Goal: Contribute content

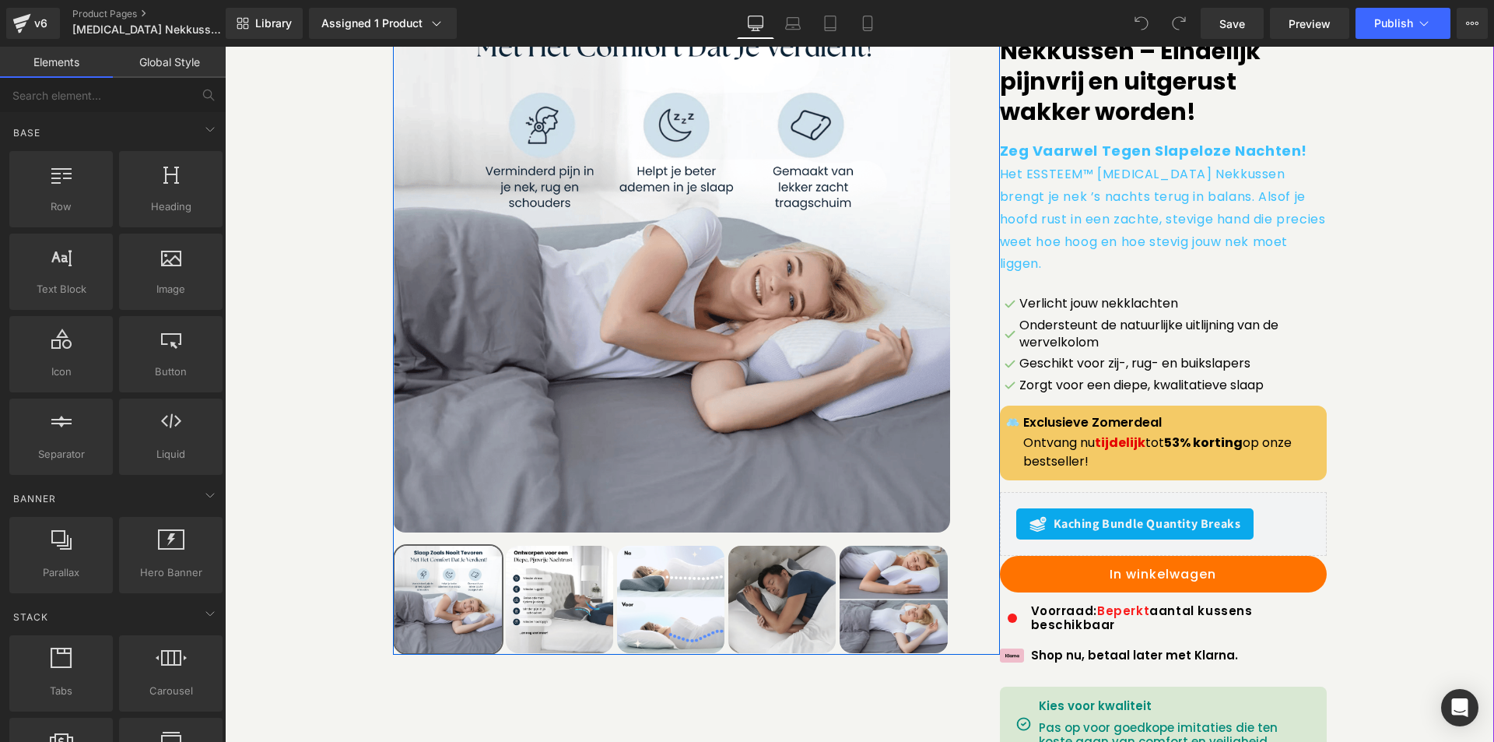
scroll to position [233, 0]
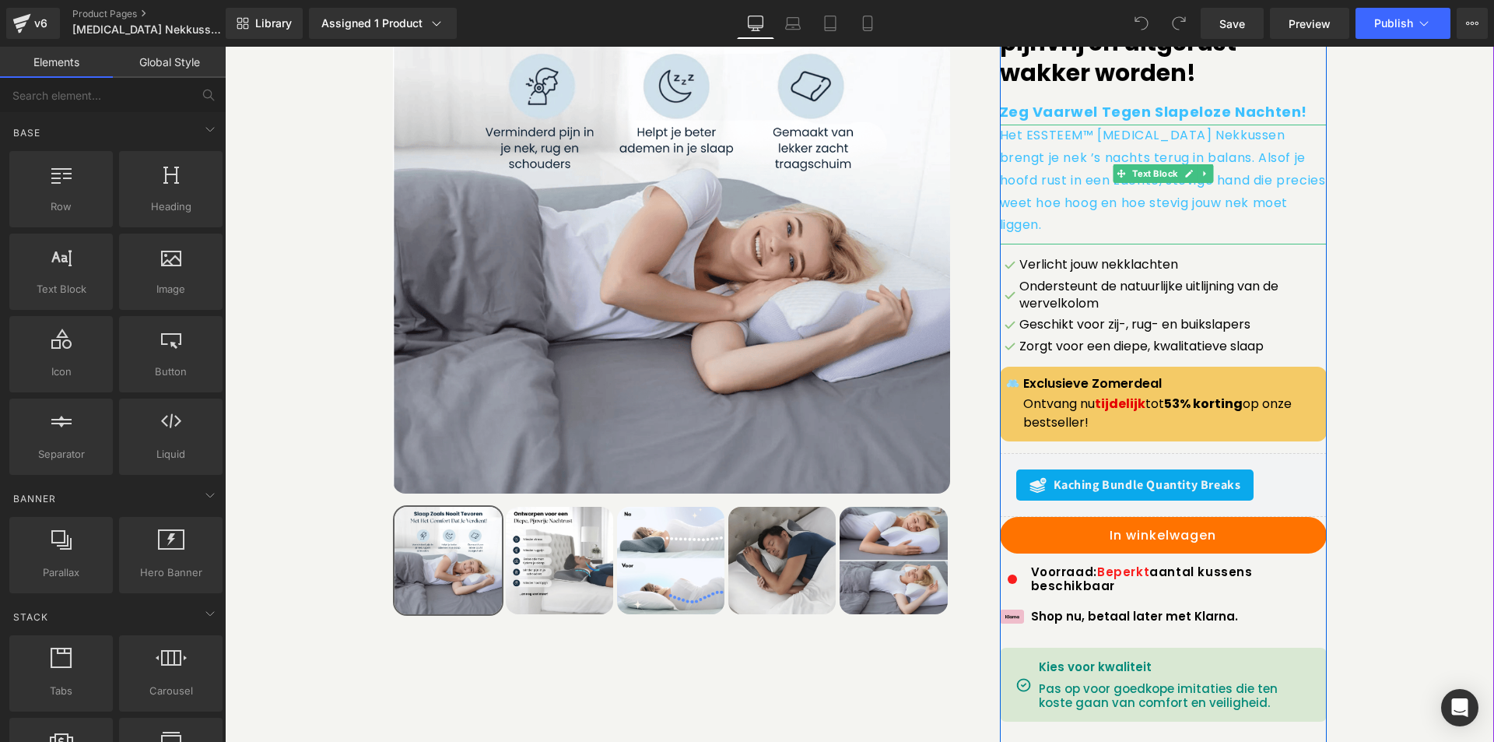
click at [1068, 166] on p "Het ESSTEEM™ [MEDICAL_DATA] Nekkussen brengt je nek ’s nachts terug in balans. …" at bounding box center [1163, 181] width 327 height 112
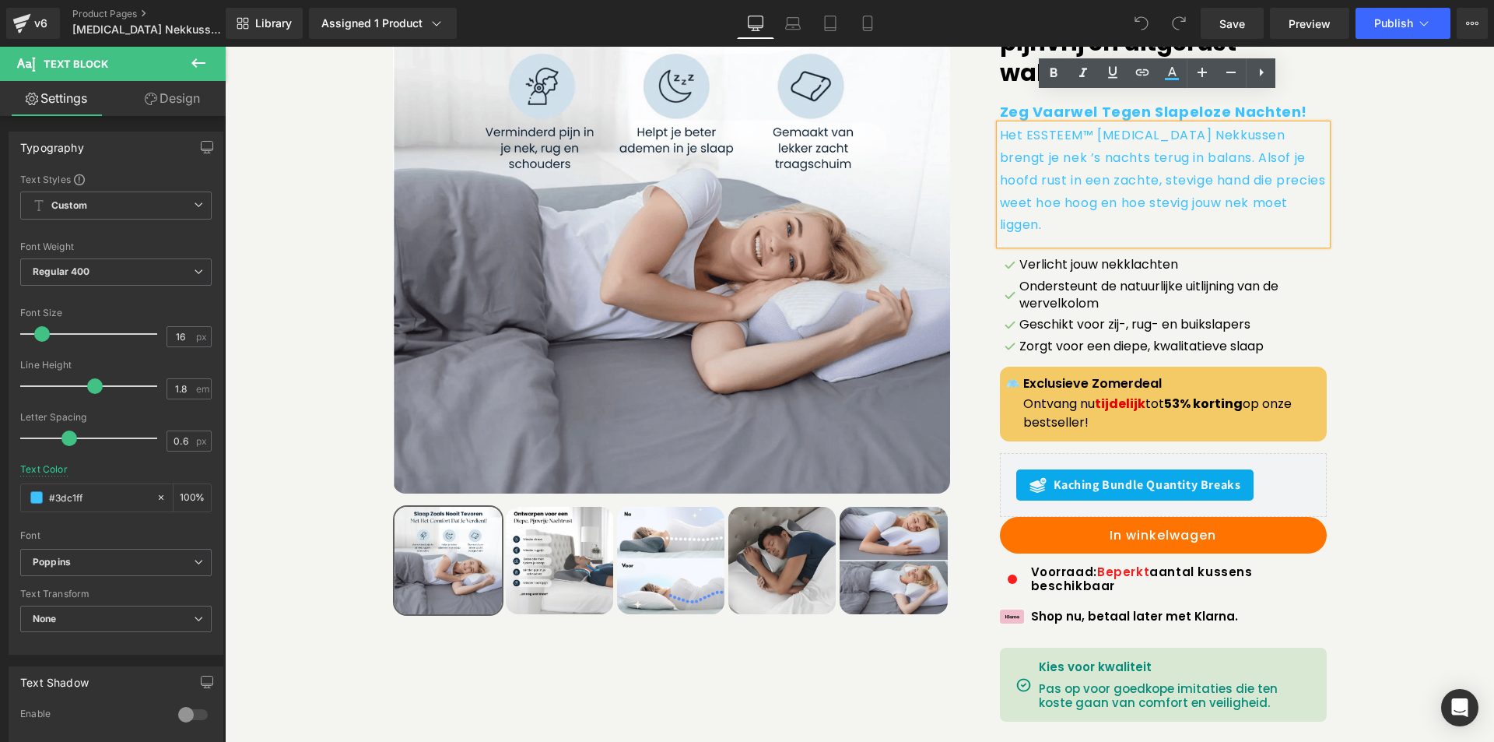
click at [184, 96] on link "Design" at bounding box center [172, 98] width 113 height 35
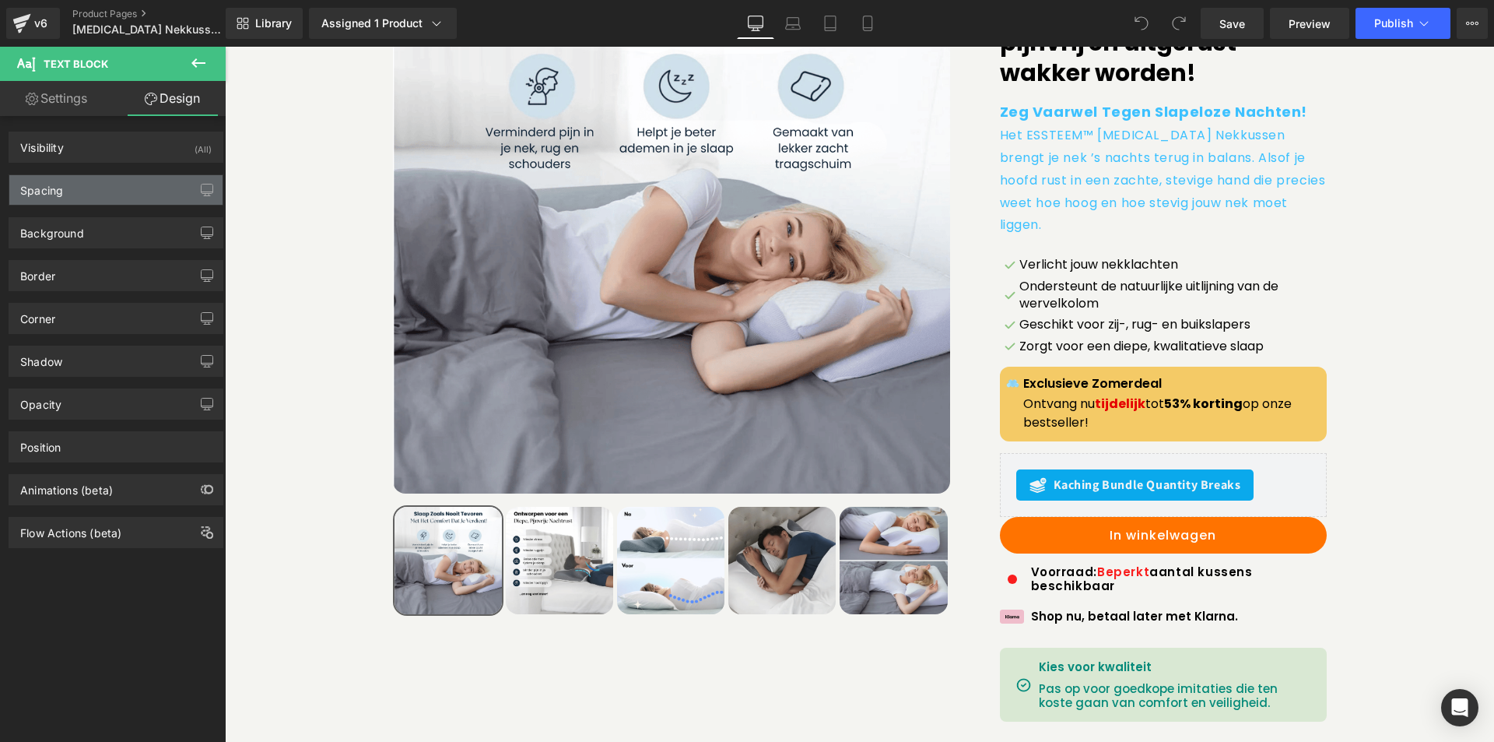
click at [77, 199] on div "Spacing" at bounding box center [115, 190] width 213 height 30
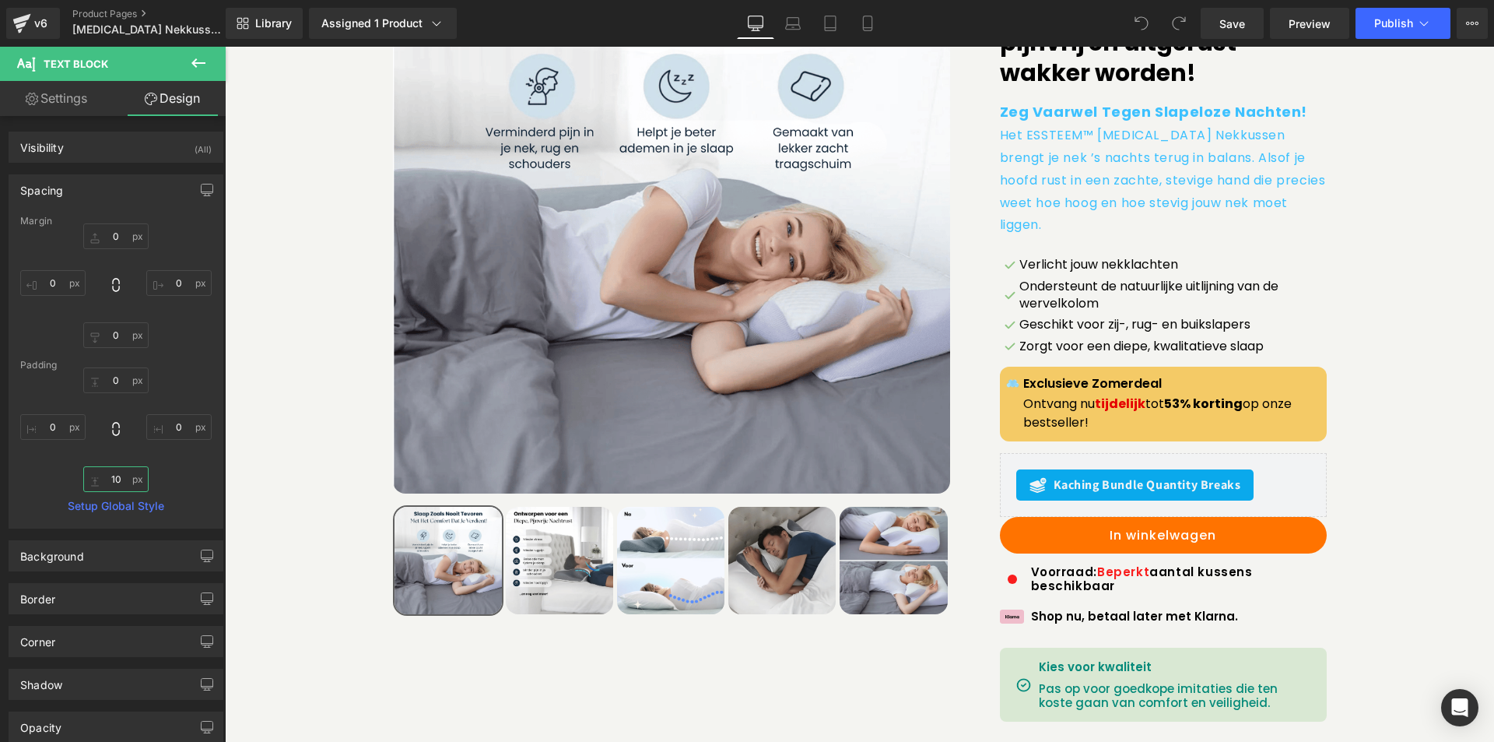
click at [121, 475] on input "text" at bounding box center [115, 479] width 65 height 26
type input "10"
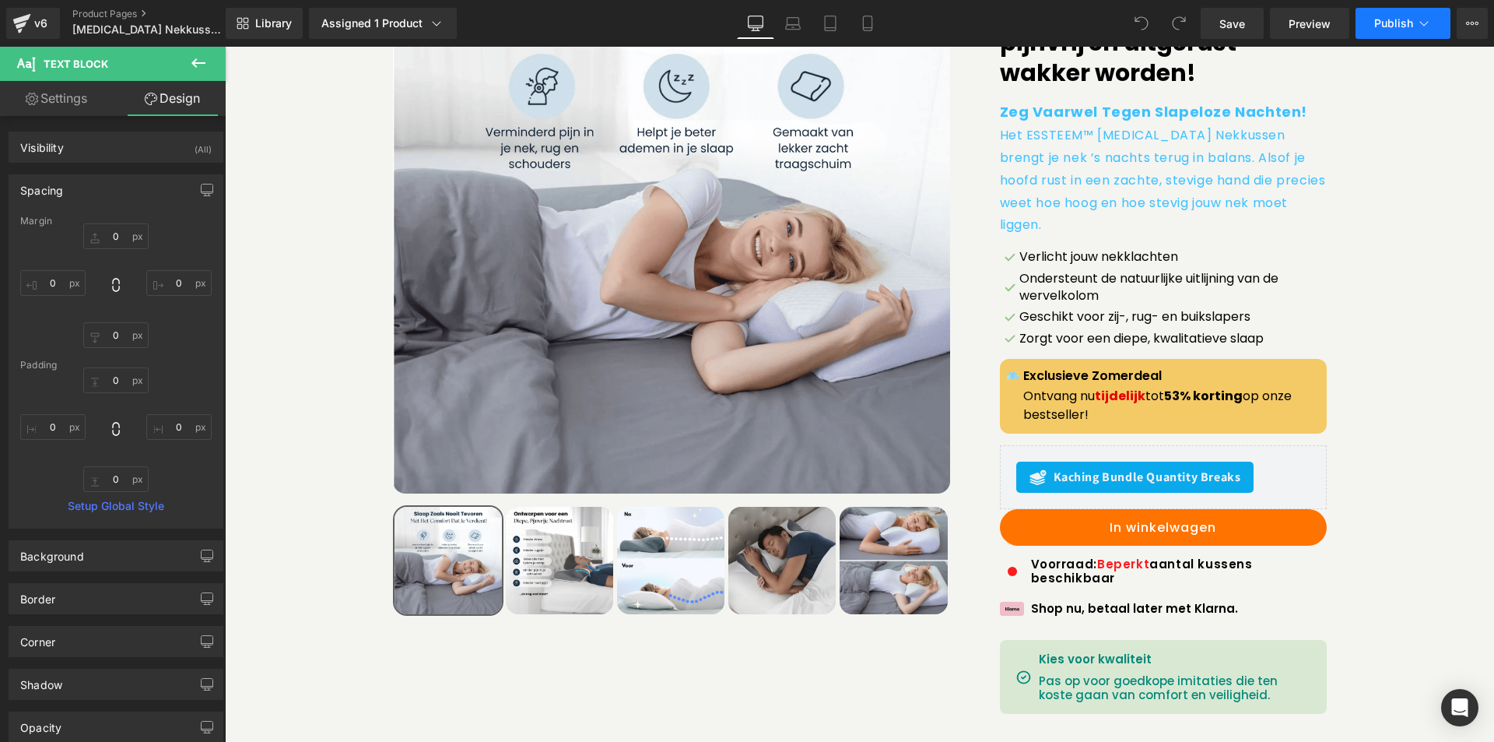
click at [1392, 20] on span "Publish" at bounding box center [1393, 23] width 39 height 12
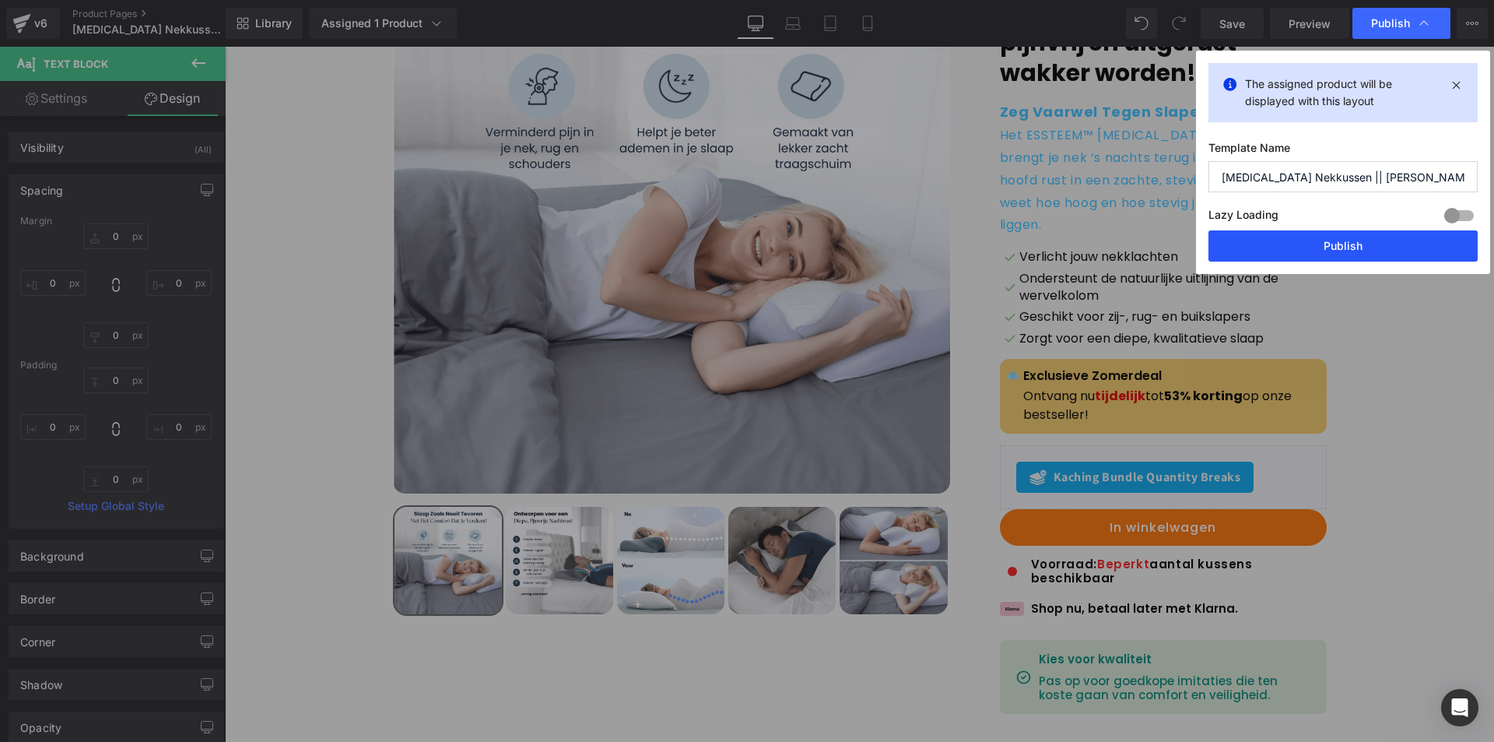
click at [1295, 247] on button "Publish" at bounding box center [1342, 245] width 269 height 31
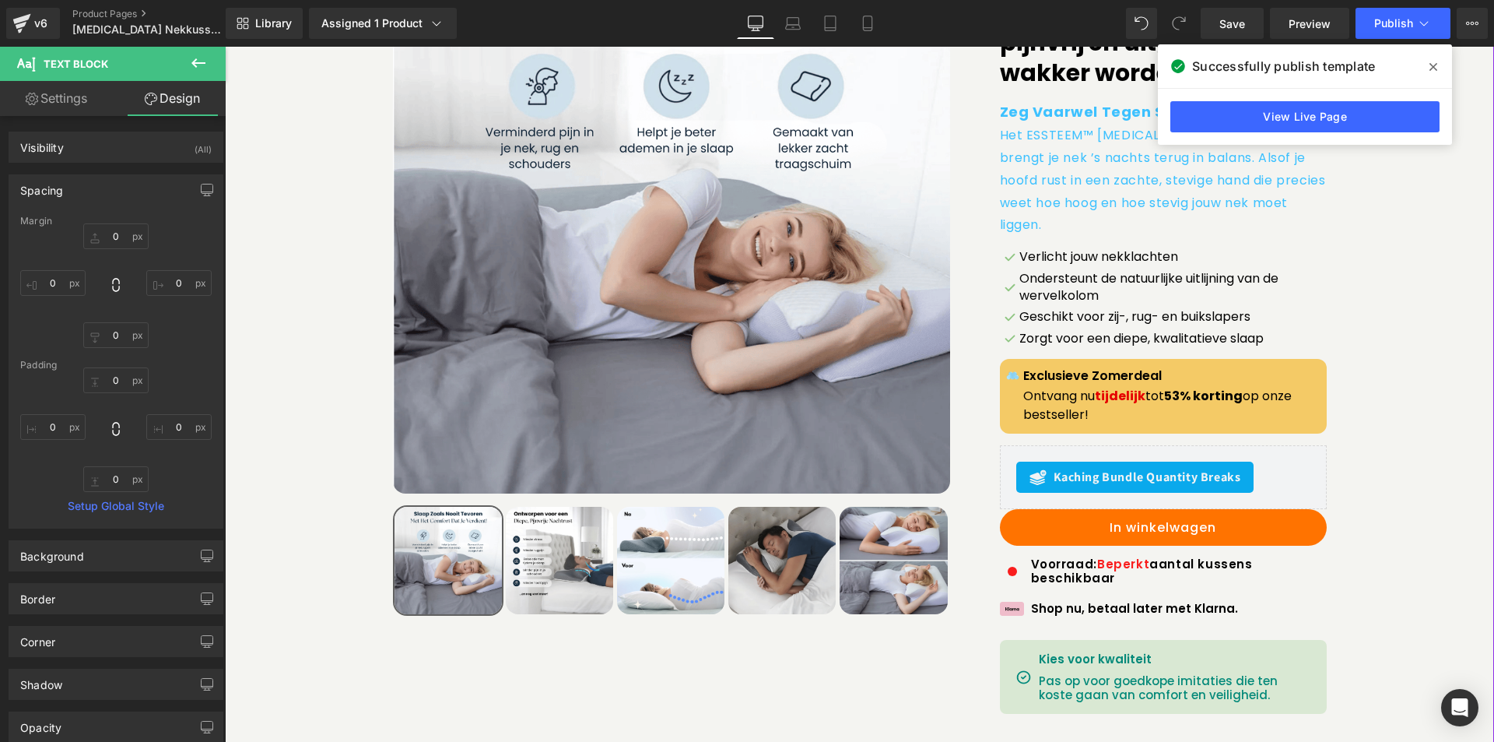
click at [1078, 161] on p "Het ESSTEEM™ [MEDICAL_DATA] Nekkussen brengt je nek ’s nachts terug in balans. …" at bounding box center [1163, 181] width 327 height 112
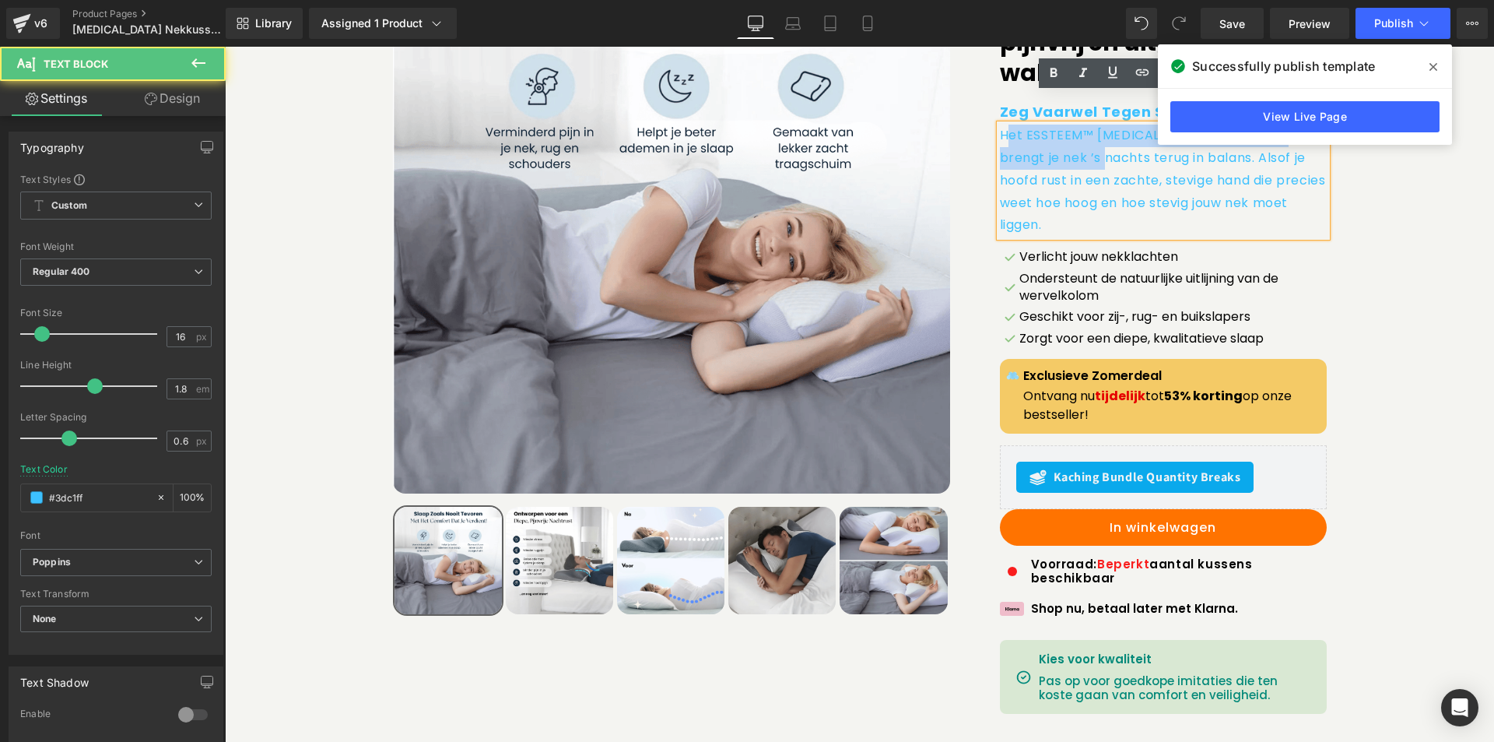
drag, startPoint x: 998, startPoint y: 107, endPoint x: 1074, endPoint y: 123, distance: 77.2
click at [1074, 125] on p "Het ESSTEEM™ [MEDICAL_DATA] Nekkussen brengt je nek ’s nachts terug in balans. …" at bounding box center [1163, 181] width 327 height 112
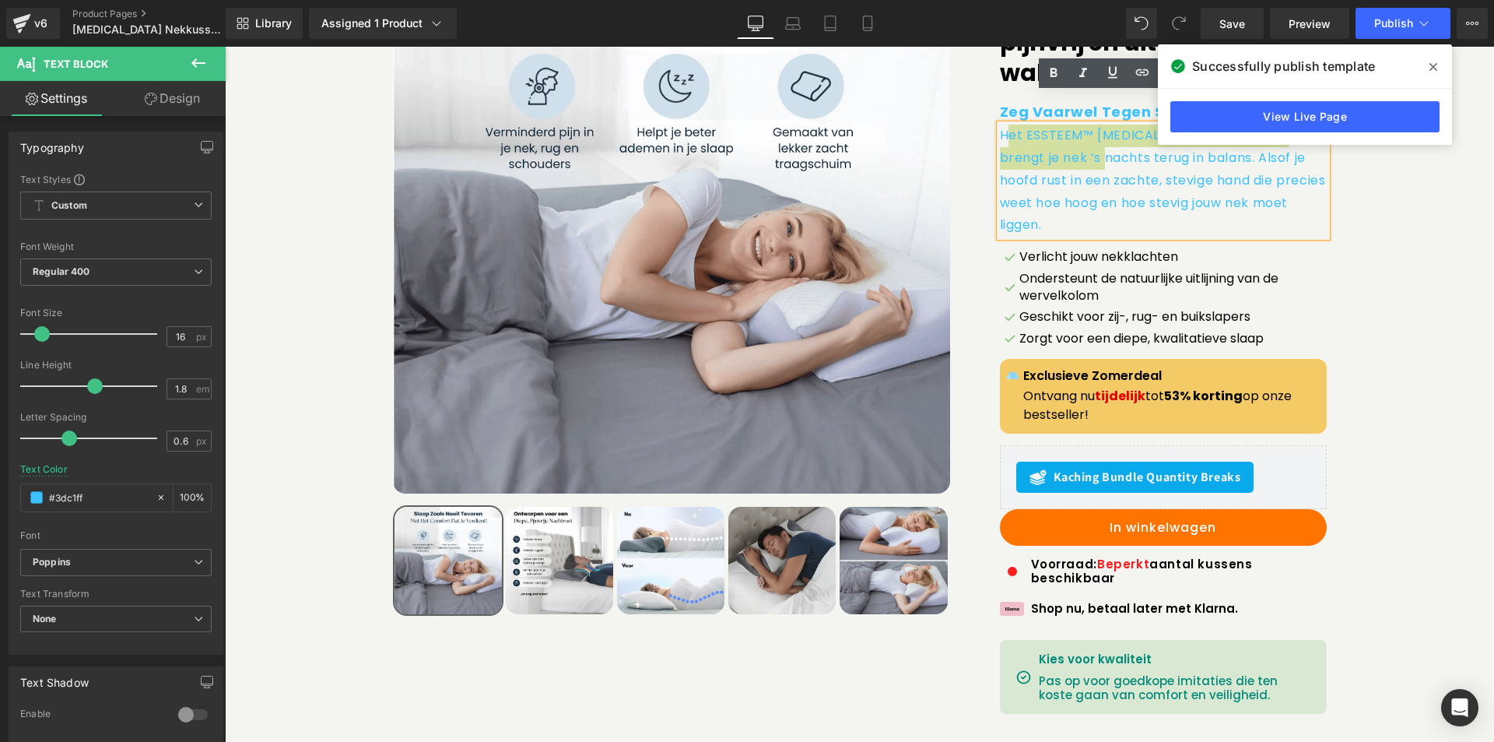
click at [1437, 65] on span at bounding box center [1433, 66] width 25 height 25
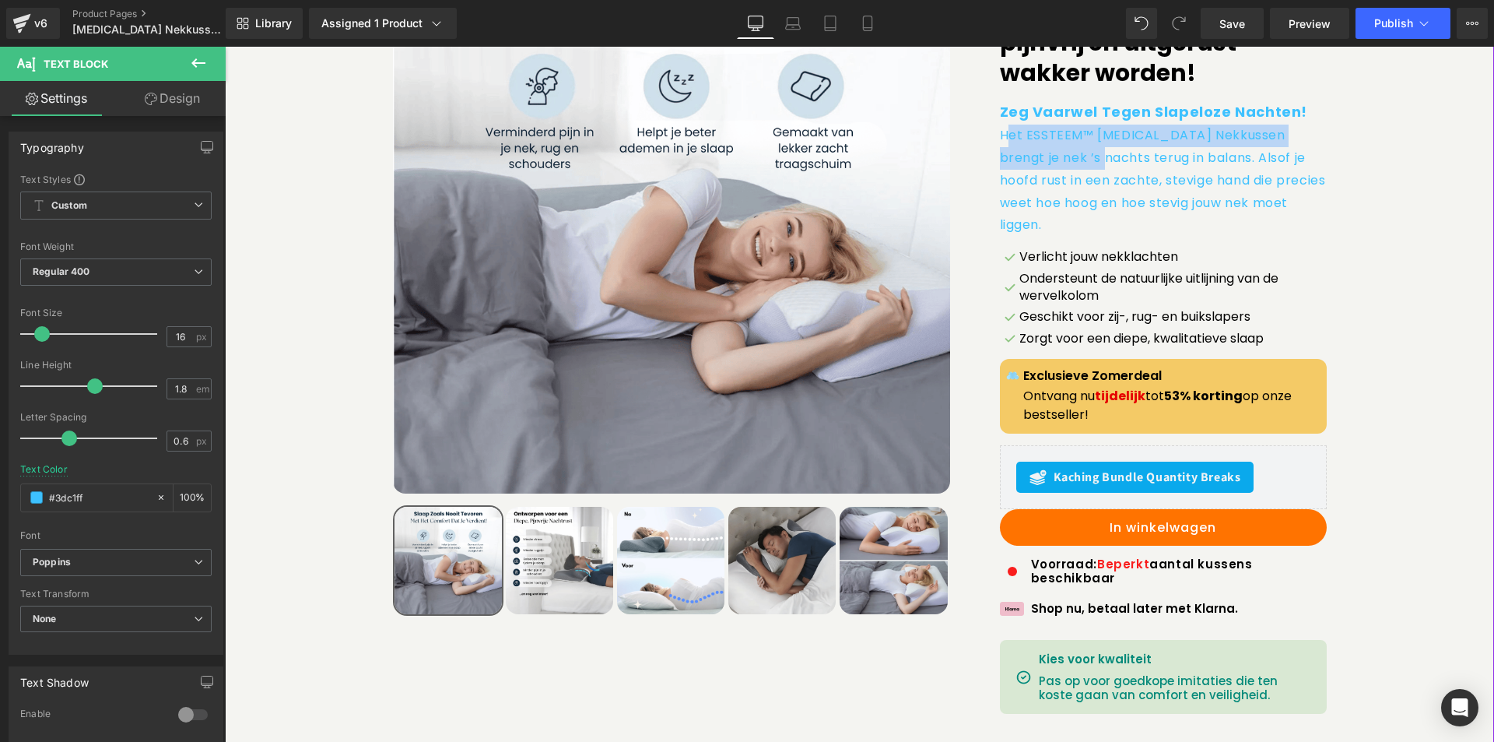
click at [1296, 167] on p "Het ESSTEEM™ [MEDICAL_DATA] Nekkussen brengt je nek ’s nachts terug in balans. …" at bounding box center [1163, 181] width 327 height 112
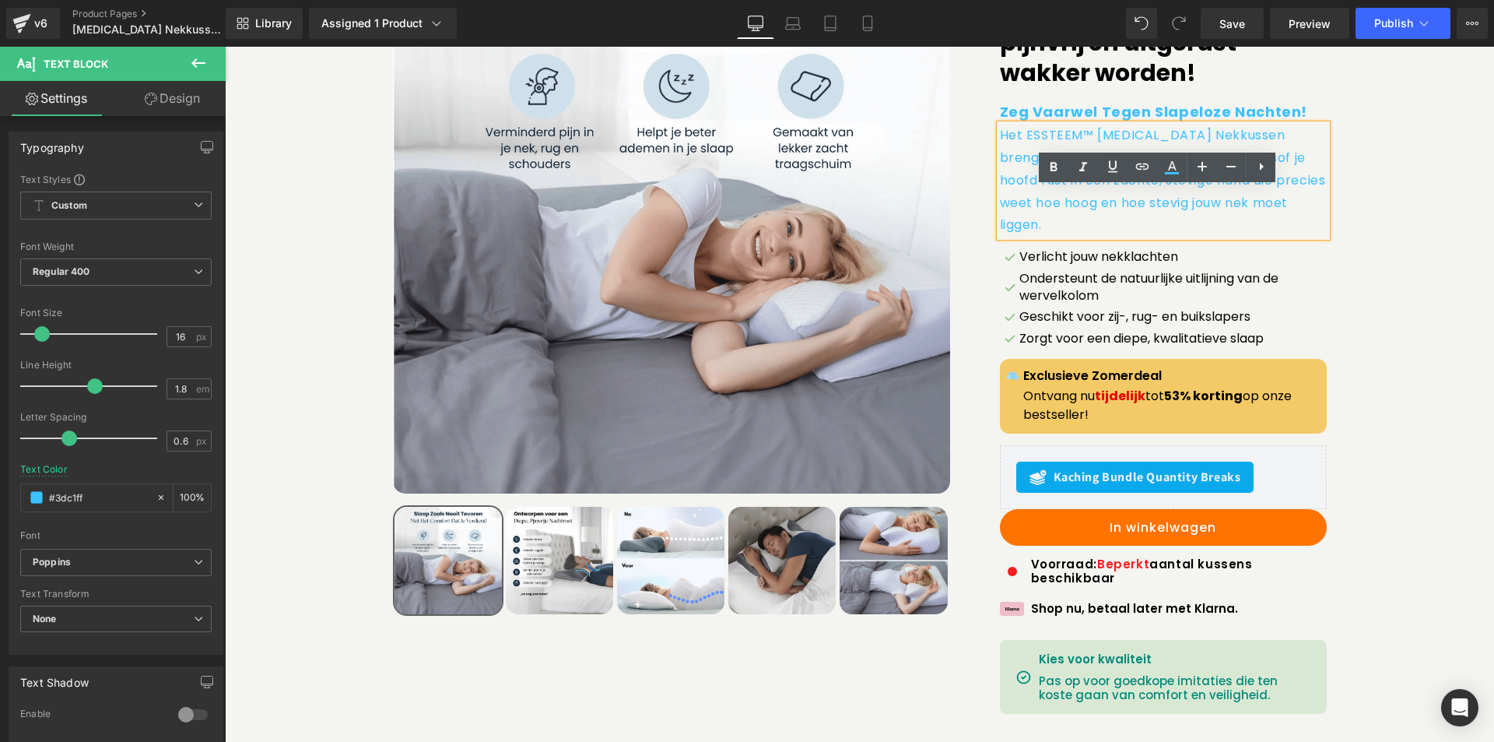
scroll to position [78, 0]
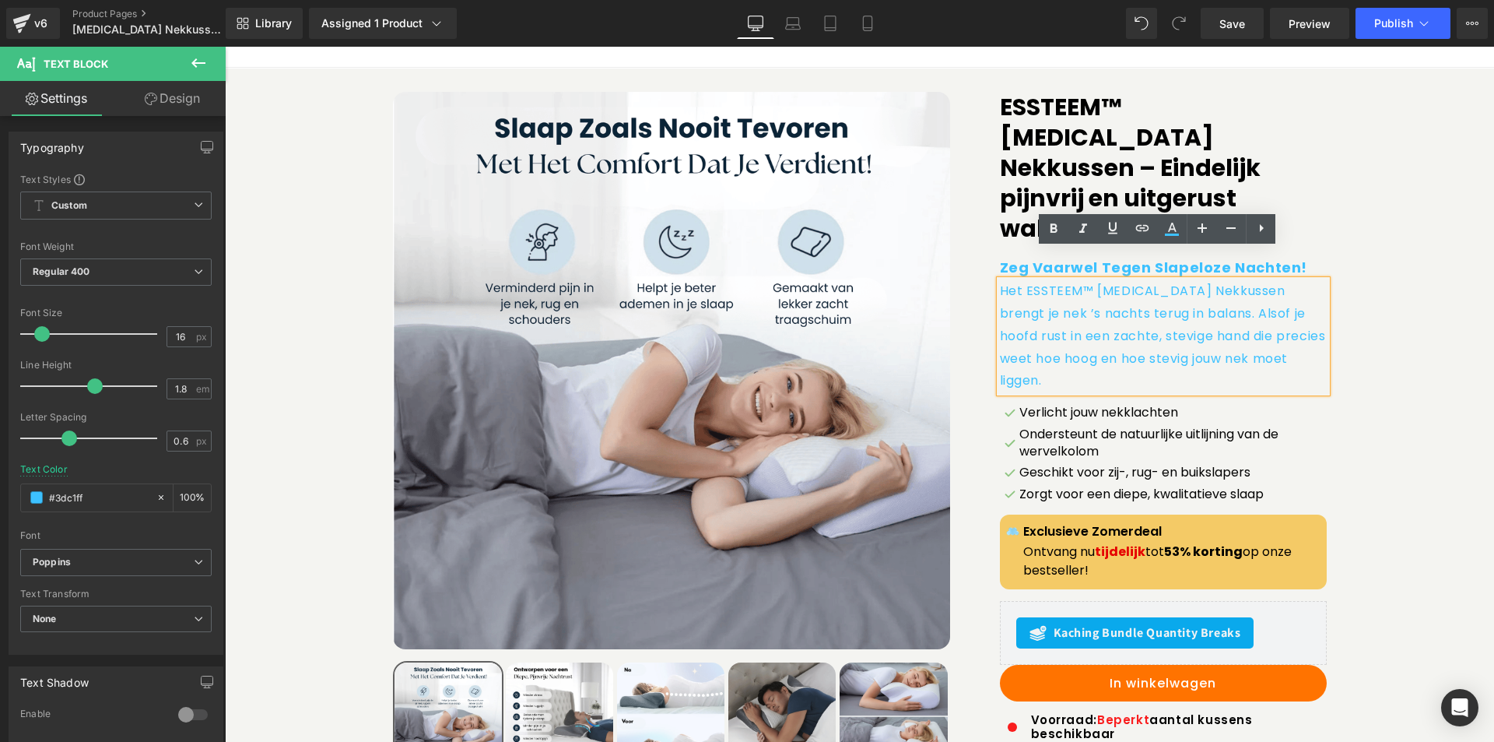
click at [1002, 280] on p "Het ESSTEEM™ [MEDICAL_DATA] Nekkussen brengt je nek ’s nachts terug in balans. …" at bounding box center [1163, 336] width 327 height 112
click at [1000, 280] on div "Het ESSTEEM™ [MEDICAL_DATA] Nekkussen brengt je nek ’s nachts terug in balans. …" at bounding box center [1163, 336] width 327 height 112
click at [1361, 392] on div "Sale Off (P) Image ‹" at bounding box center [860, 554] width 1254 height 925
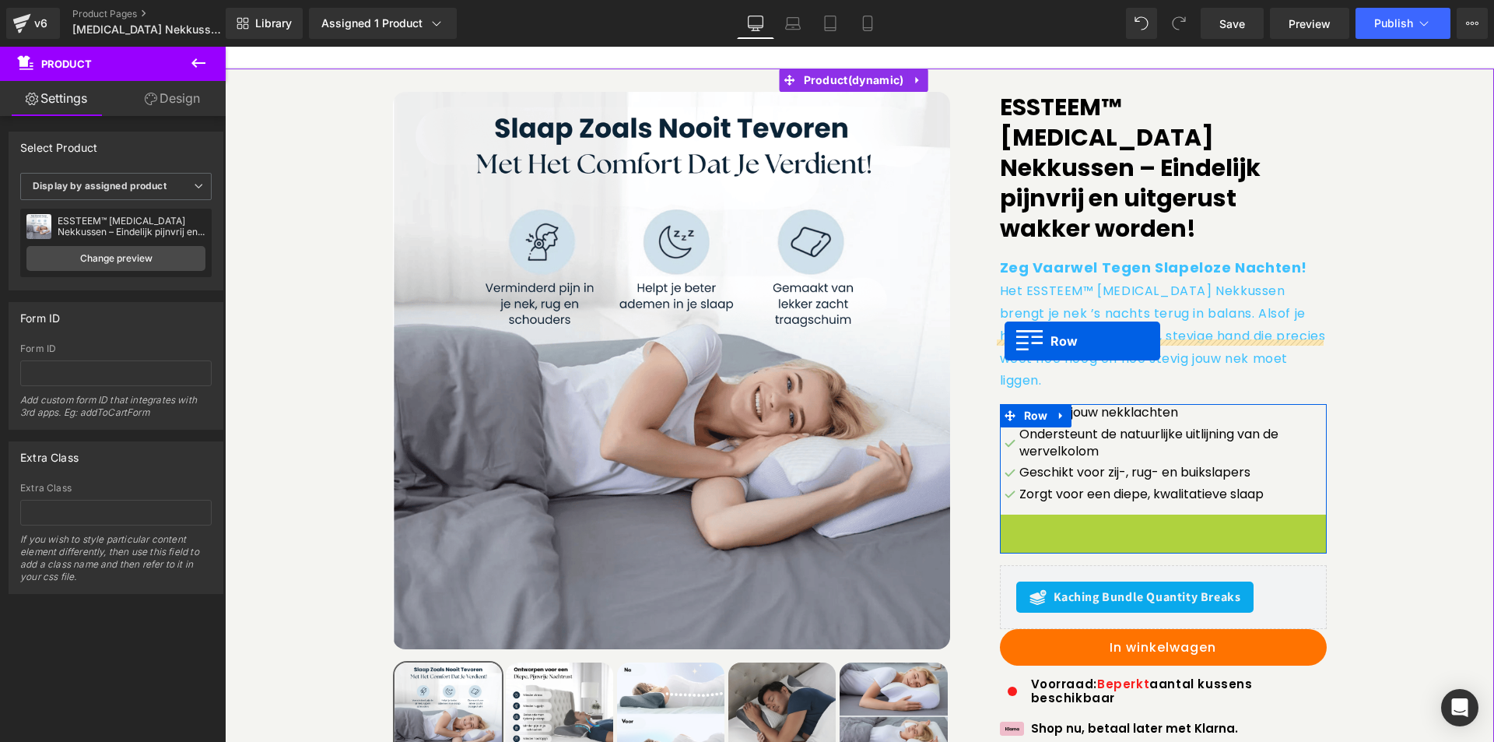
drag, startPoint x: 1005, startPoint y: 475, endPoint x: 1005, endPoint y: 341, distance: 134.6
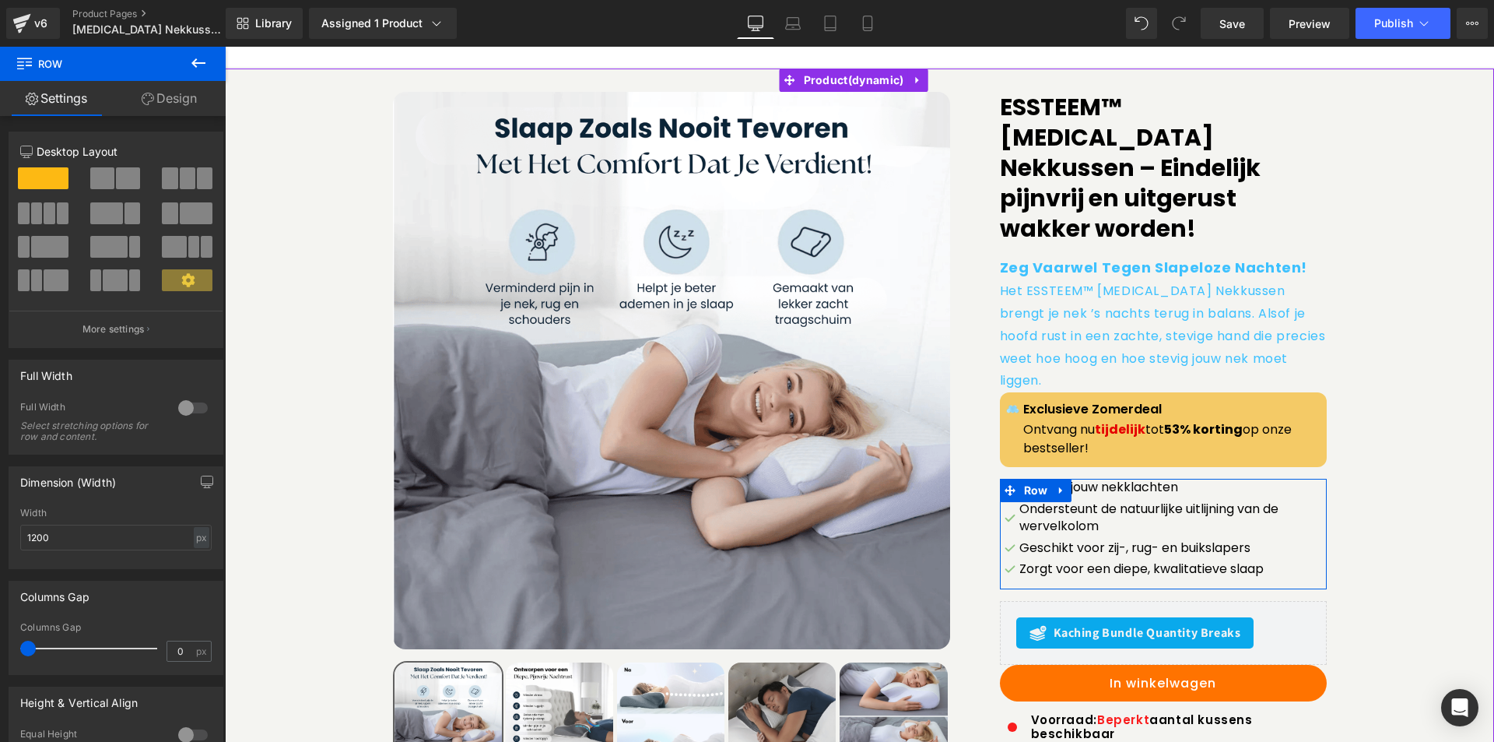
click at [1393, 402] on div "Sale Off (P) Image ‹" at bounding box center [860, 554] width 1254 height 925
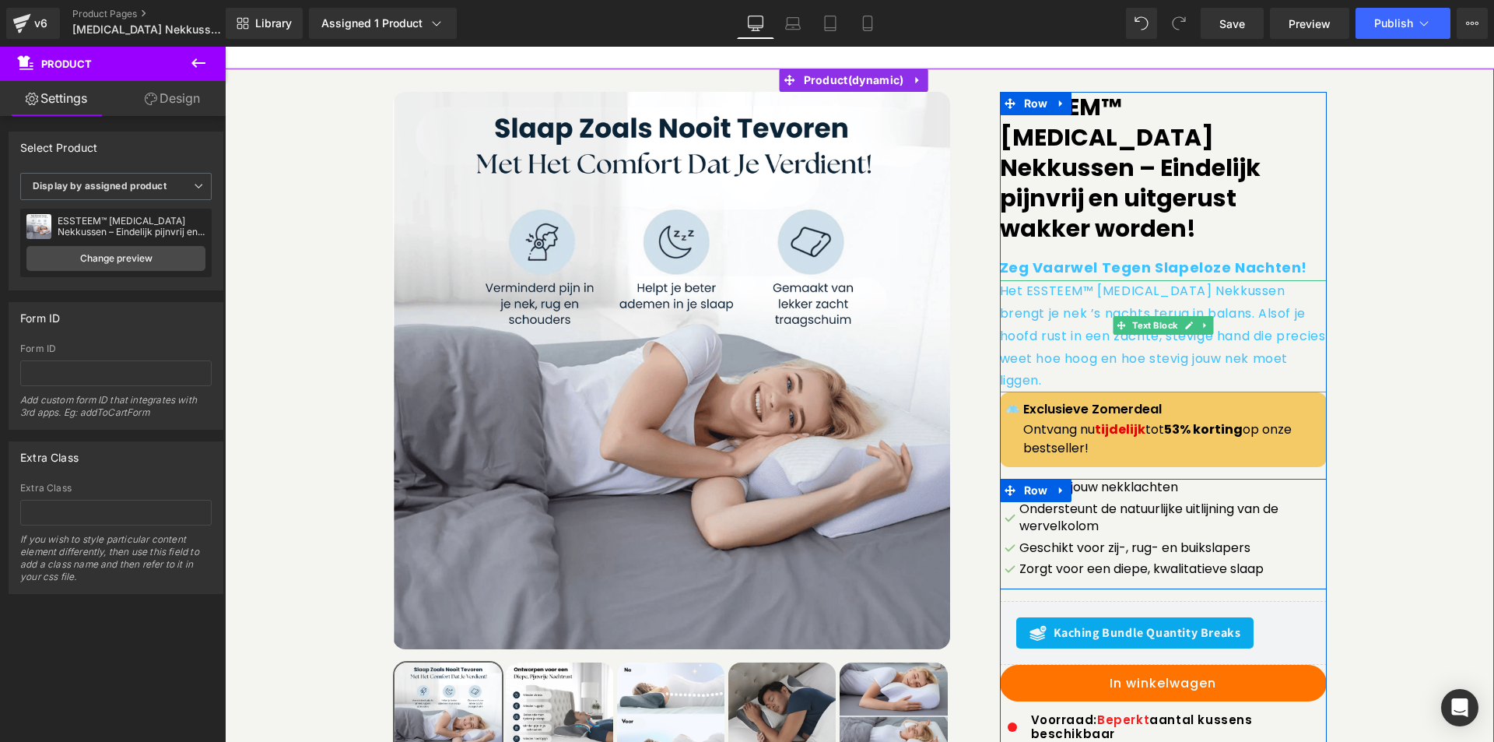
click at [1176, 329] on p "Het ESSTEEM™ [MEDICAL_DATA] Nekkussen brengt je nek ’s nachts terug in balans. …" at bounding box center [1163, 336] width 327 height 112
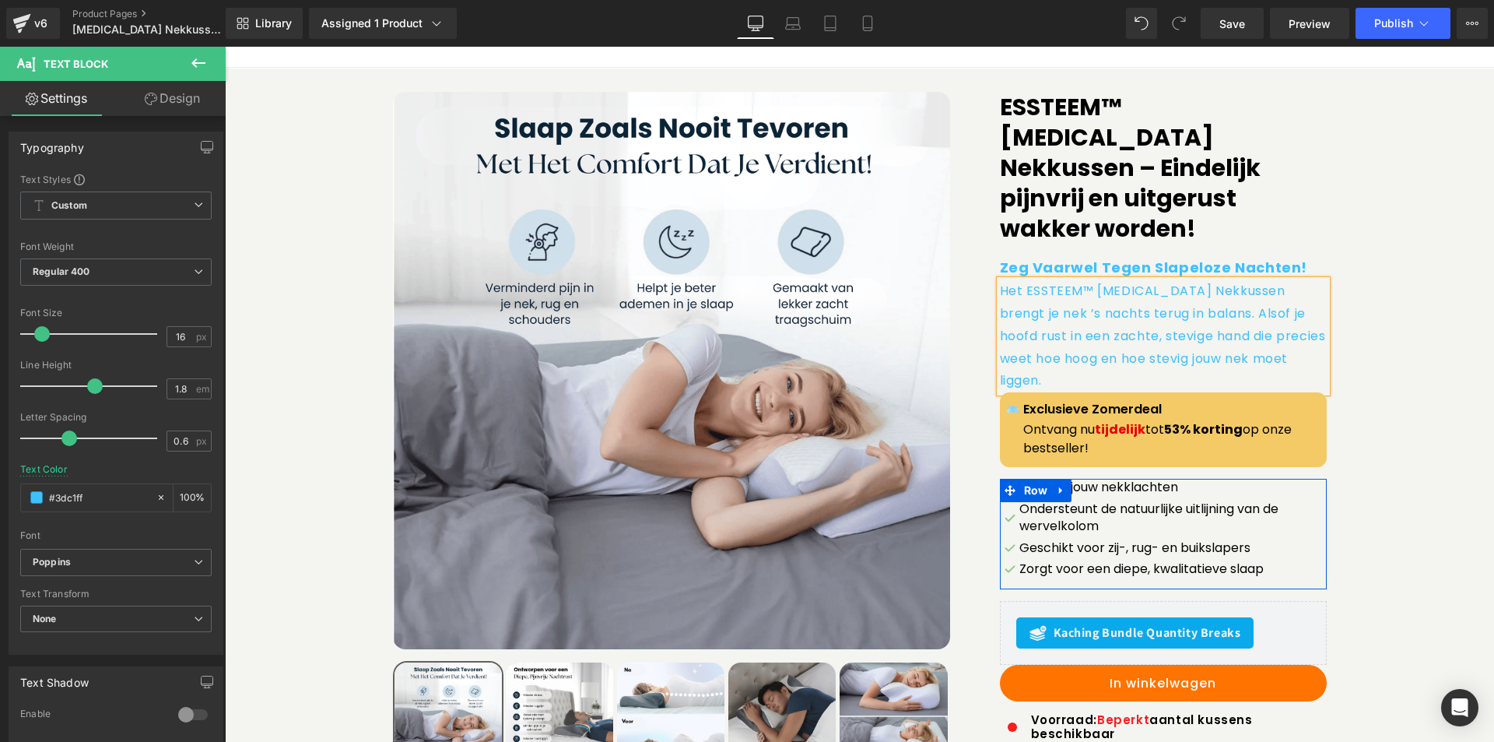
click at [160, 94] on link "Design" at bounding box center [172, 98] width 113 height 35
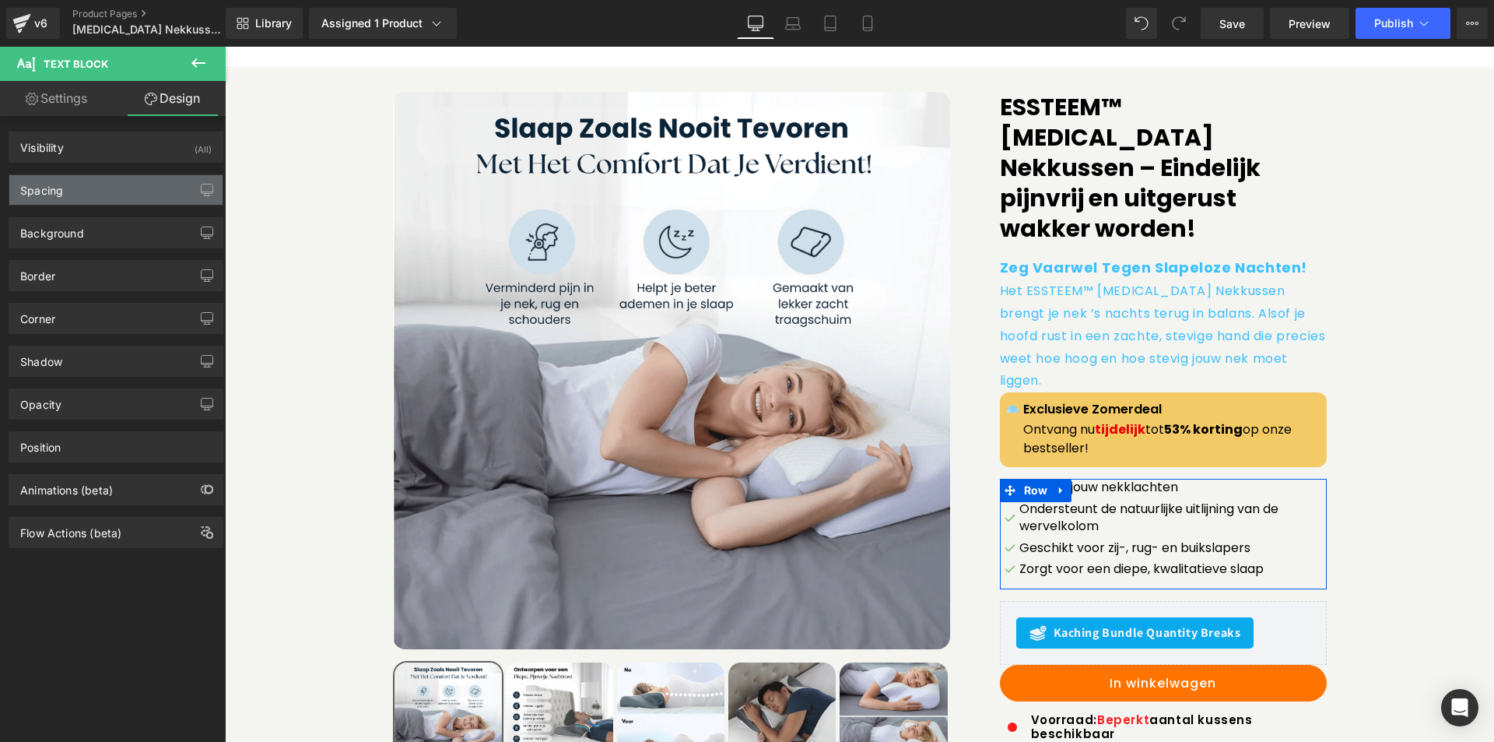
click at [110, 193] on div "Spacing" at bounding box center [115, 190] width 213 height 30
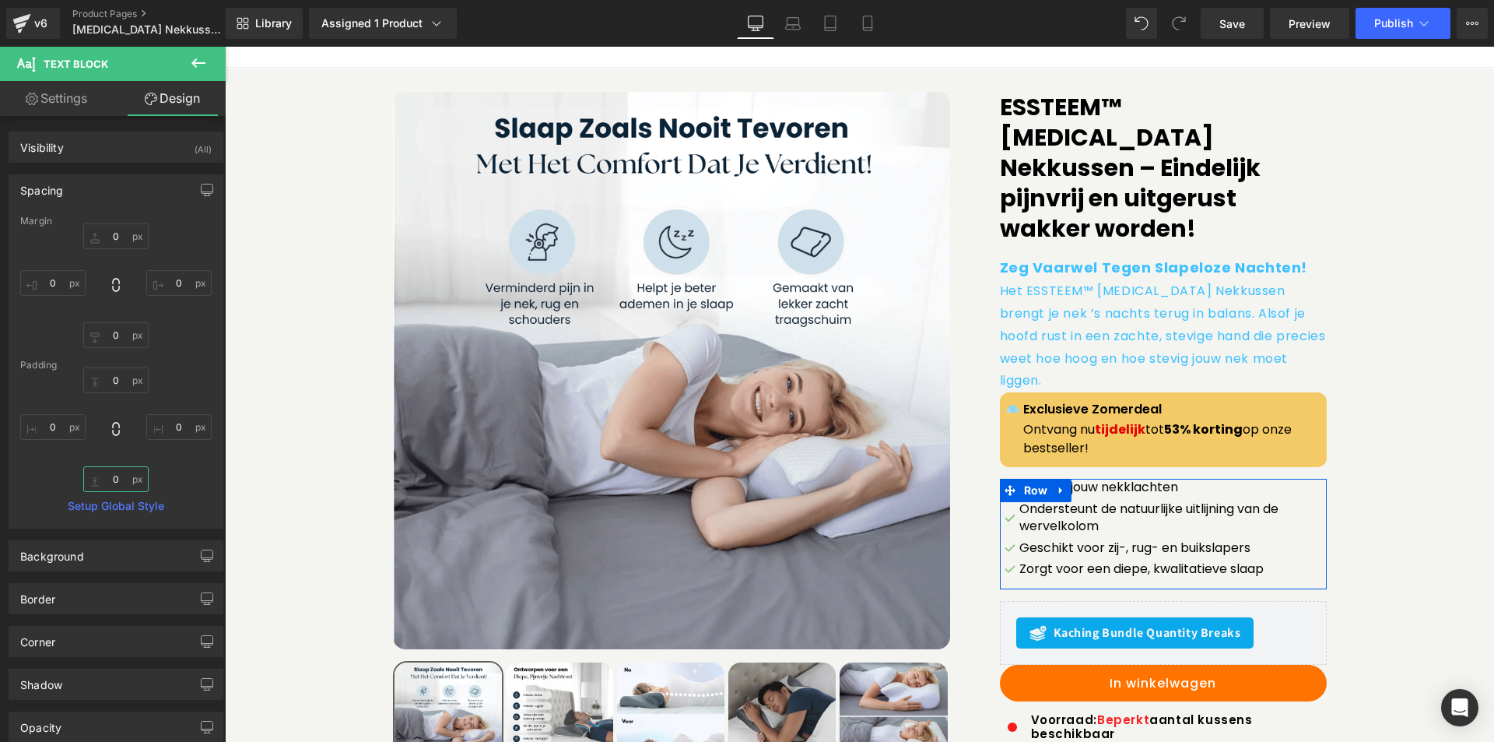
click at [101, 489] on input "text" at bounding box center [115, 479] width 65 height 26
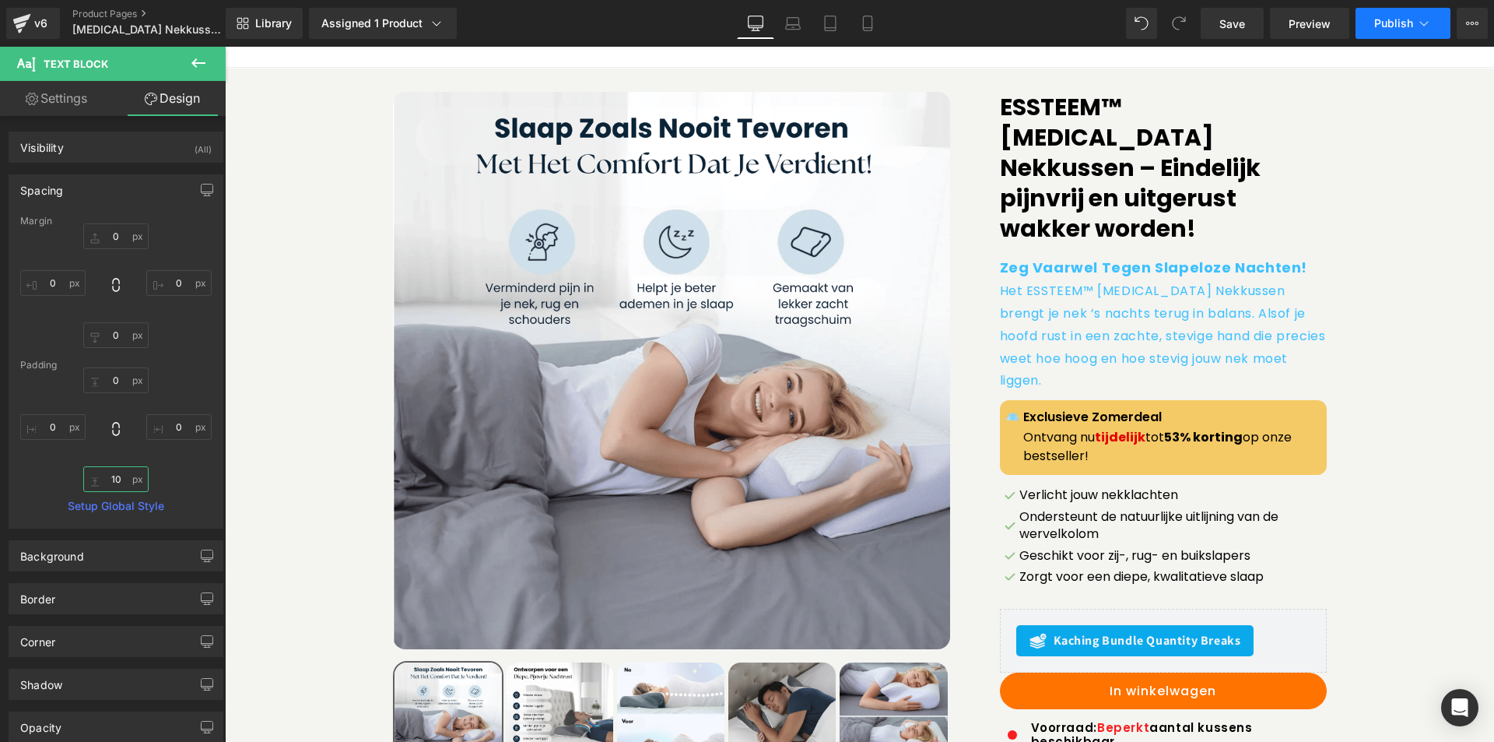
type input "10"
click at [1376, 30] on button "Publish" at bounding box center [1403, 23] width 95 height 31
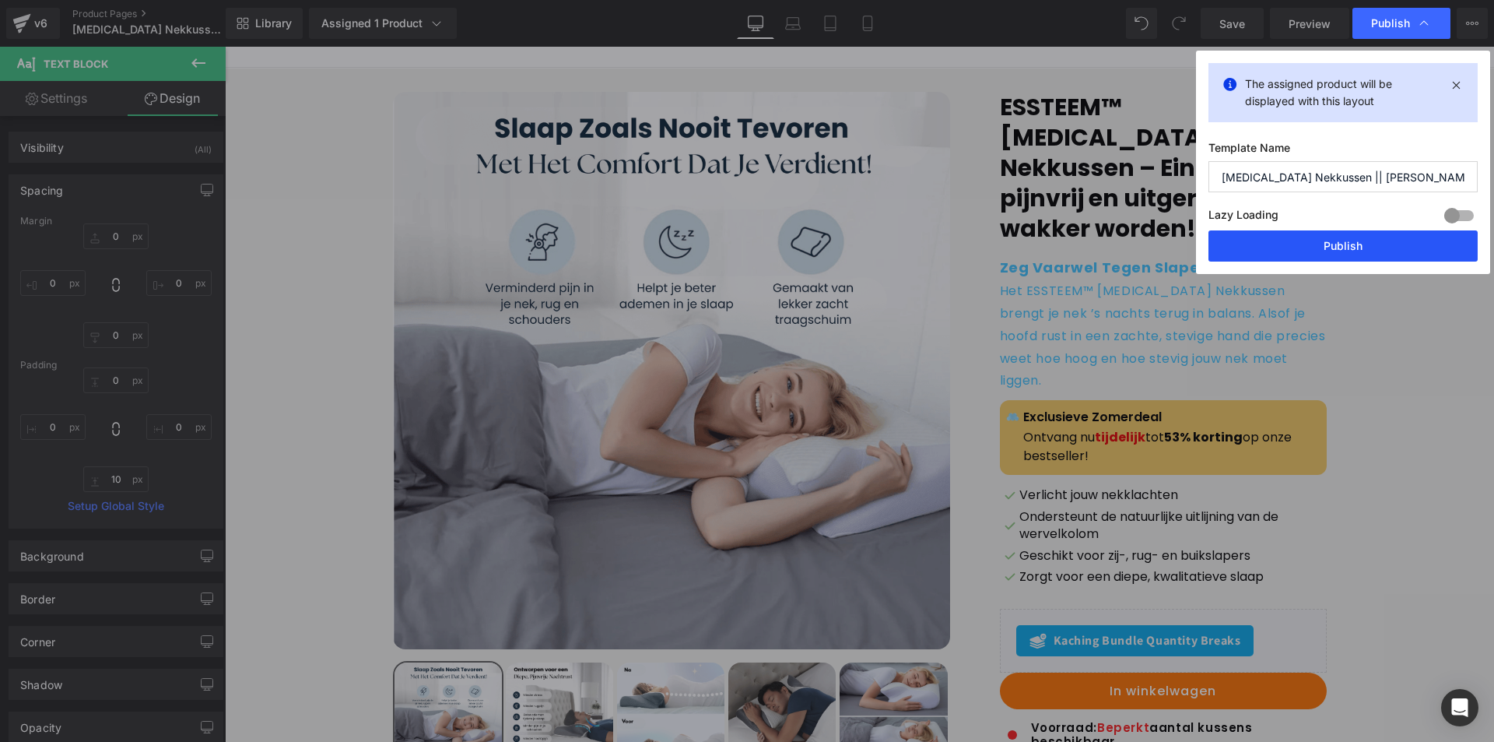
click at [1322, 247] on button "Publish" at bounding box center [1342, 245] width 269 height 31
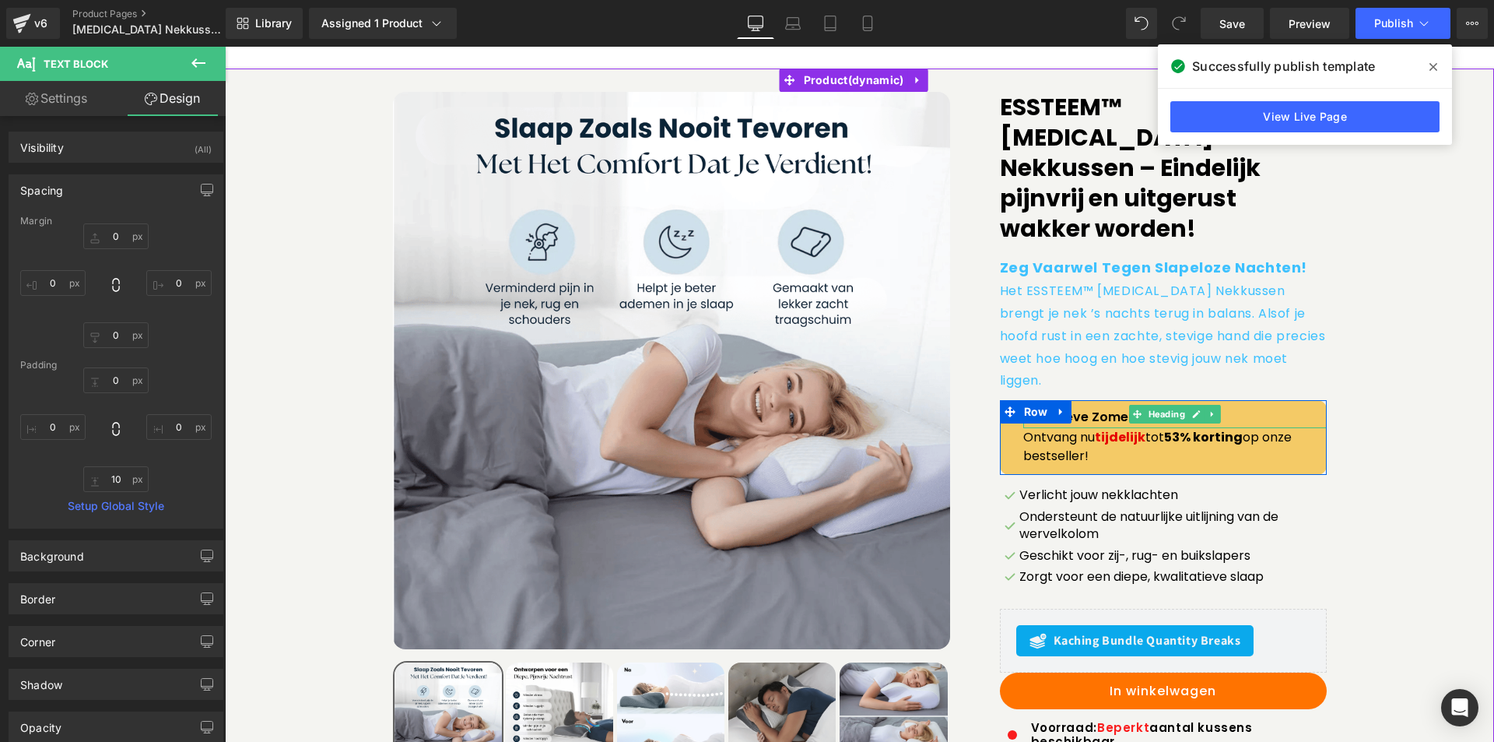
click at [1261, 409] on h1 "Exclusieve Zomerdeal" at bounding box center [1174, 416] width 303 height 15
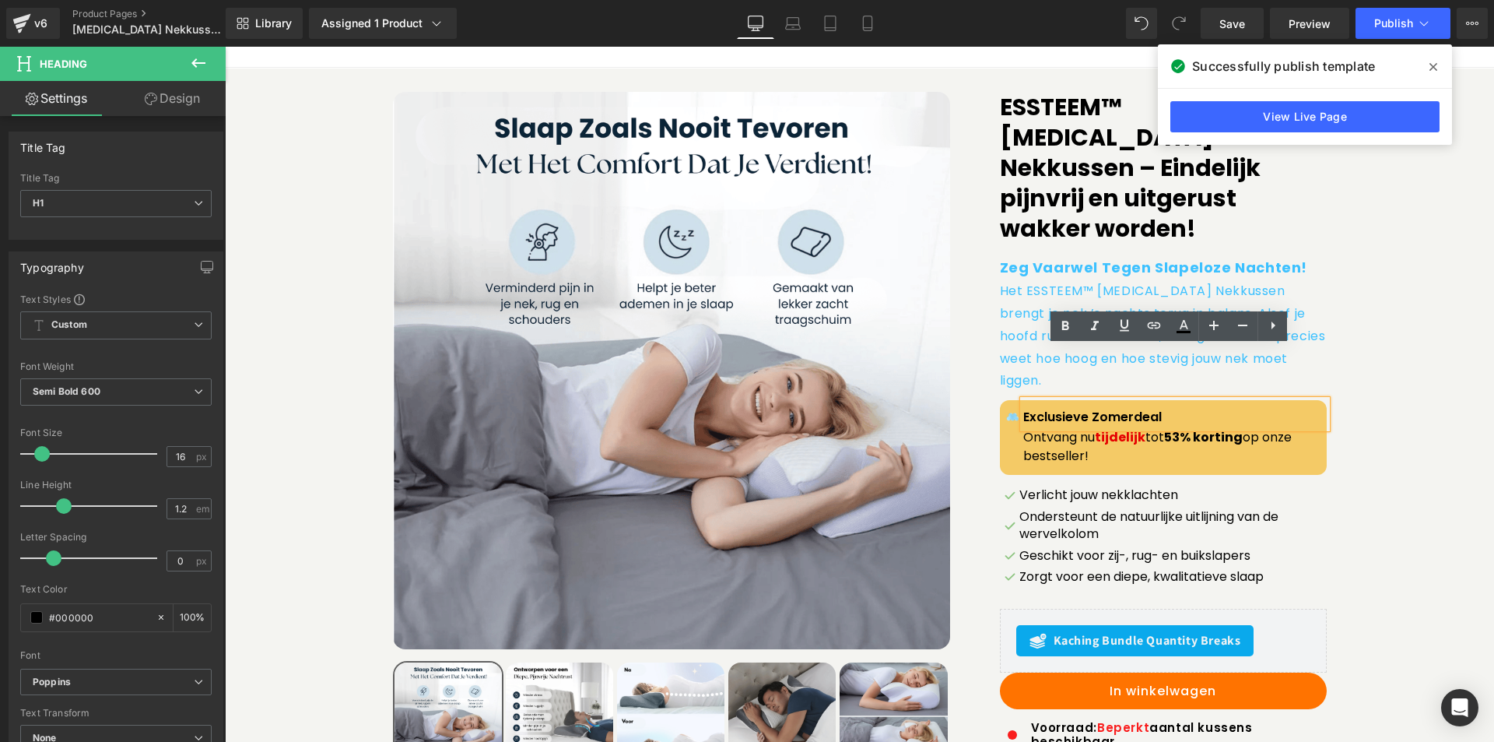
click at [166, 100] on link "Design" at bounding box center [172, 98] width 113 height 35
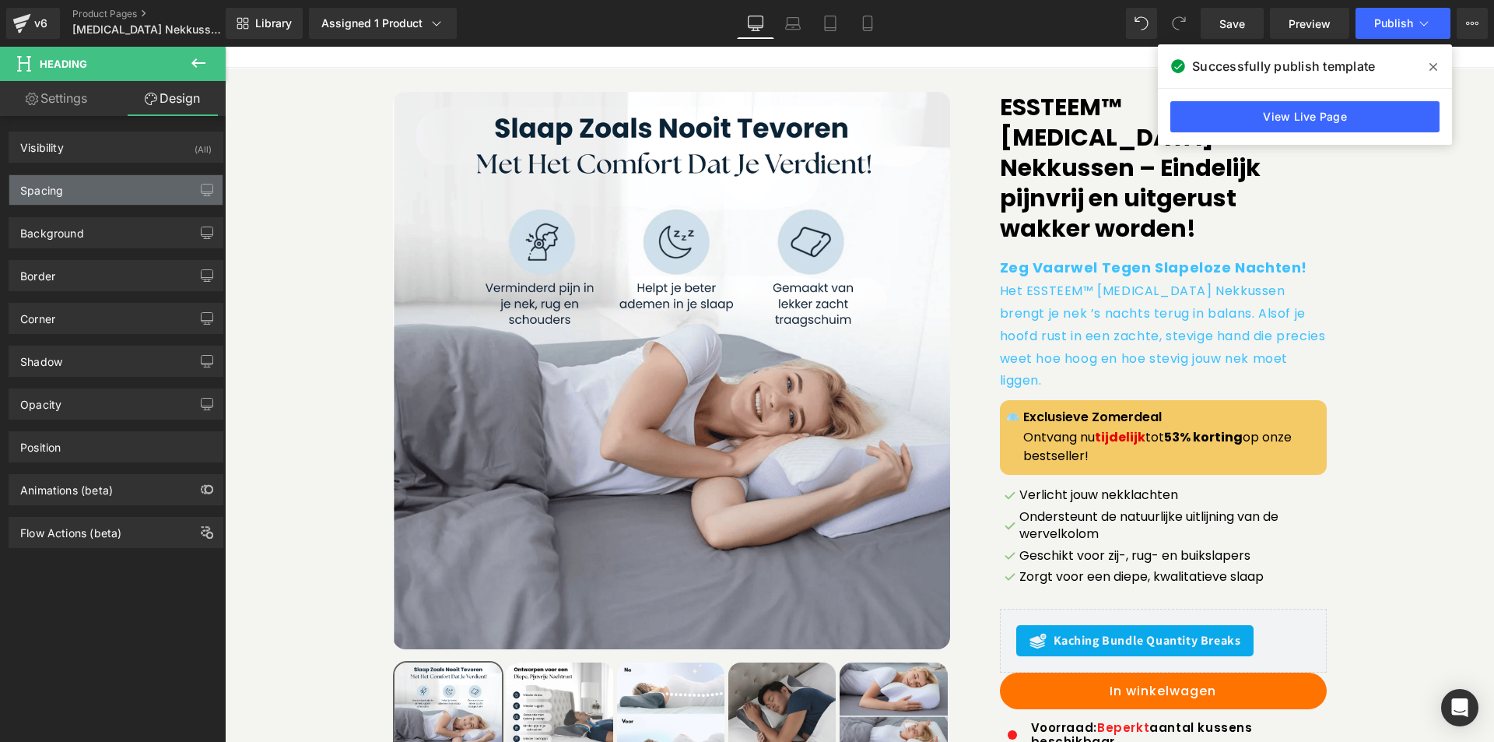
click at [94, 190] on div "Spacing" at bounding box center [115, 190] width 213 height 30
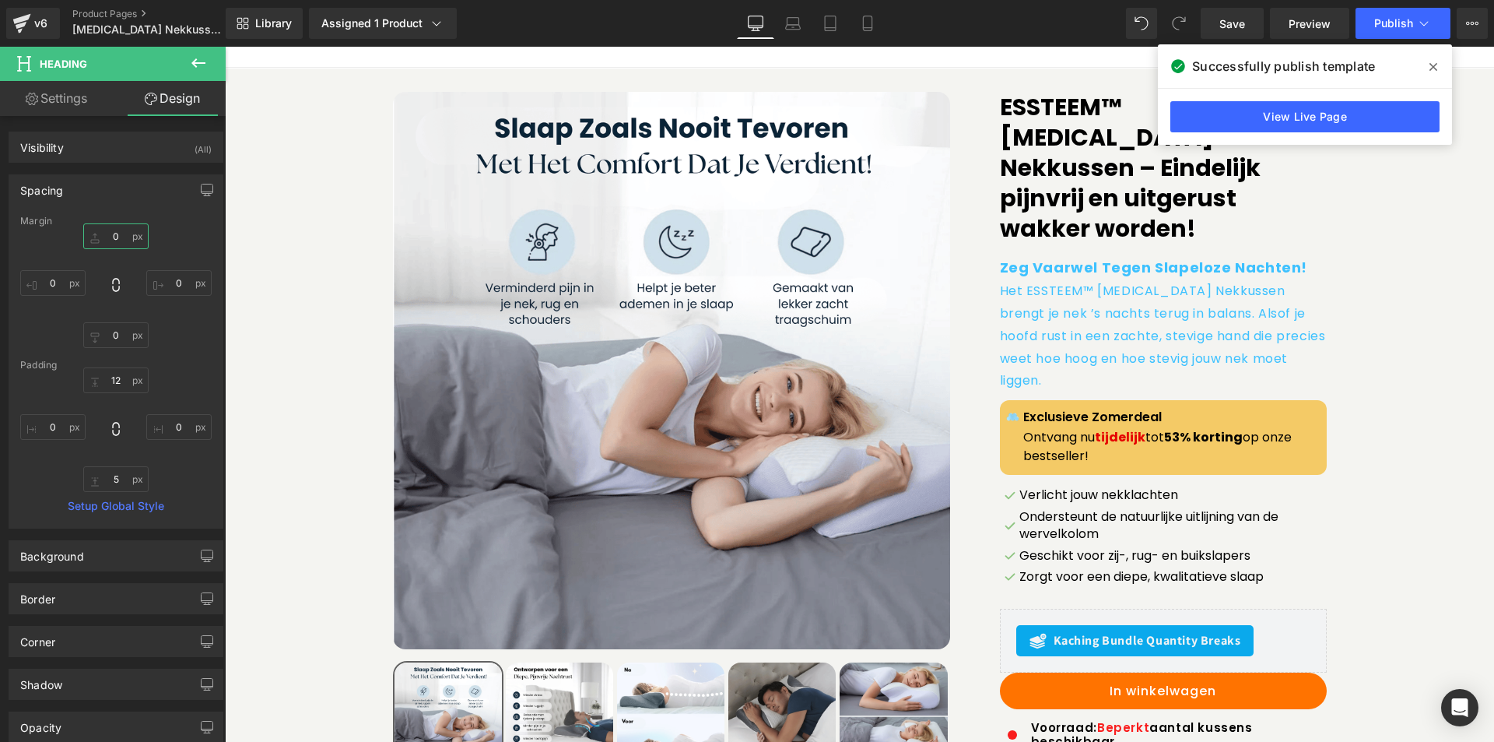
click at [124, 232] on input "0" at bounding box center [115, 236] width 65 height 26
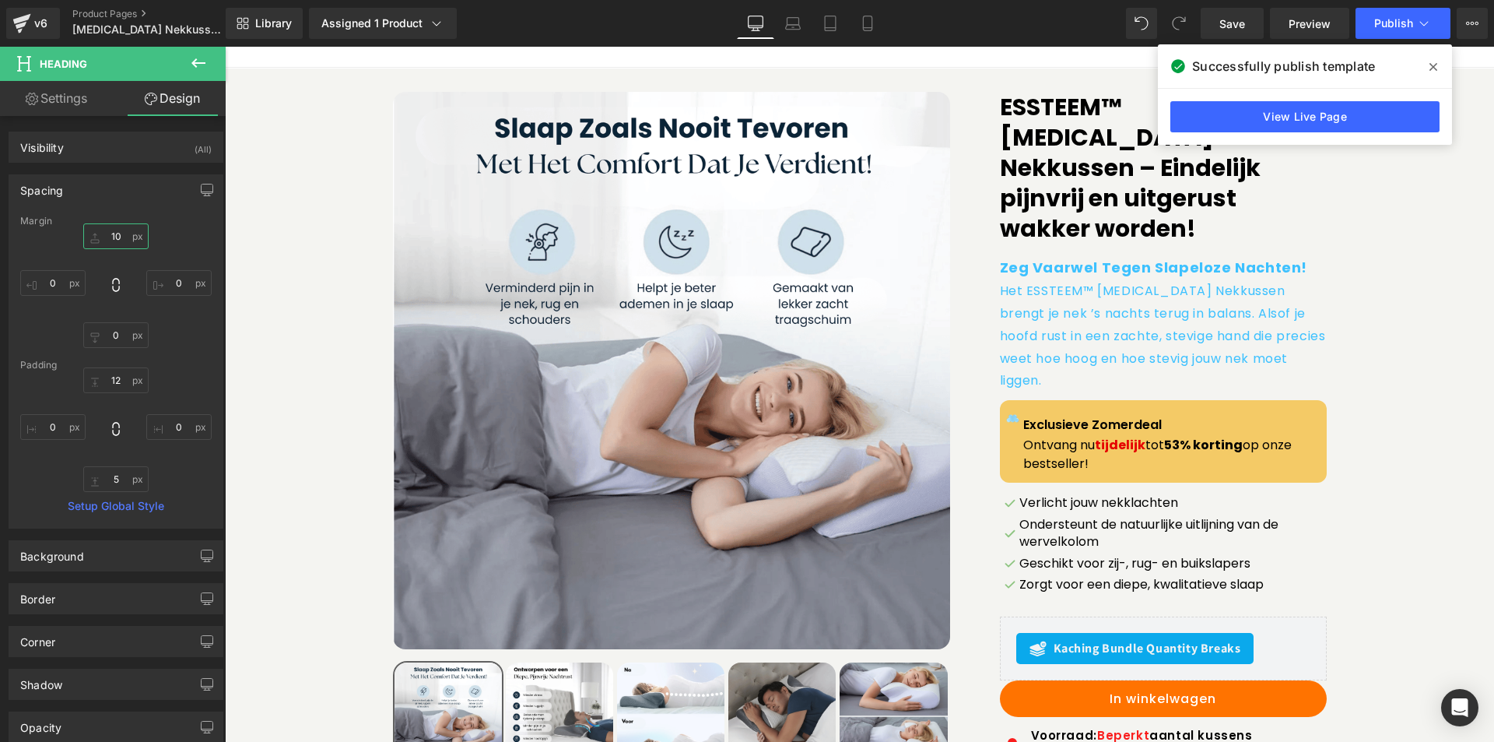
type input "1"
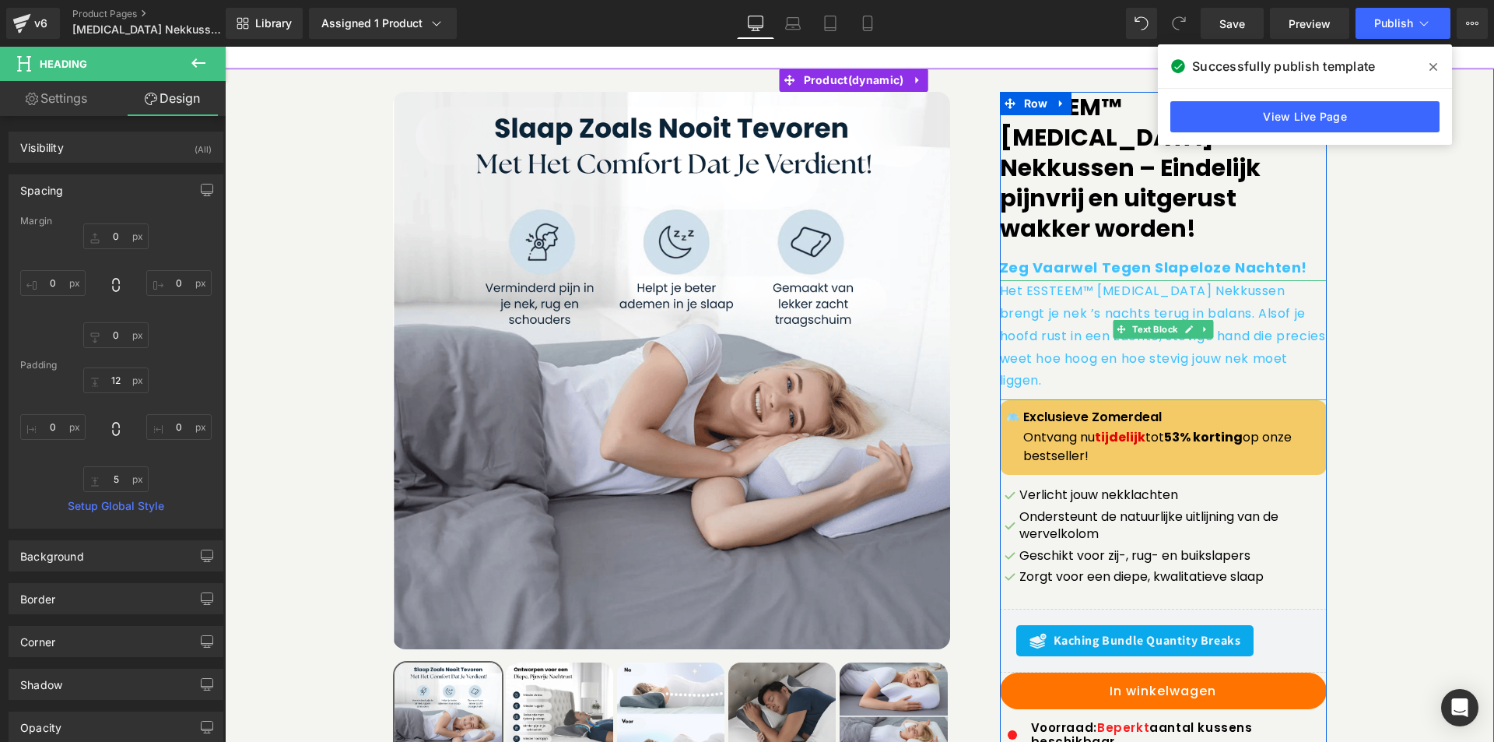
click at [1094, 280] on p "Het ESSTEEM™ [MEDICAL_DATA] Nekkussen brengt je nek ’s nachts terug in balans. …" at bounding box center [1163, 336] width 327 height 112
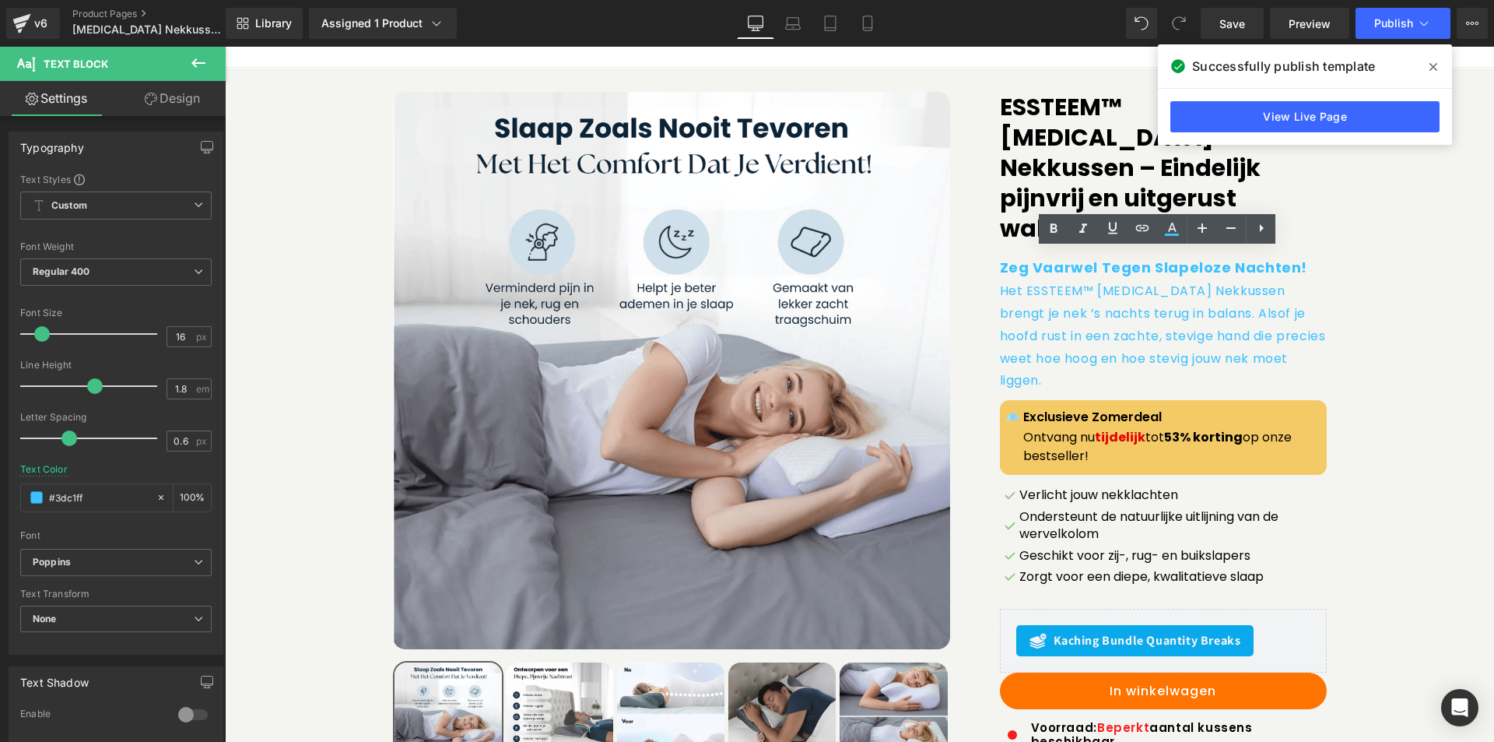
click at [190, 87] on link "Design" at bounding box center [172, 98] width 113 height 35
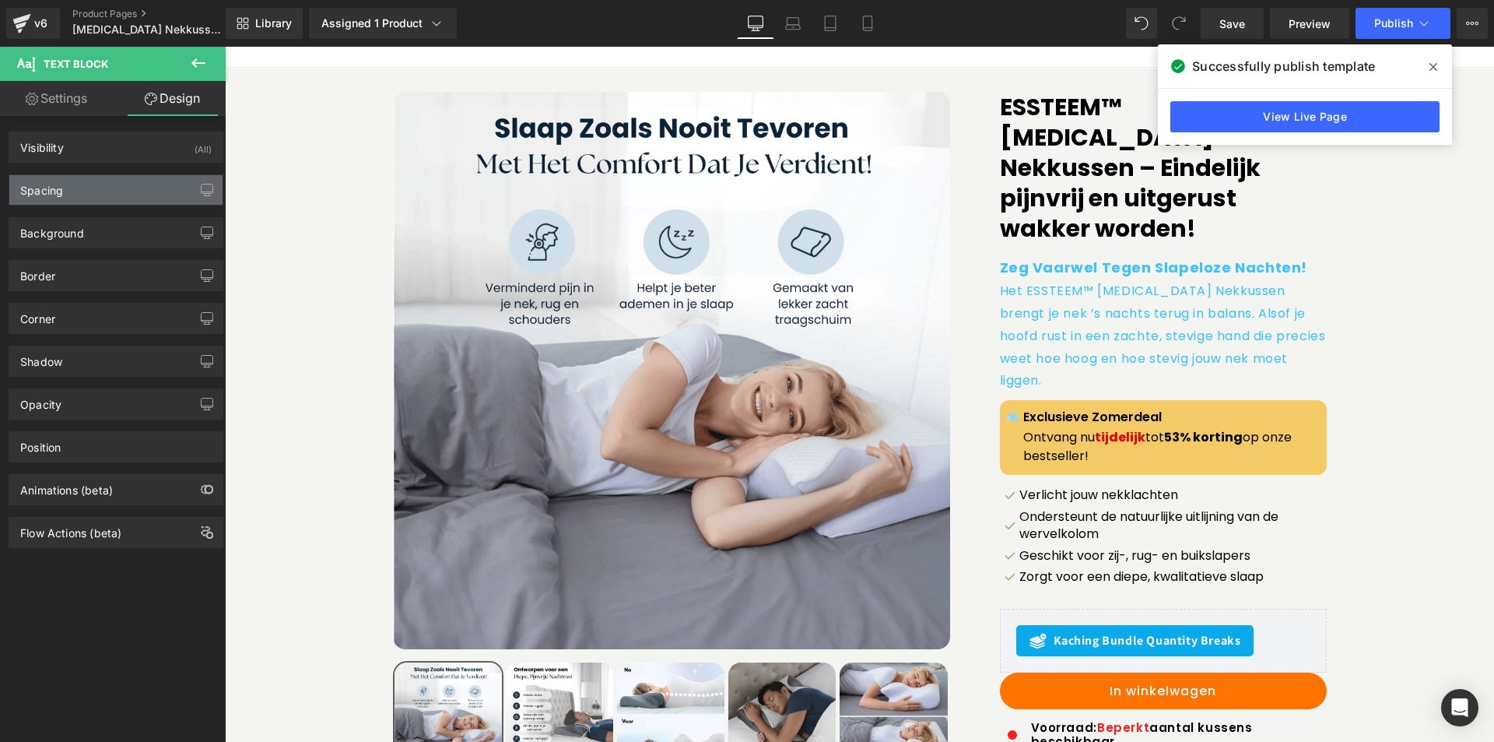
click at [60, 181] on div "Spacing" at bounding box center [41, 186] width 43 height 22
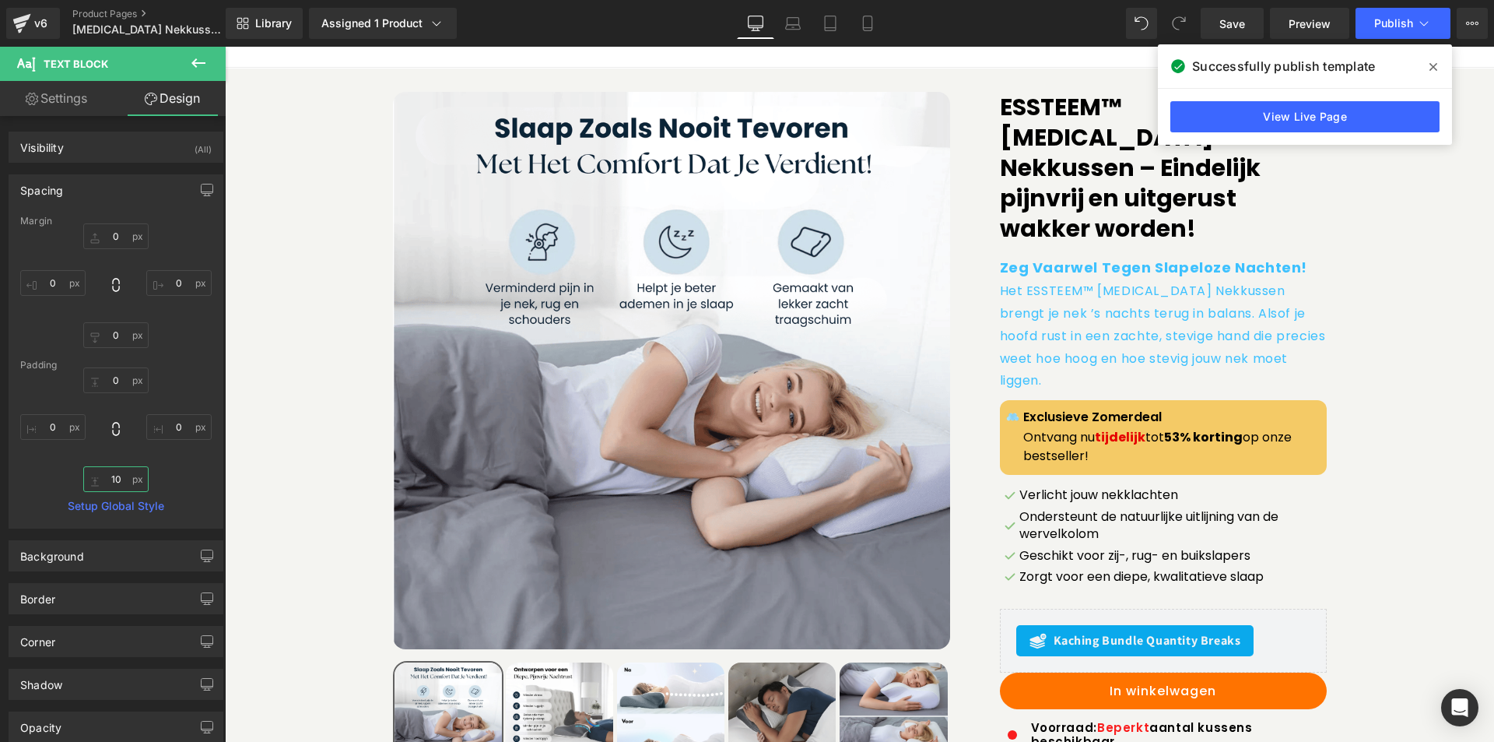
click at [106, 472] on input "text" at bounding box center [115, 479] width 65 height 26
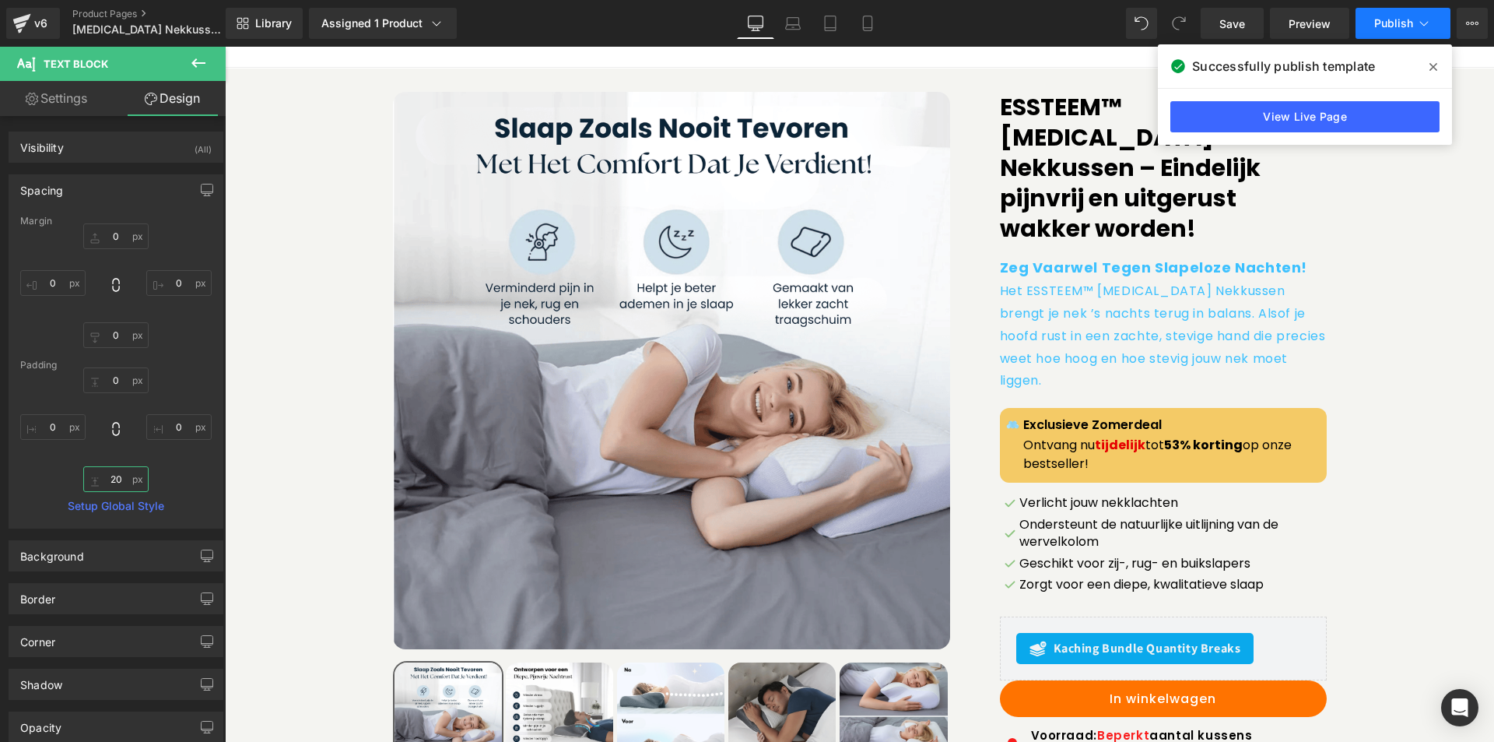
type input "20"
click at [1384, 31] on button "Publish" at bounding box center [1403, 23] width 95 height 31
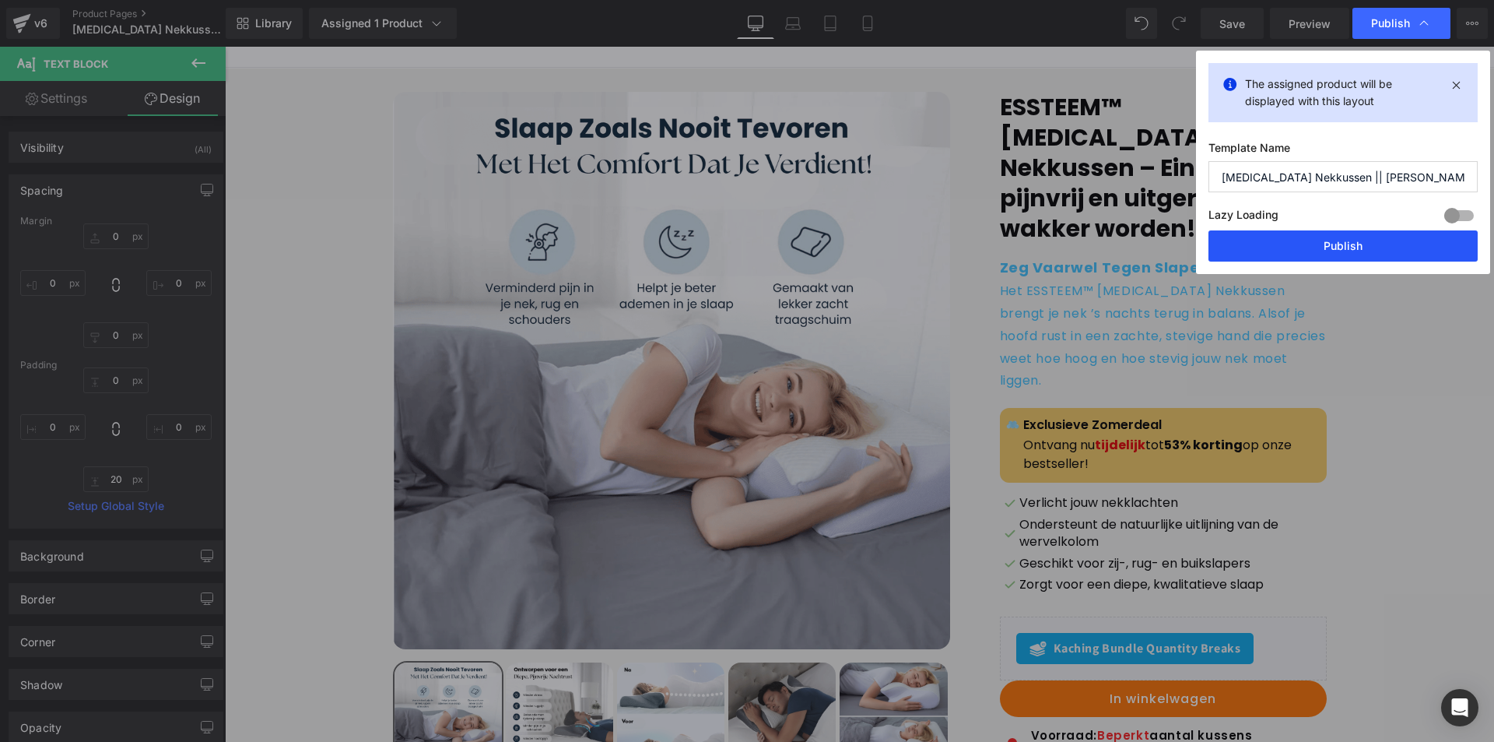
click at [1320, 240] on button "Publish" at bounding box center [1342, 245] width 269 height 31
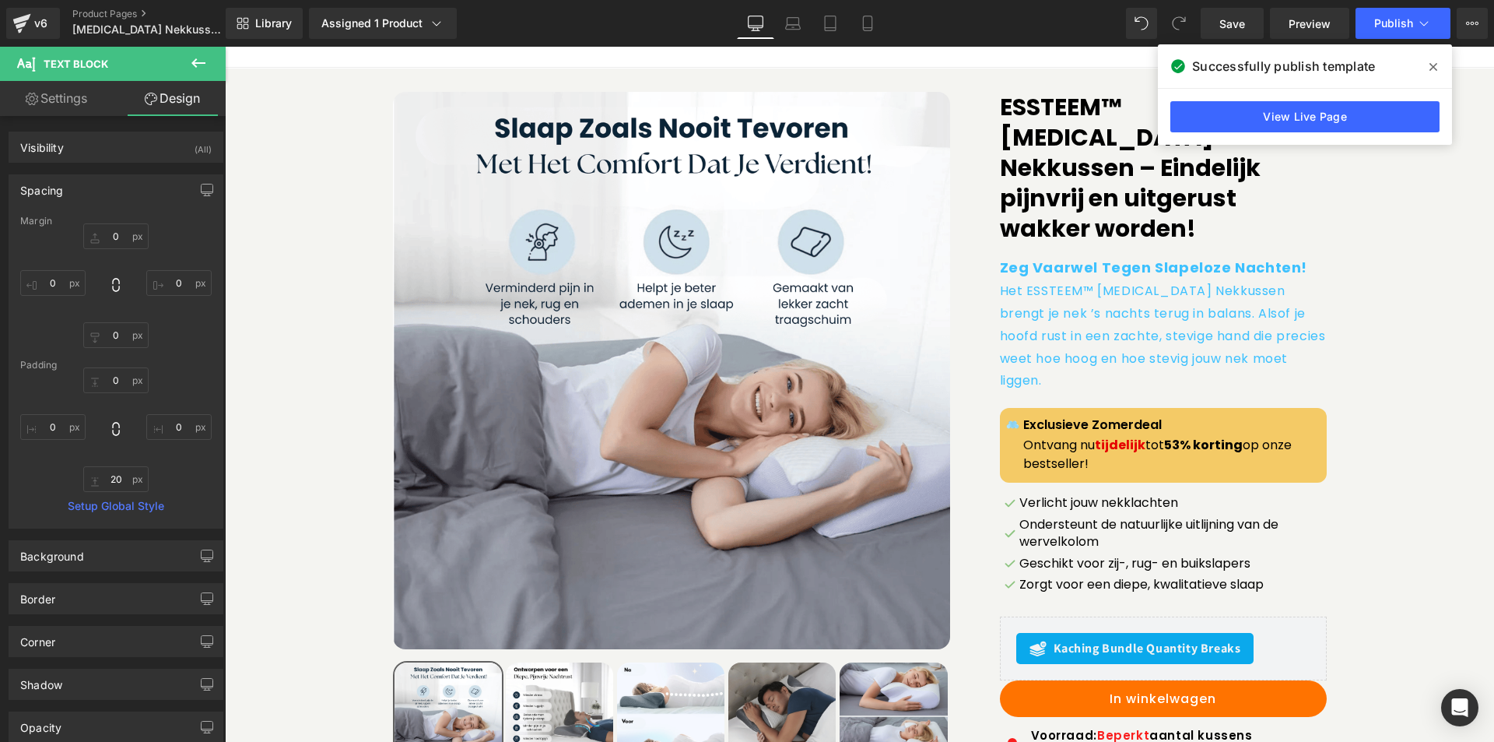
click at [1431, 63] on icon at bounding box center [1433, 67] width 8 height 12
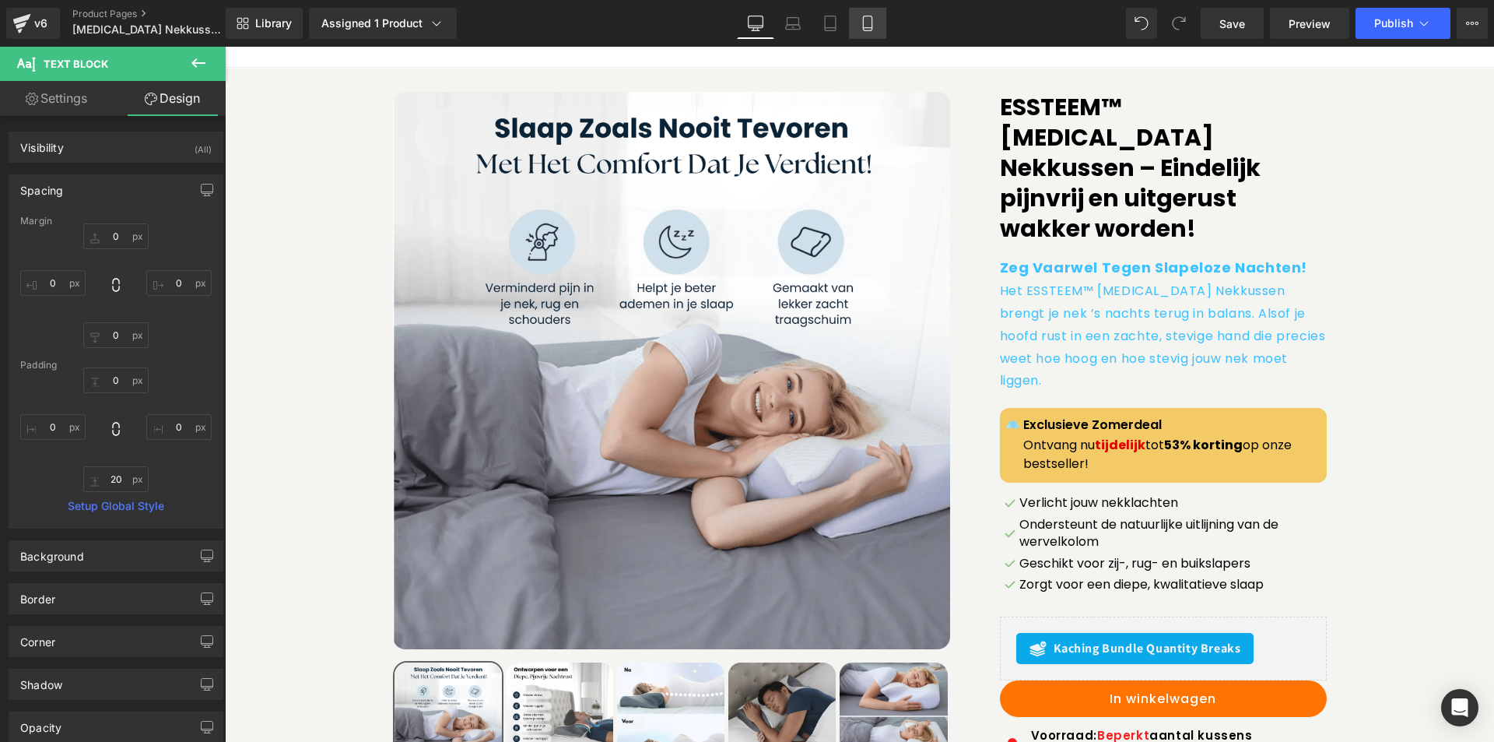
click at [861, 23] on icon at bounding box center [868, 24] width 16 height 16
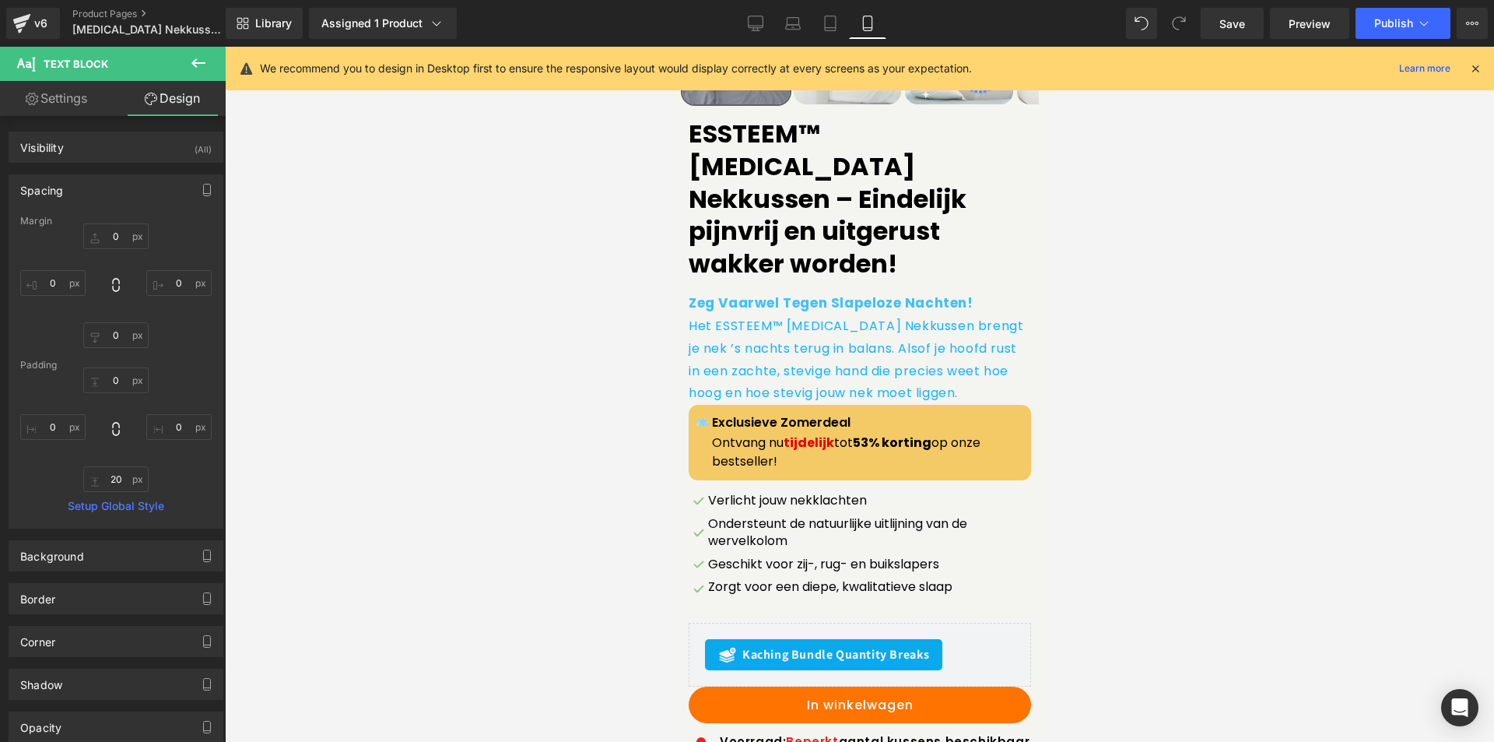
scroll to position [569, 0]
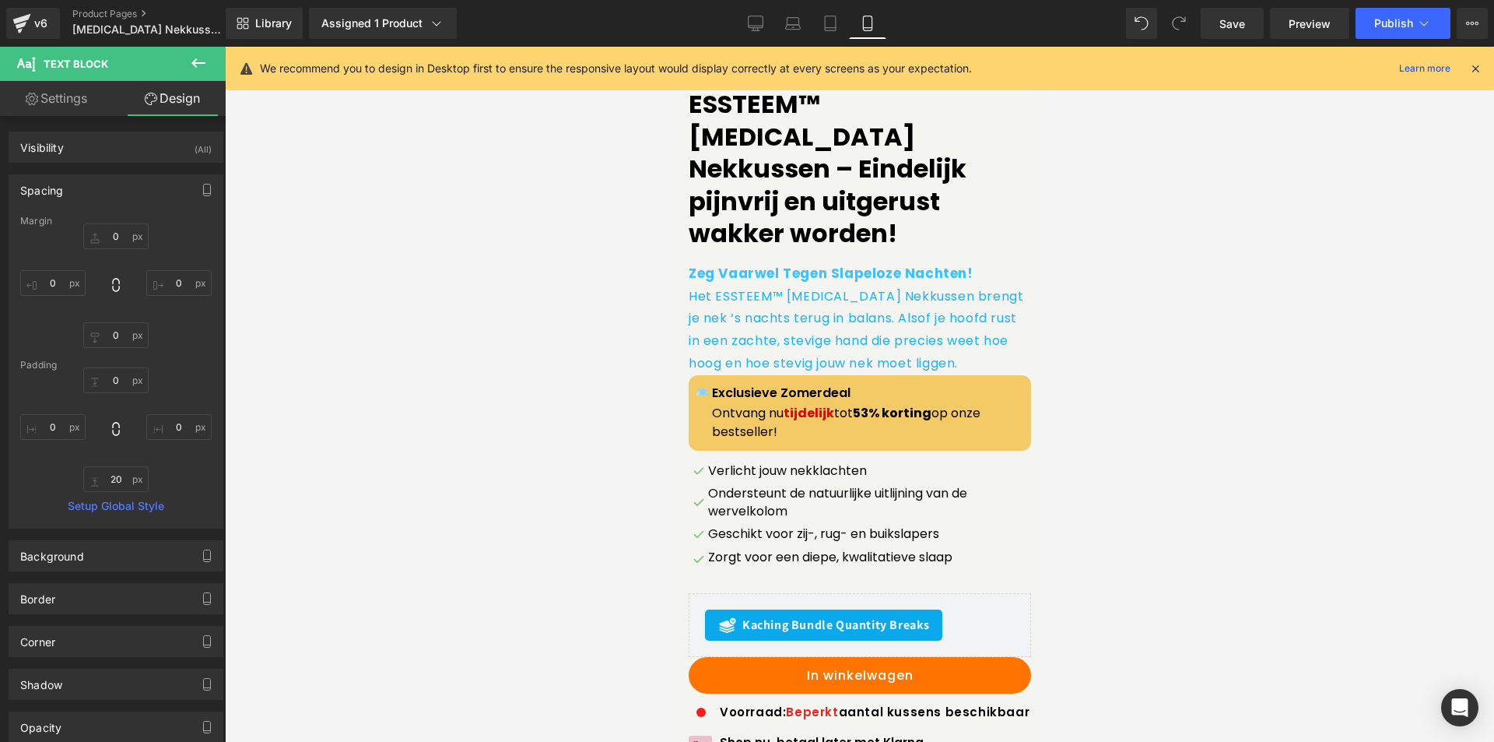
click at [973, 321] on p "Het ESSTEEM™ [MEDICAL_DATA] Nekkussen brengt je nek ’s nachts terug in balans. …" at bounding box center [859, 330] width 342 height 89
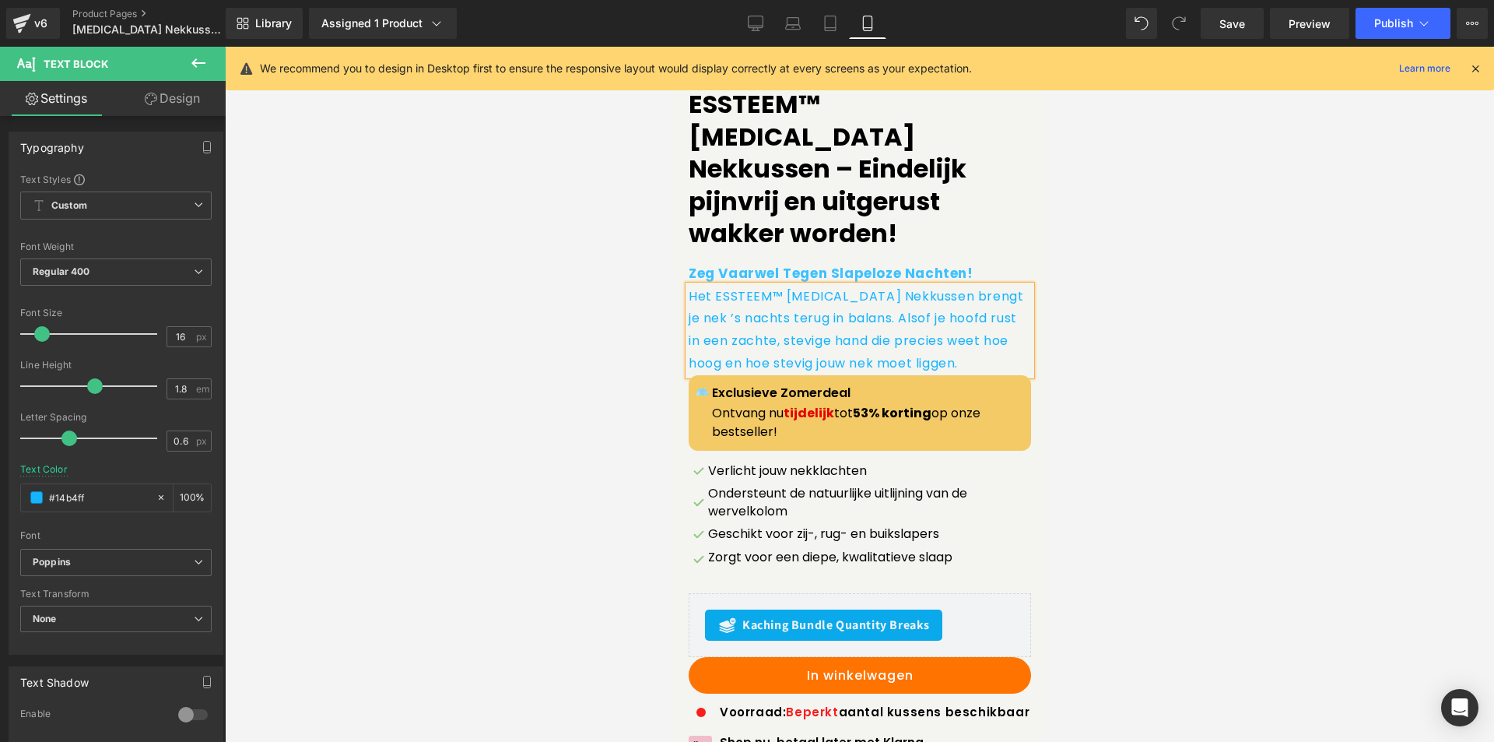
click at [197, 102] on link "Design" at bounding box center [172, 98] width 113 height 35
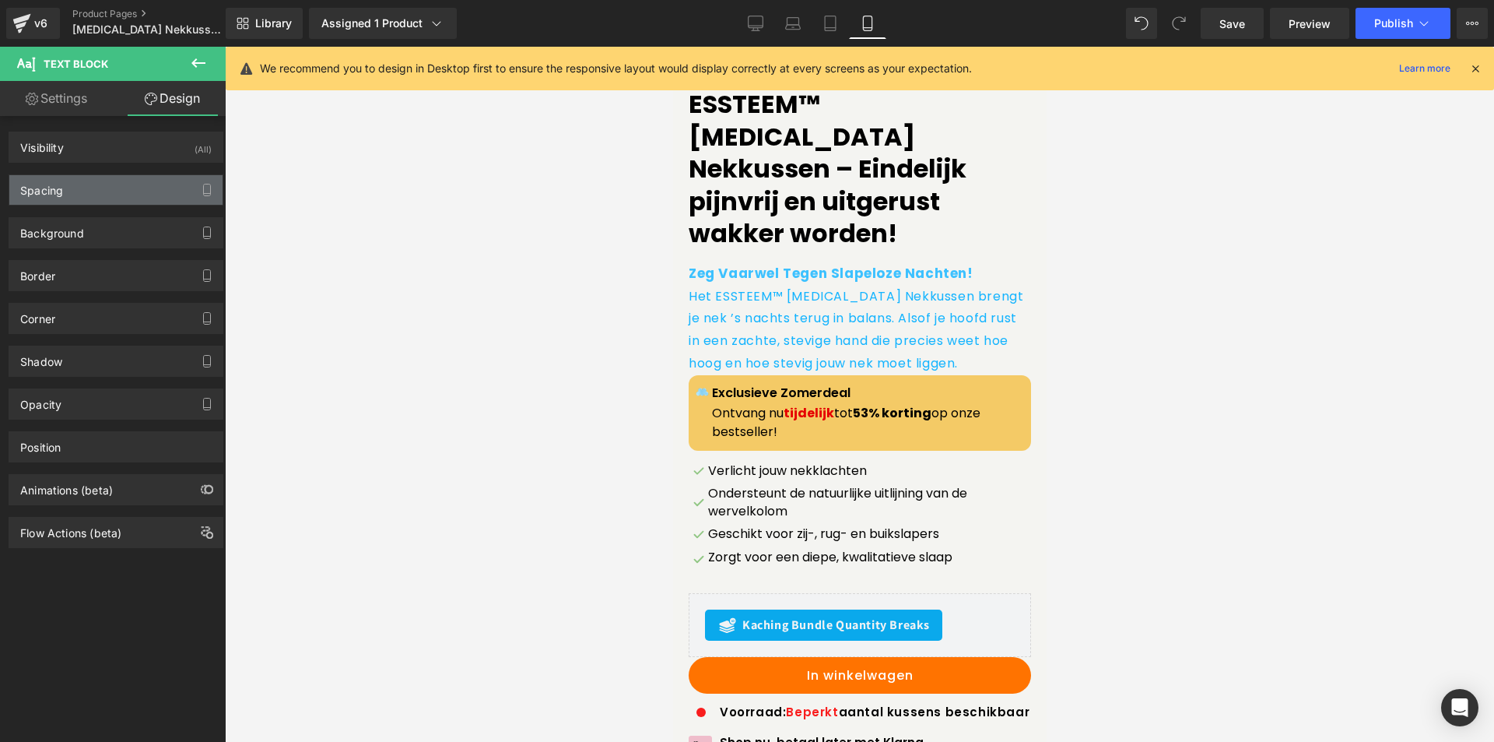
click at [89, 190] on div "Spacing" at bounding box center [115, 190] width 213 height 30
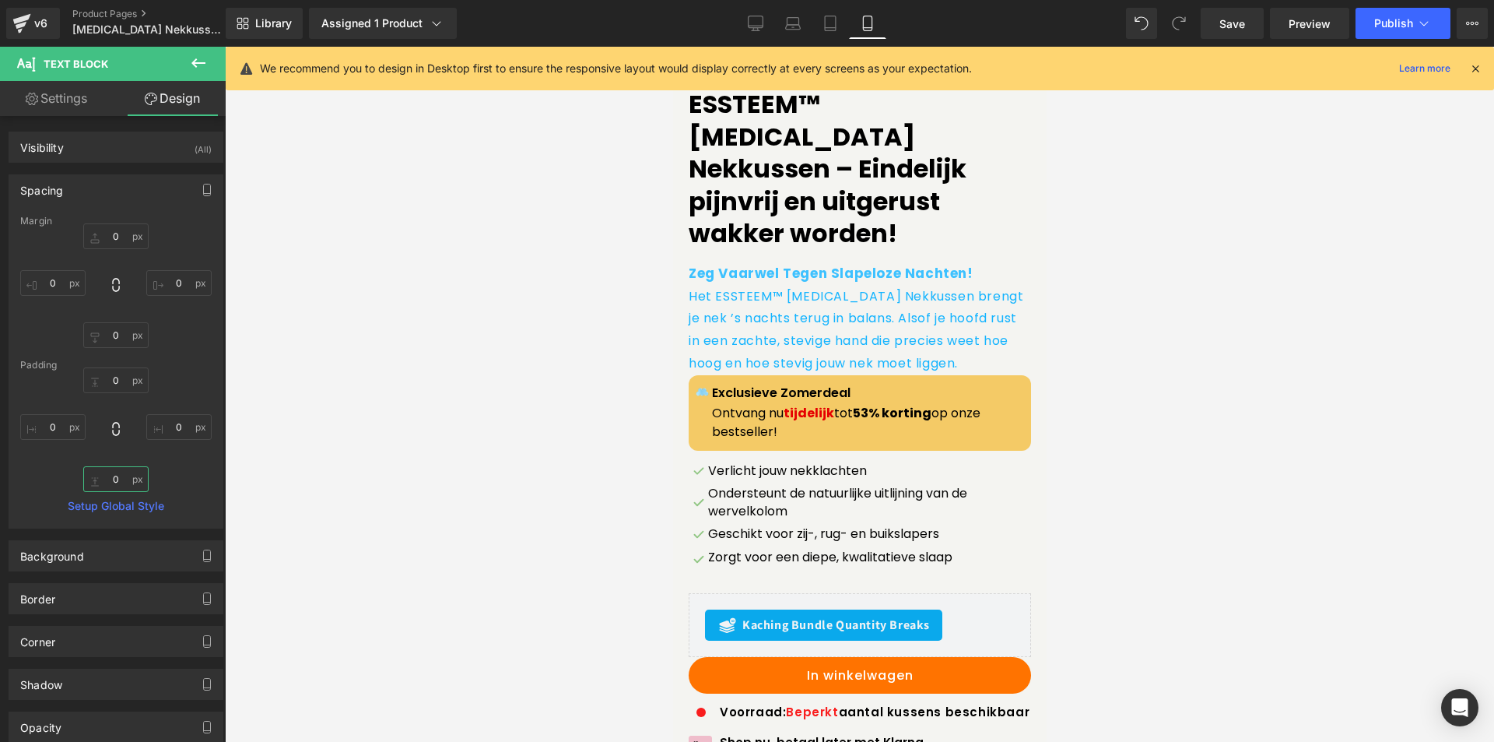
click at [110, 474] on input "text" at bounding box center [115, 479] width 65 height 26
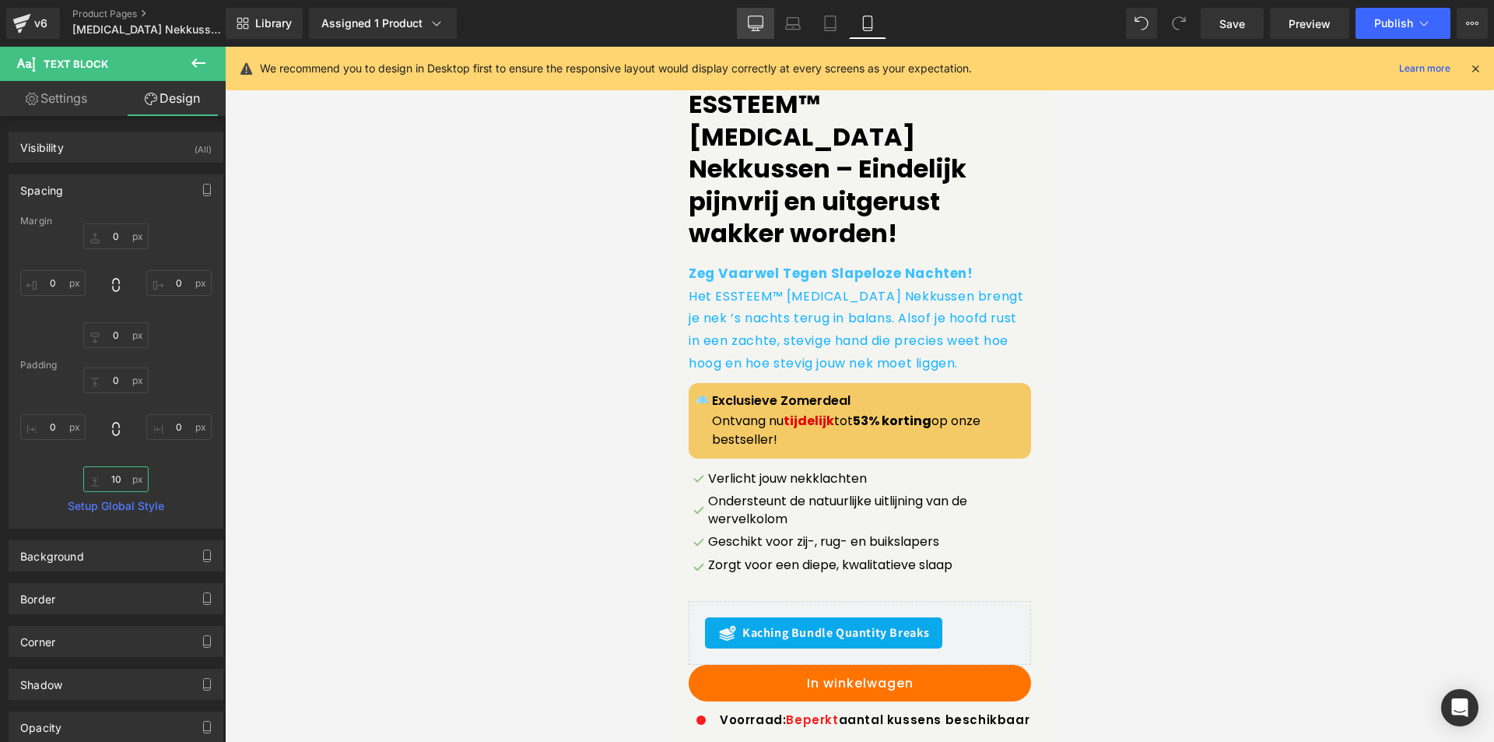
type input "10"
click at [763, 18] on icon at bounding box center [756, 22] width 15 height 12
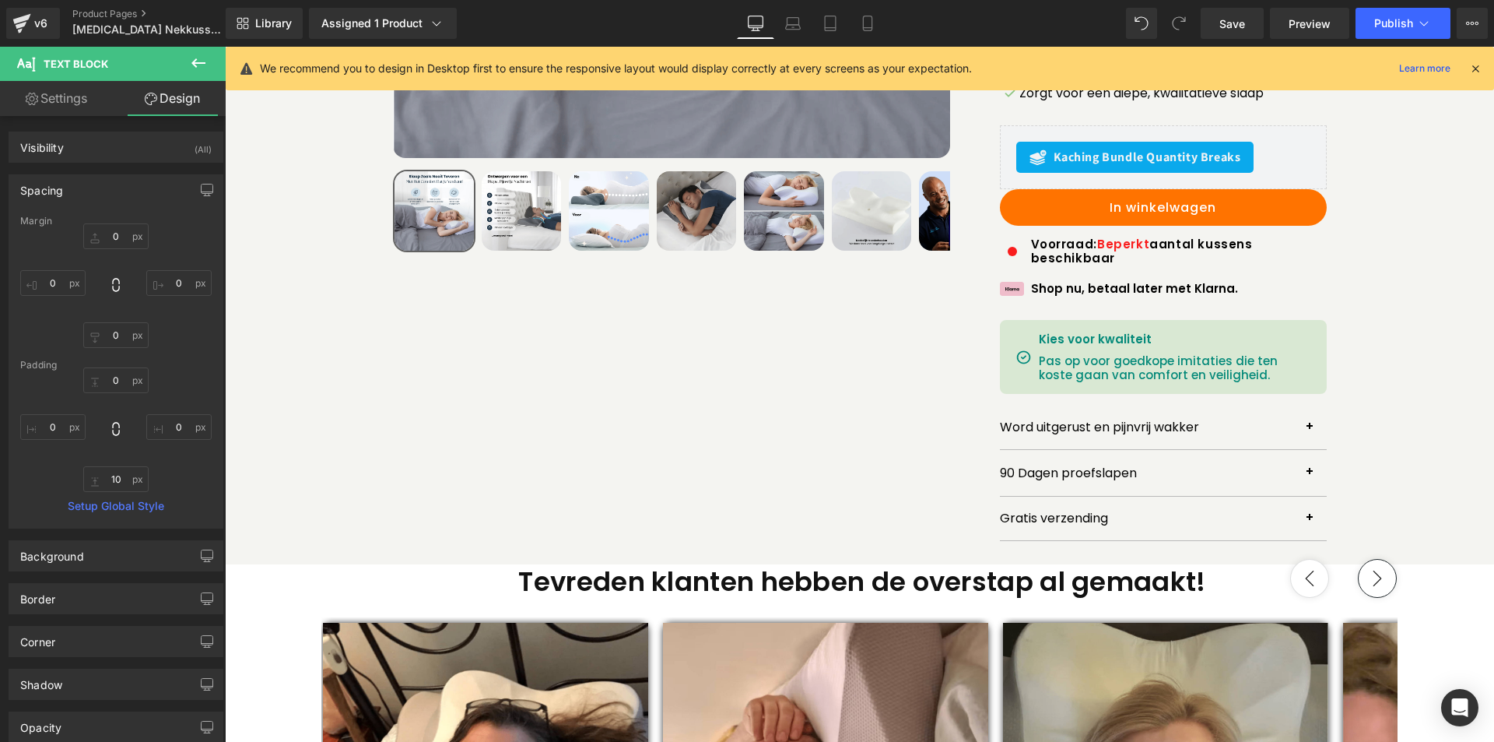
scroll to position [75, 0]
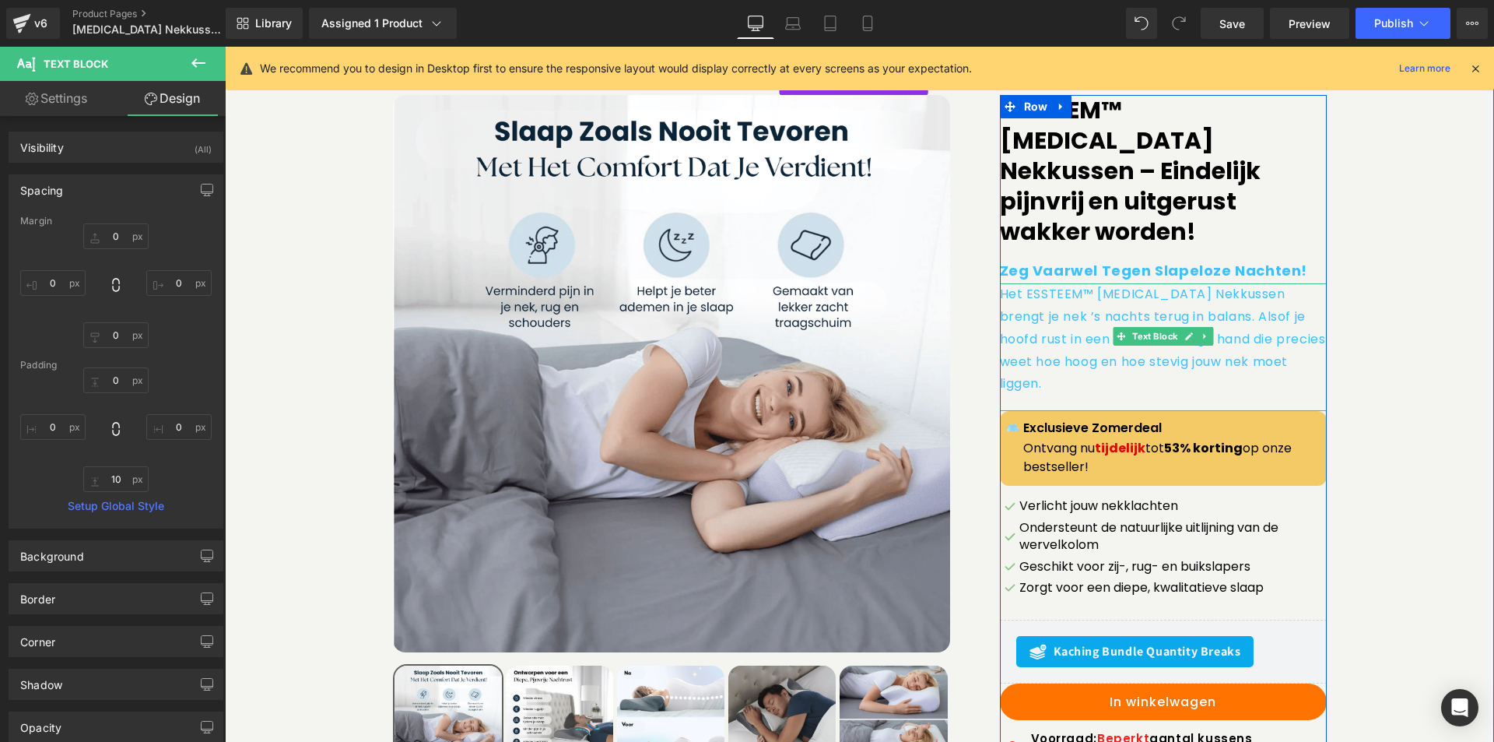
click at [1074, 303] on p "Het ESSTEEM™ [MEDICAL_DATA] Nekkussen brengt je nek ’s nachts terug in balans. …" at bounding box center [1163, 339] width 327 height 112
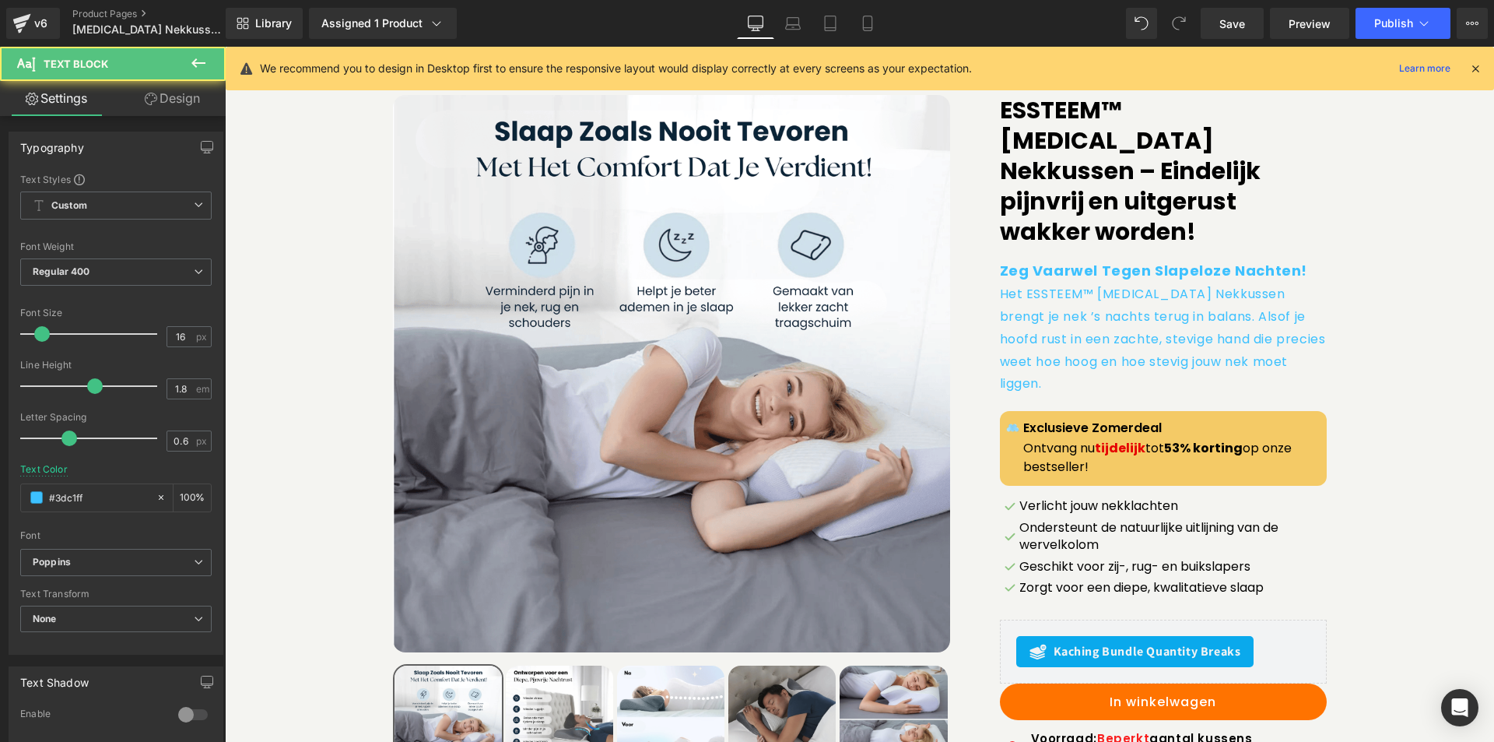
click at [156, 101] on link "Design" at bounding box center [172, 98] width 113 height 35
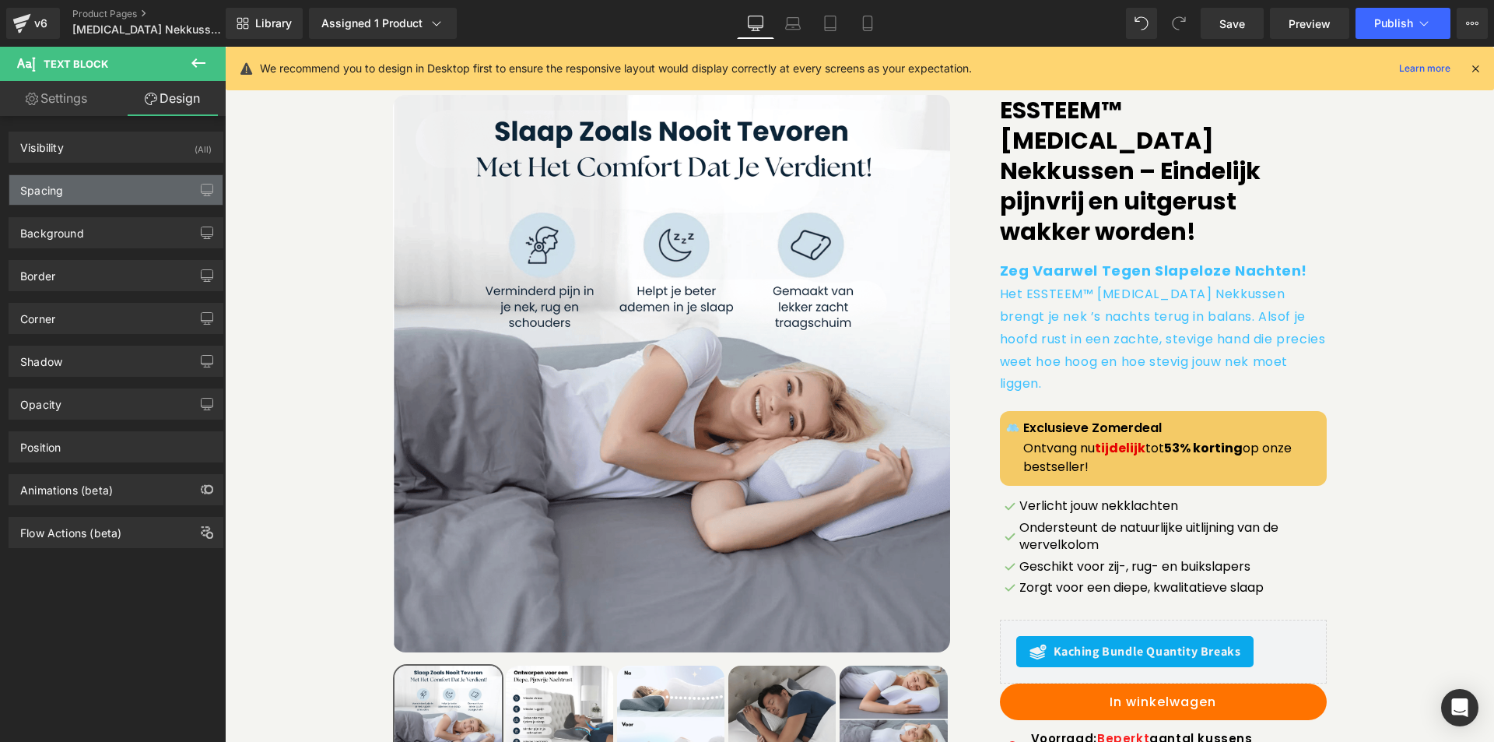
click at [96, 195] on div "Spacing" at bounding box center [115, 190] width 213 height 30
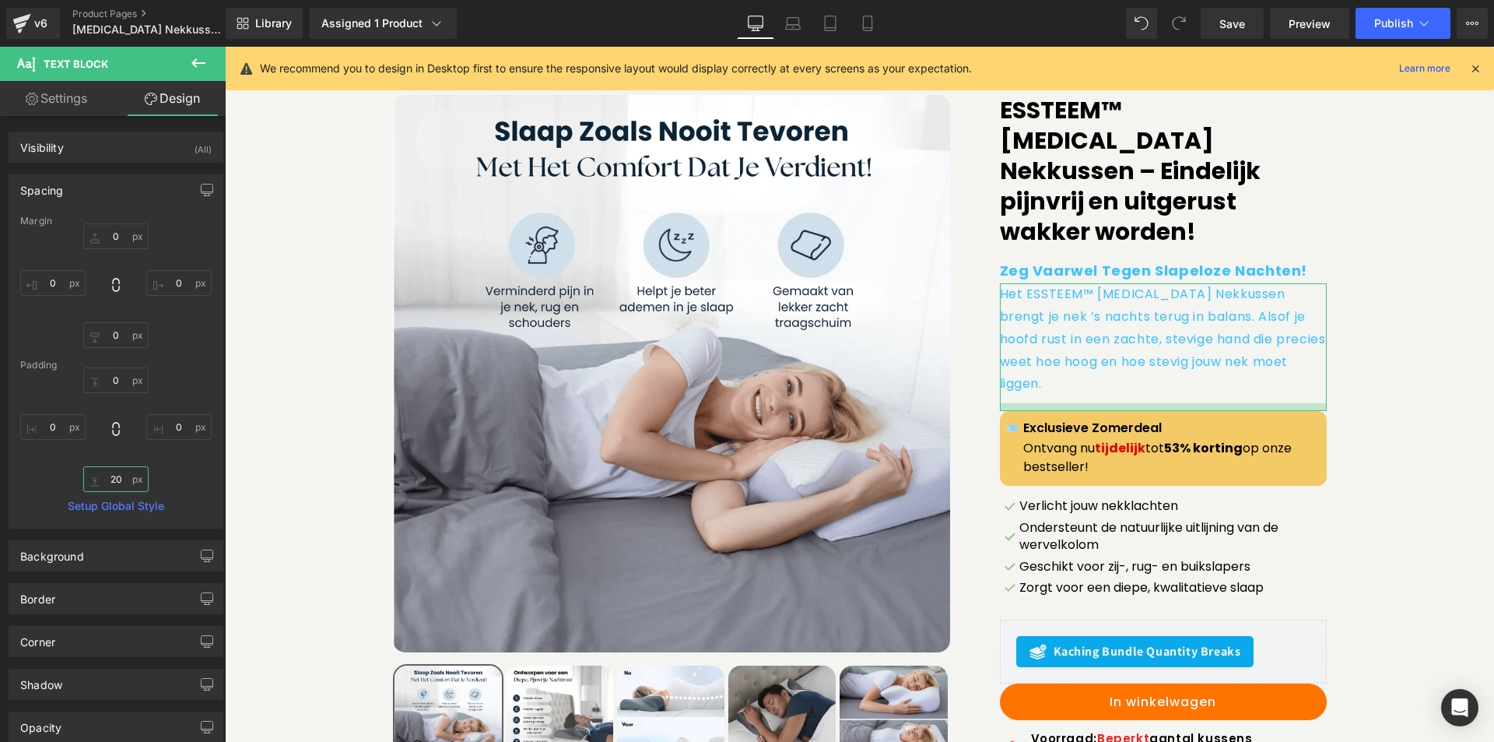
click at [103, 484] on input "20" at bounding box center [115, 479] width 65 height 26
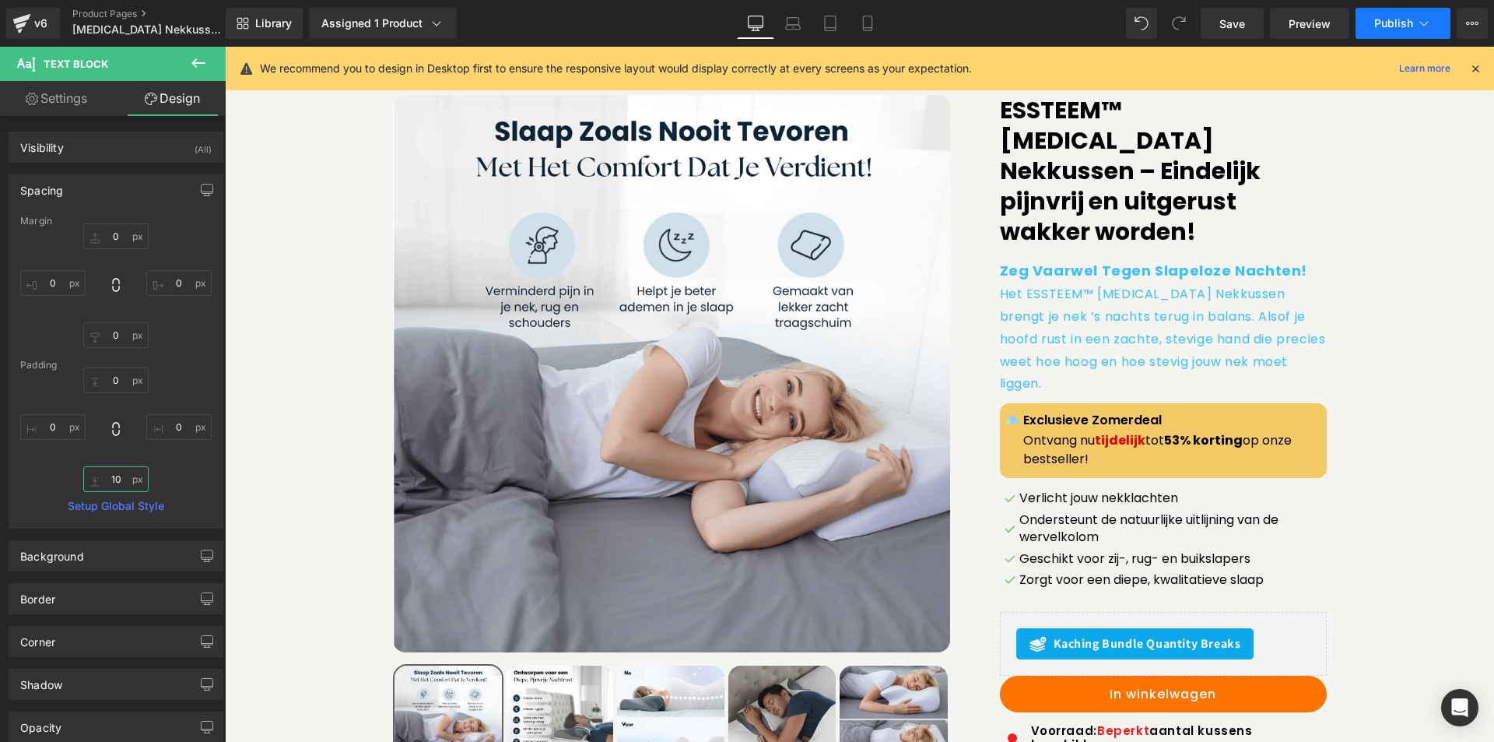
type input "10"
click at [1398, 25] on span "Publish" at bounding box center [1393, 23] width 39 height 12
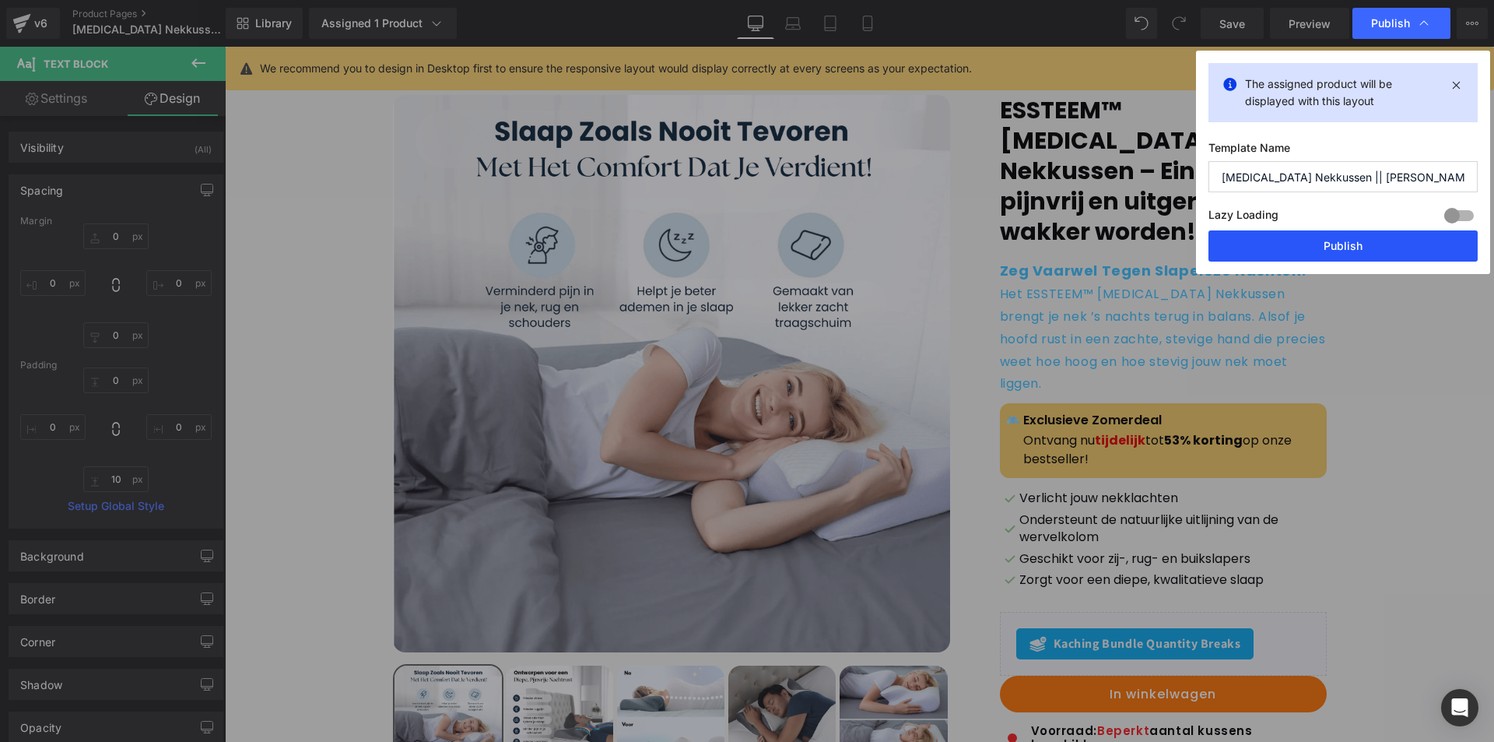
click at [1286, 232] on button "Publish" at bounding box center [1342, 245] width 269 height 31
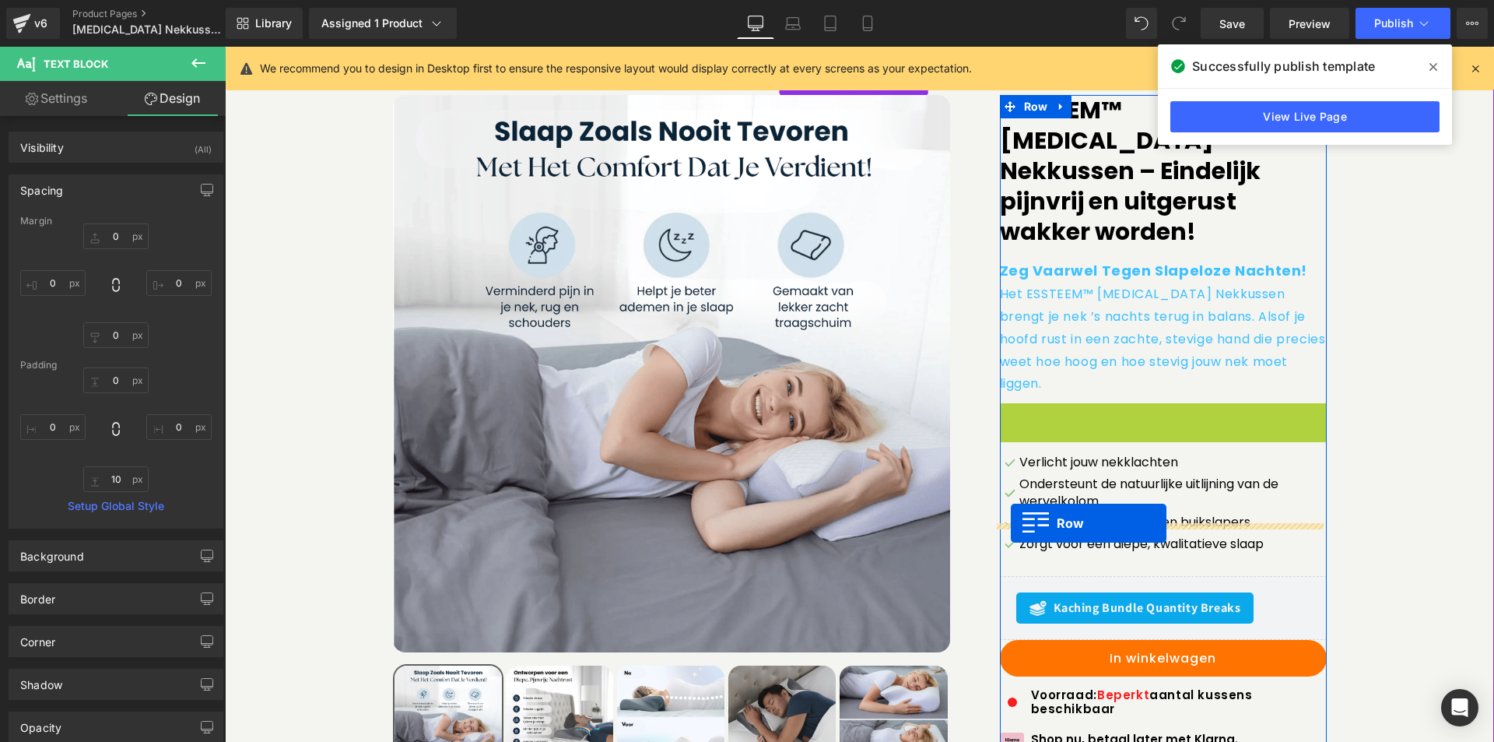
drag, startPoint x: 1002, startPoint y: 363, endPoint x: 1011, endPoint y: 523, distance: 160.5
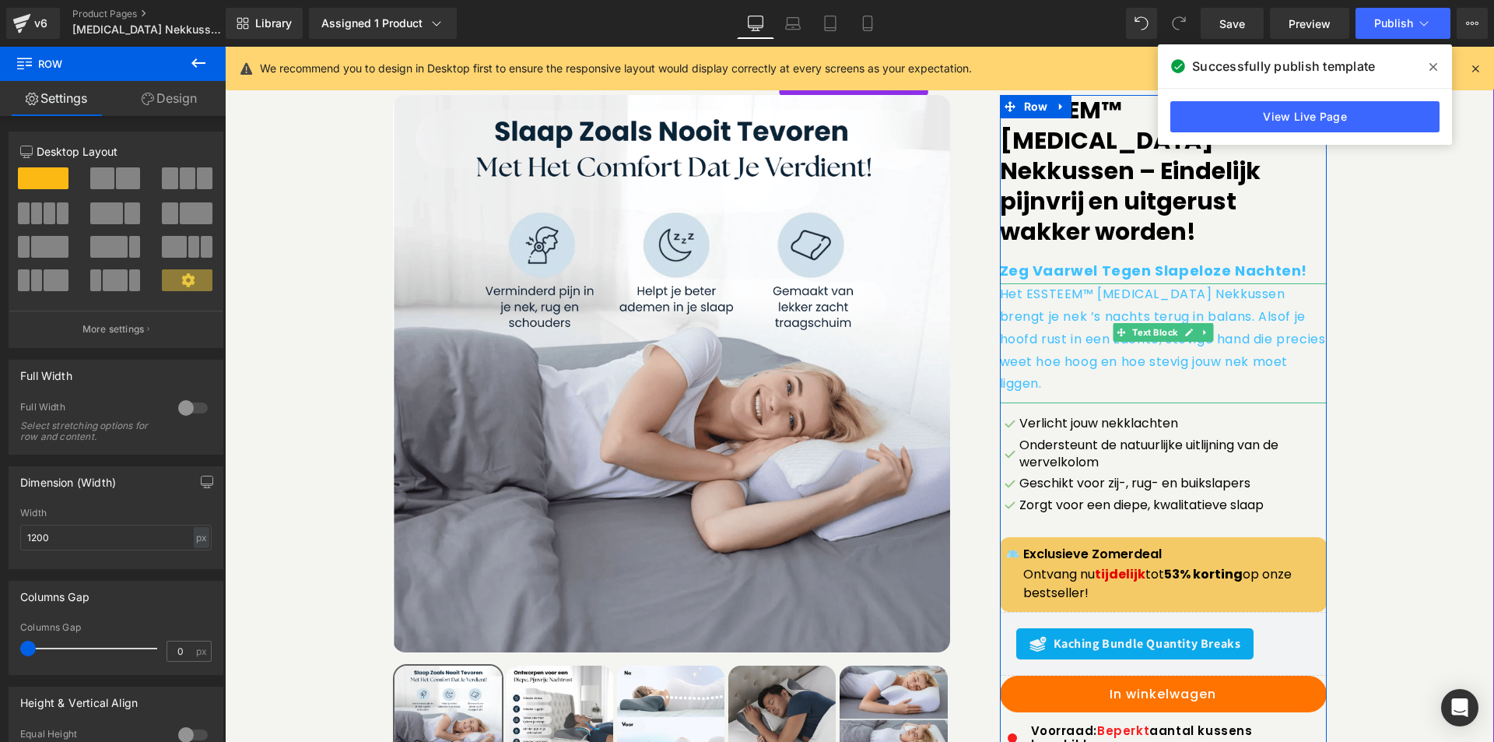
click at [1055, 334] on p "Het ESSTEEM™ [MEDICAL_DATA] Nekkussen brengt je nek ’s nachts terug in balans. …" at bounding box center [1163, 339] width 327 height 112
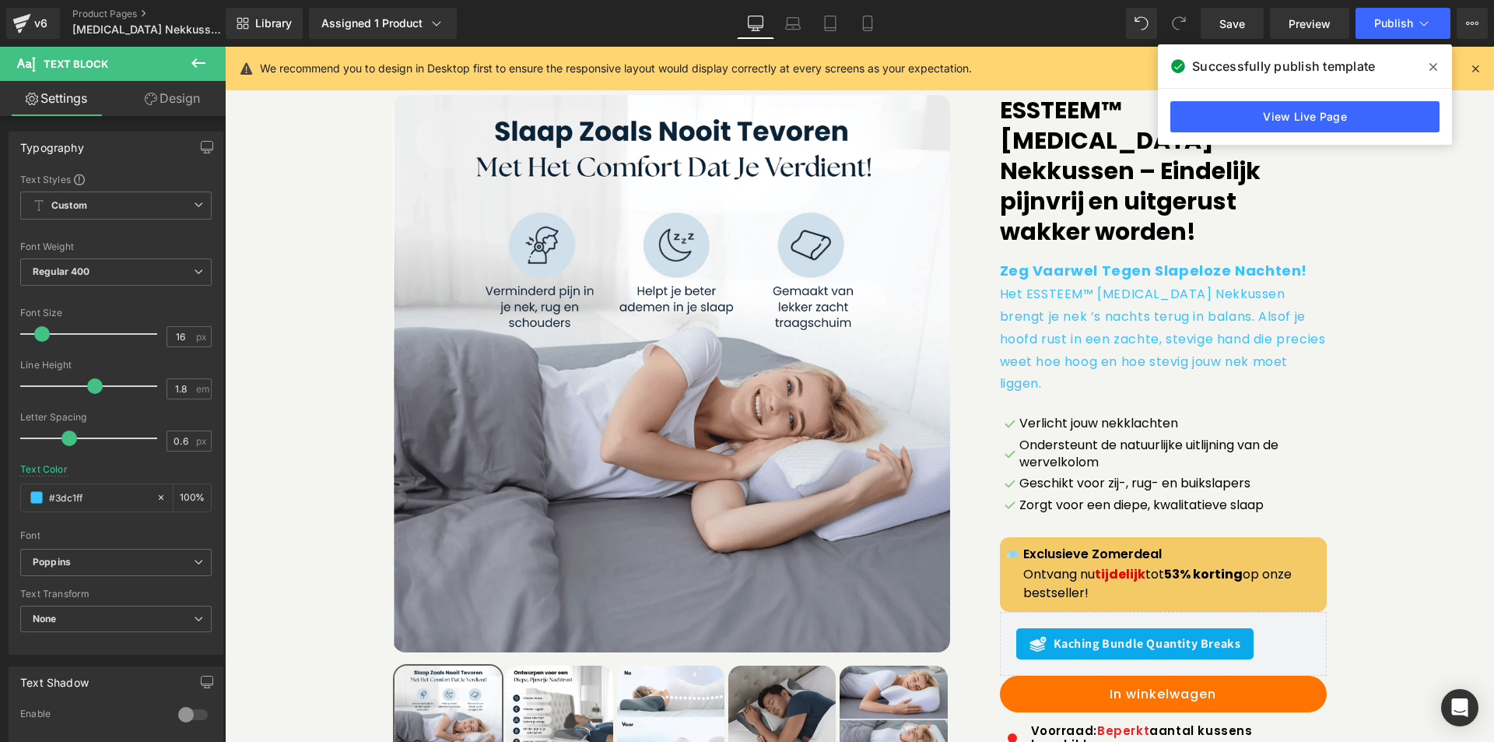
click at [172, 98] on link "Design" at bounding box center [172, 98] width 113 height 35
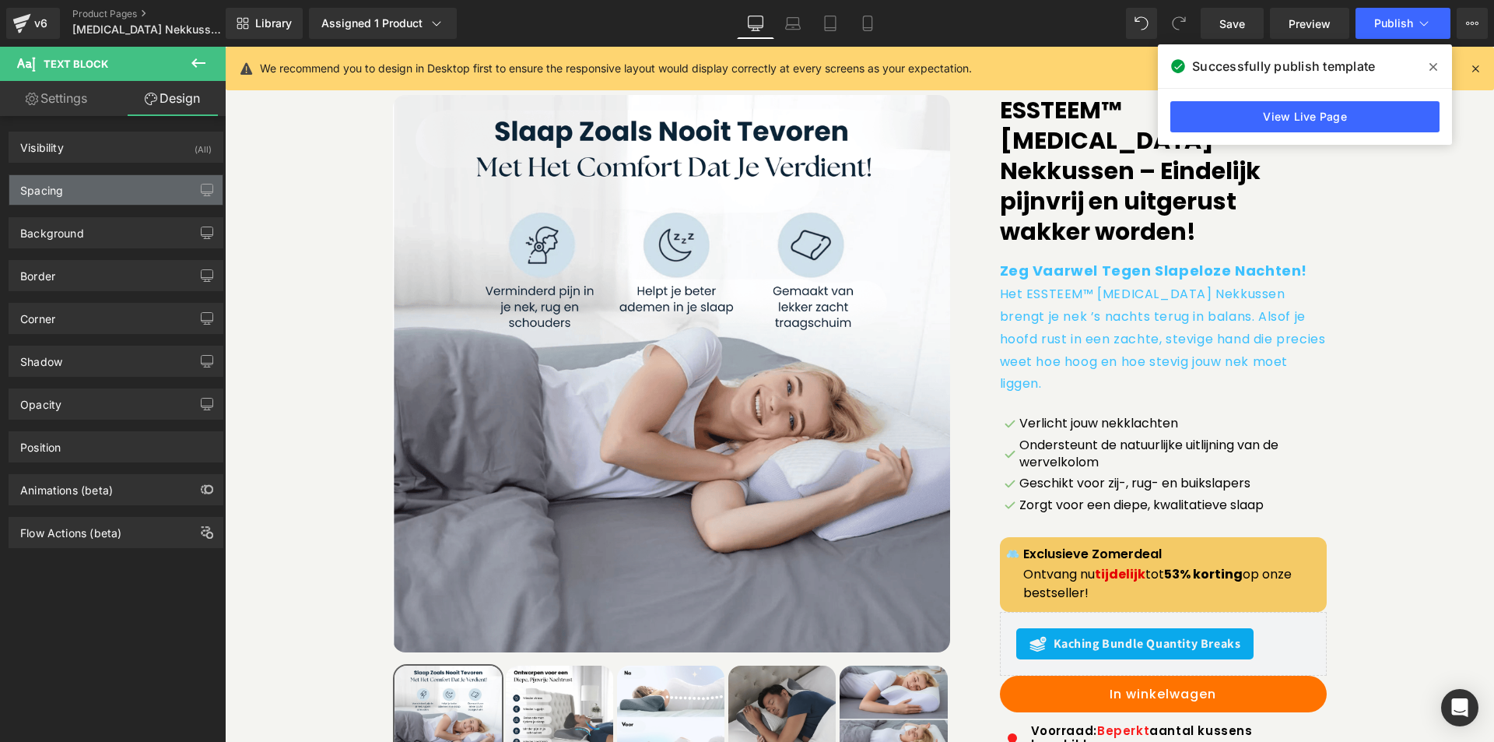
click at [76, 181] on div "Spacing" at bounding box center [115, 190] width 213 height 30
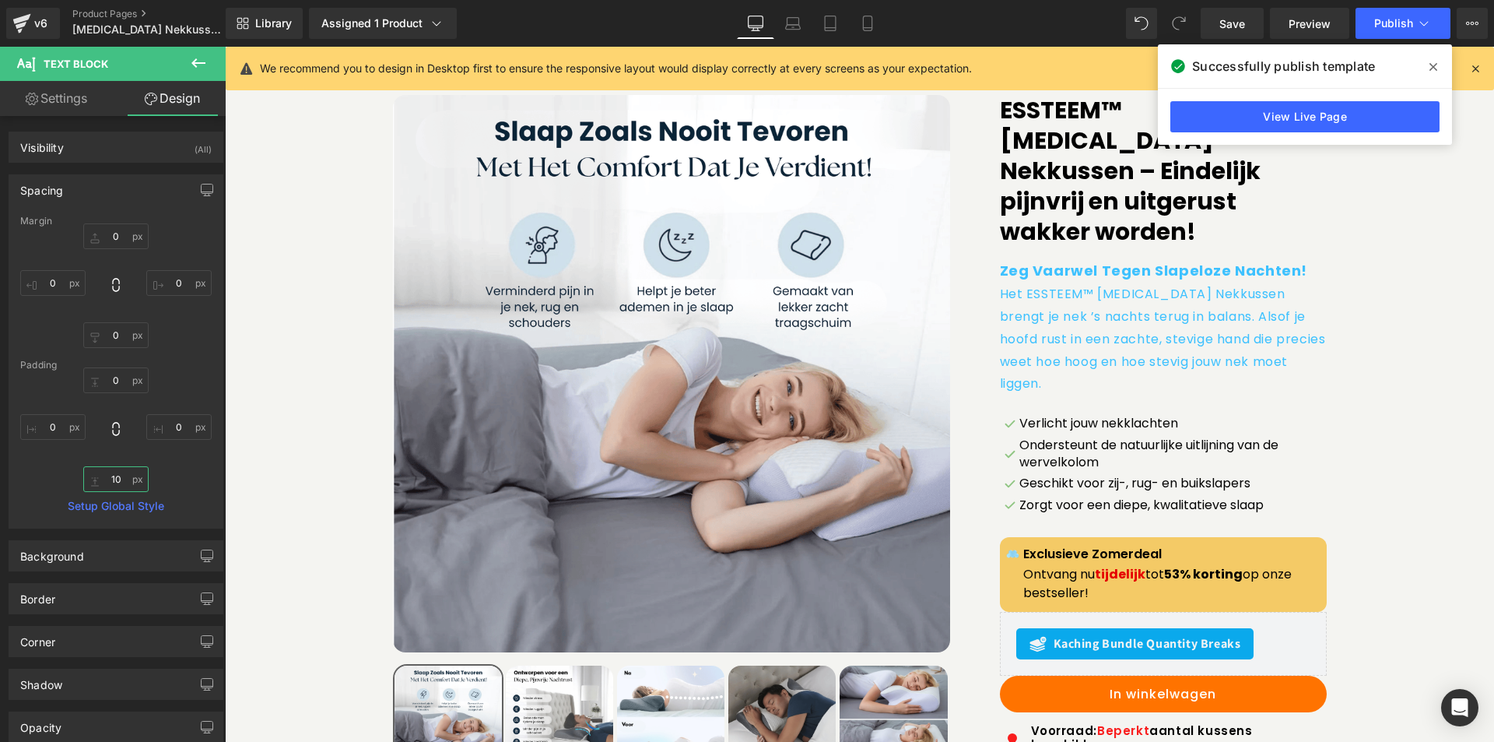
click at [119, 468] on input "text" at bounding box center [115, 479] width 65 height 26
type input "10"
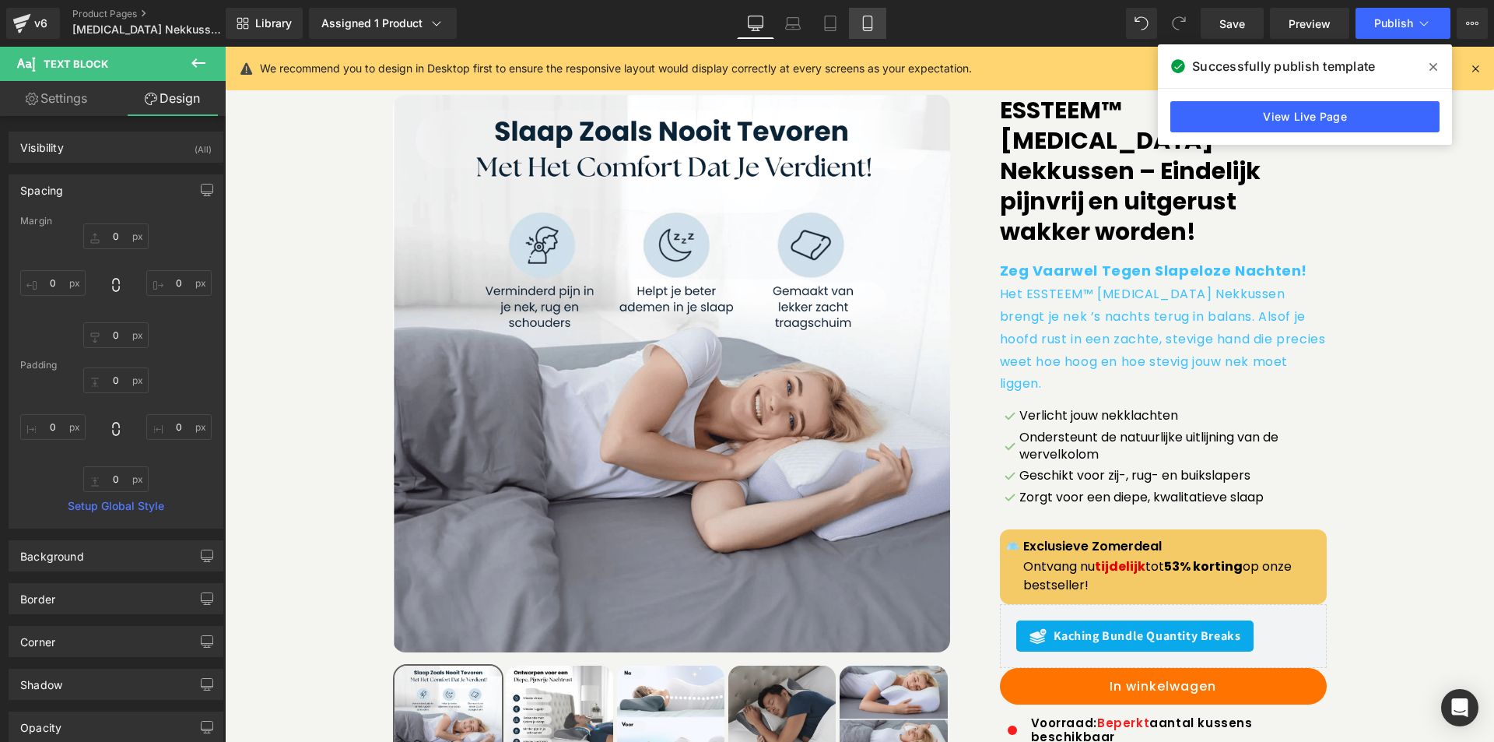
click at [874, 17] on icon at bounding box center [868, 24] width 16 height 16
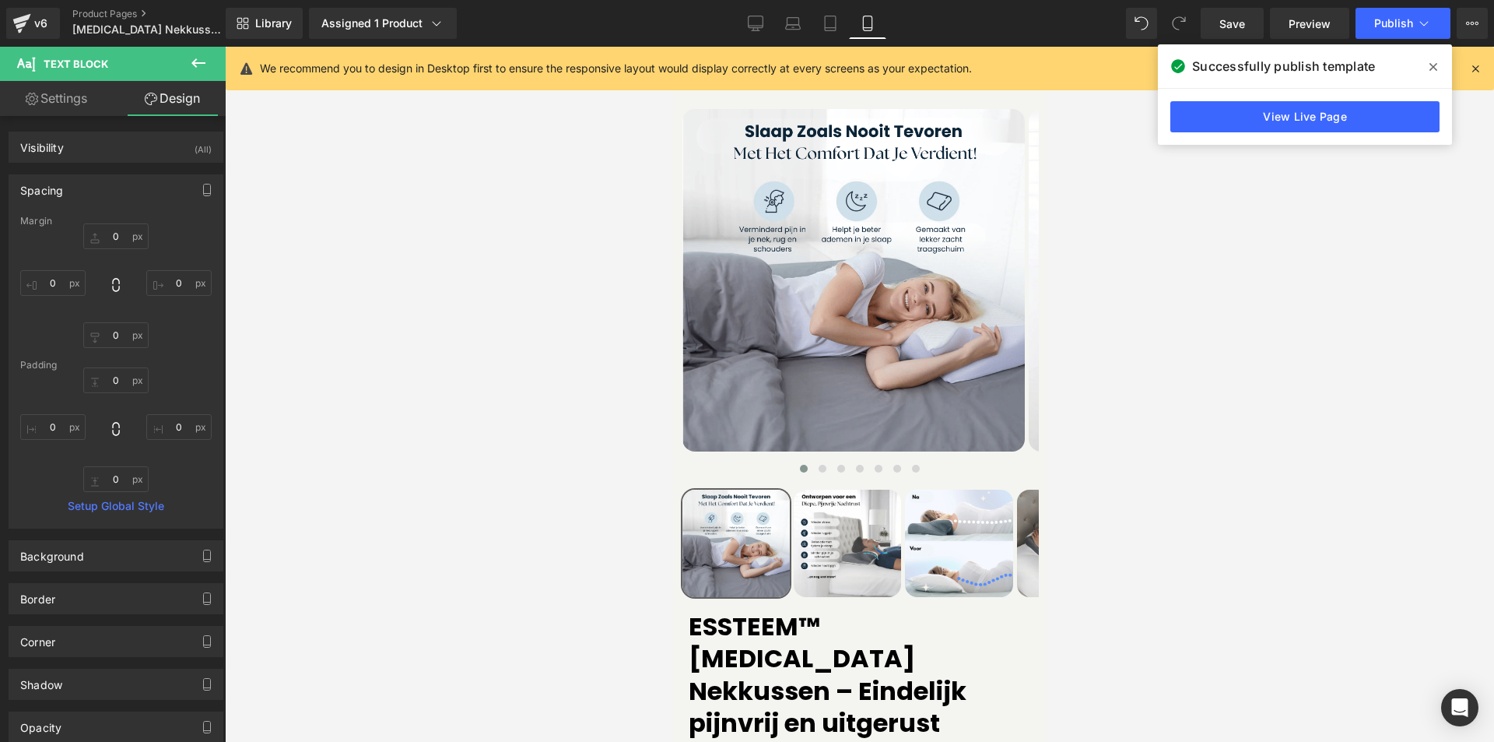
scroll to position [596, 0]
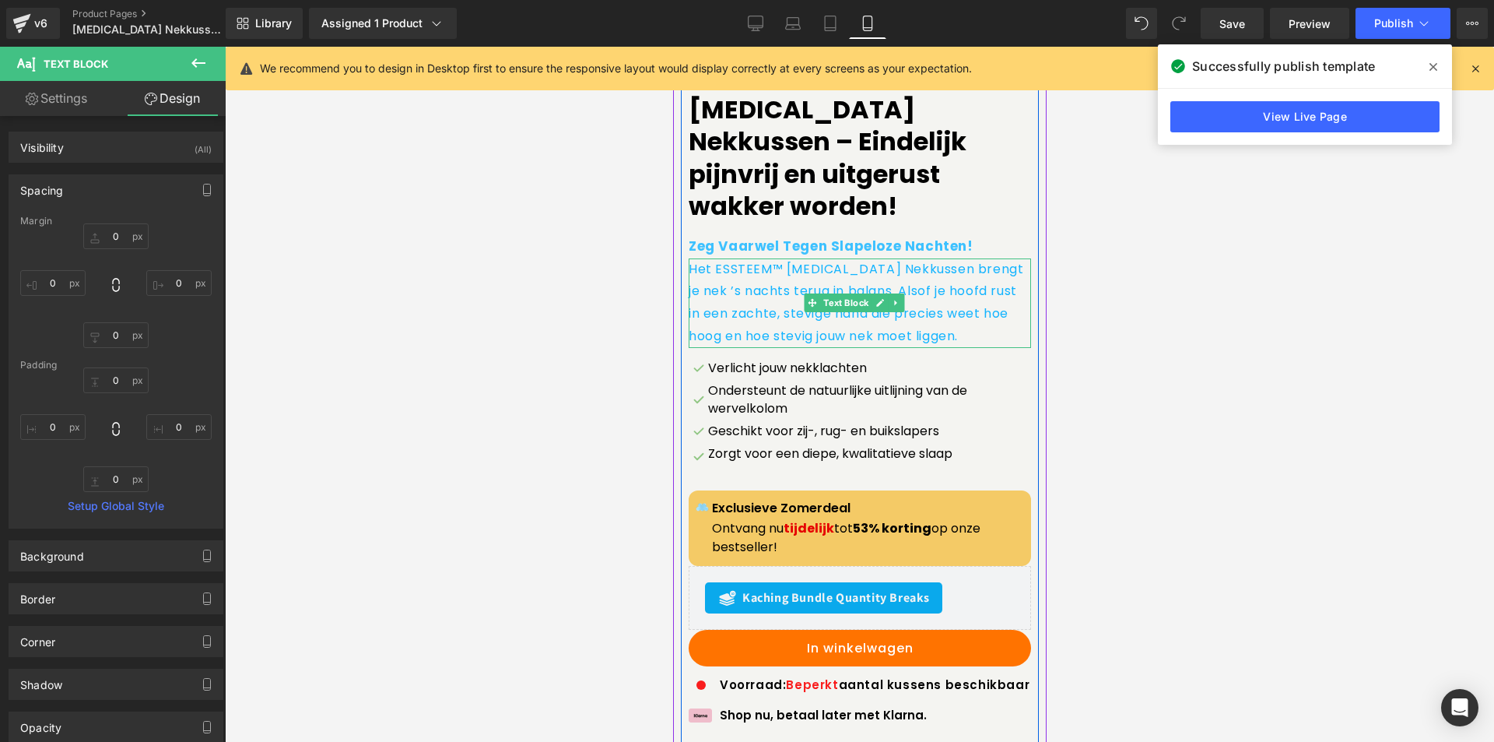
click at [777, 281] on p "Het ESSTEEM™ [MEDICAL_DATA] Nekkussen brengt je nek ’s nachts terug in balans. …" at bounding box center [859, 302] width 342 height 89
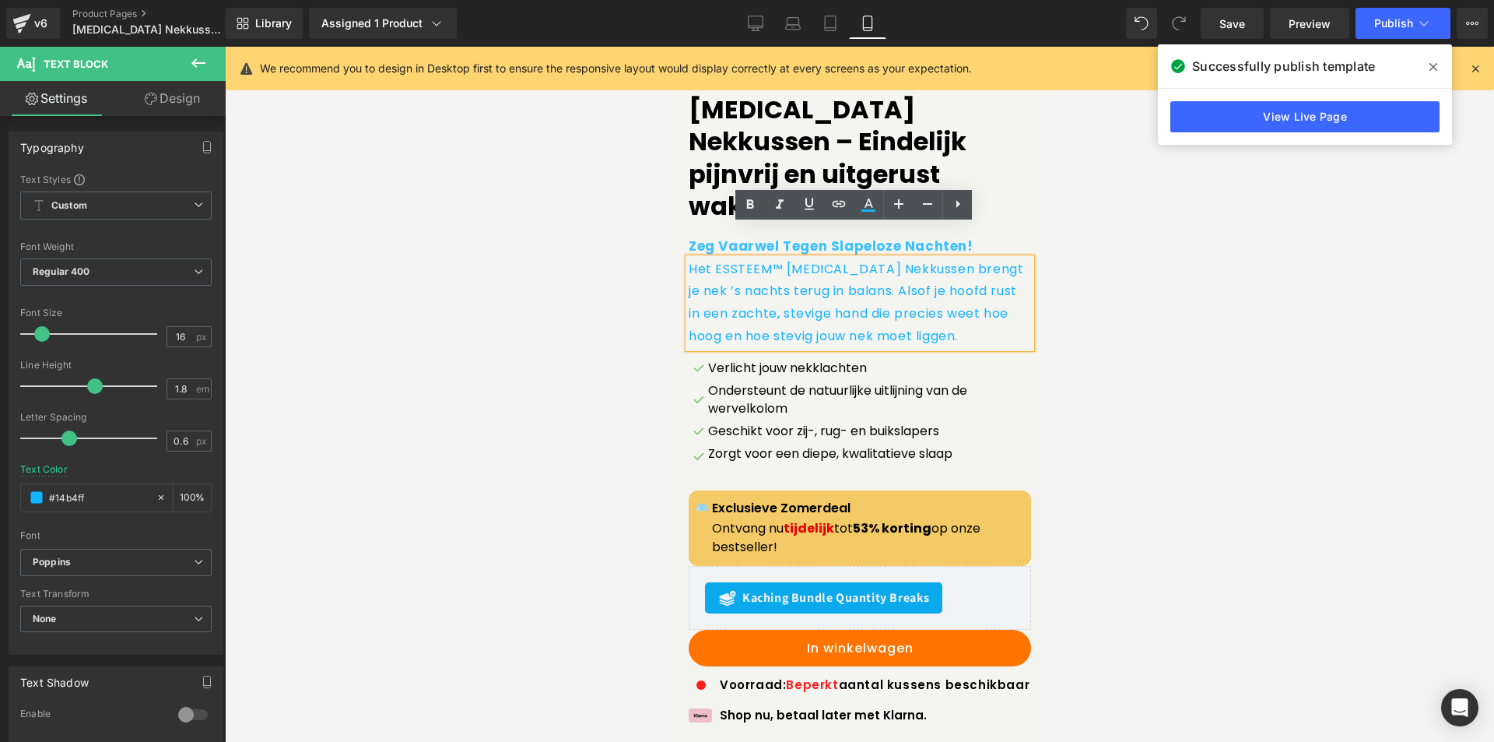
click at [1076, 258] on div at bounding box center [859, 394] width 1269 height 695
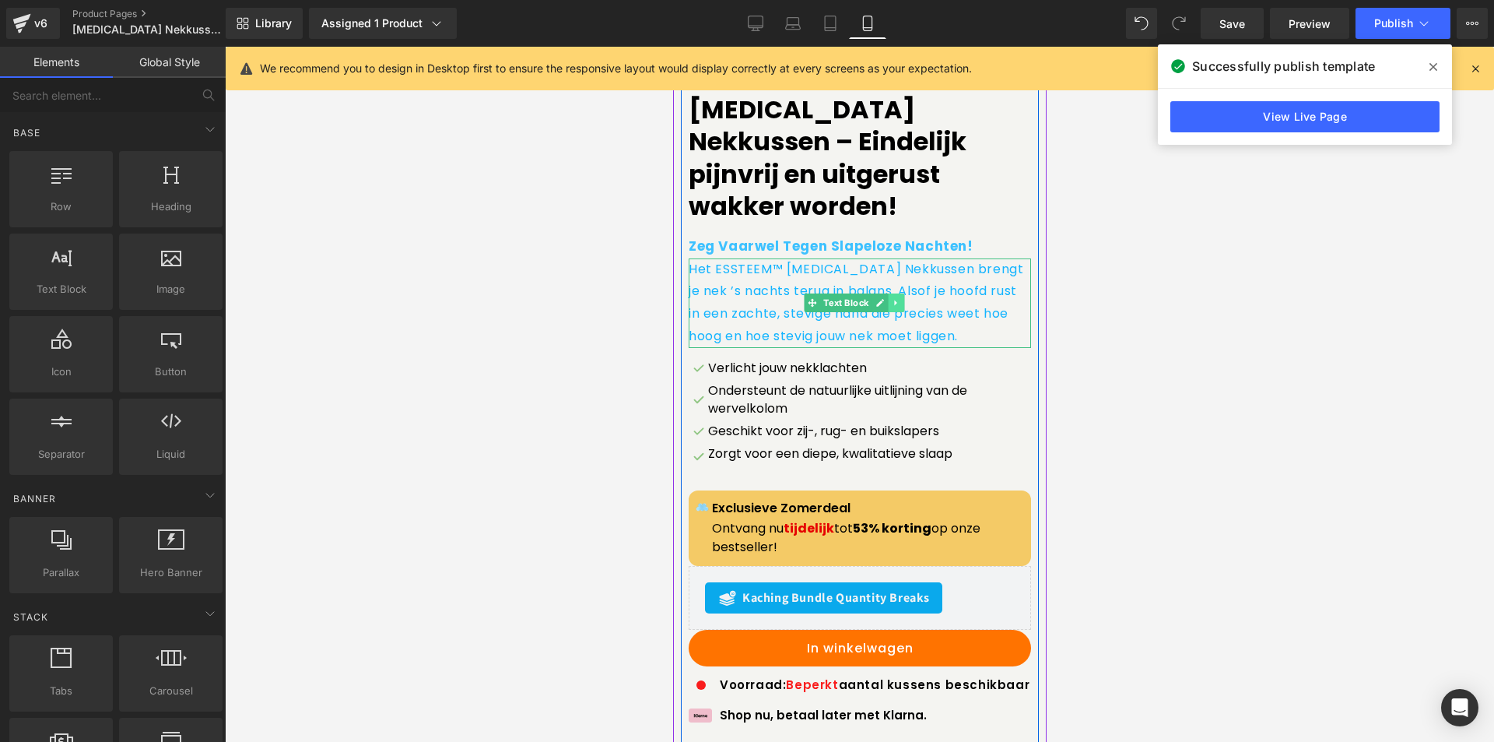
click at [899, 298] on icon at bounding box center [895, 302] width 9 height 9
click at [901, 299] on icon at bounding box center [903, 303] width 9 height 9
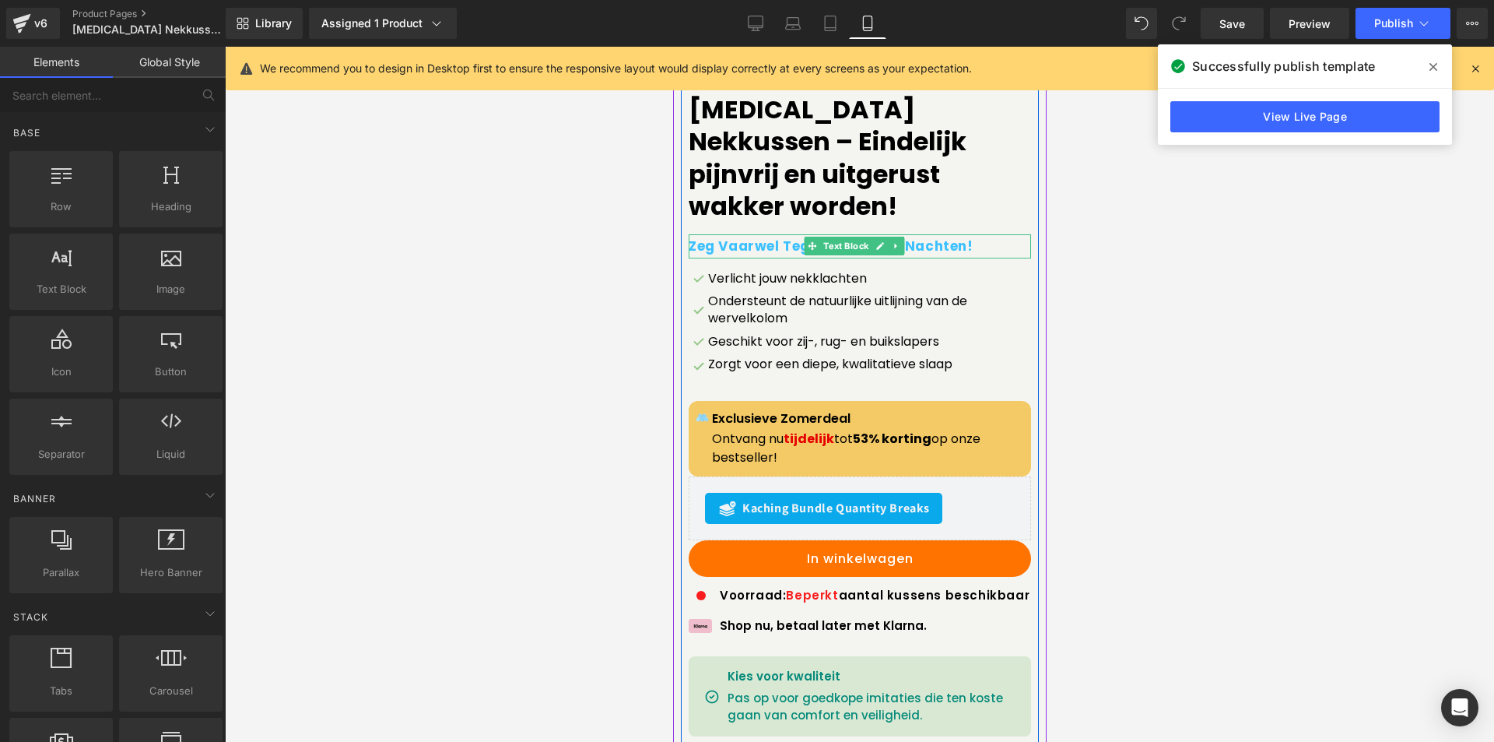
click at [763, 237] on b "Zeg Vaarwel Tegen Slapeloze Nachten!" at bounding box center [830, 246] width 285 height 19
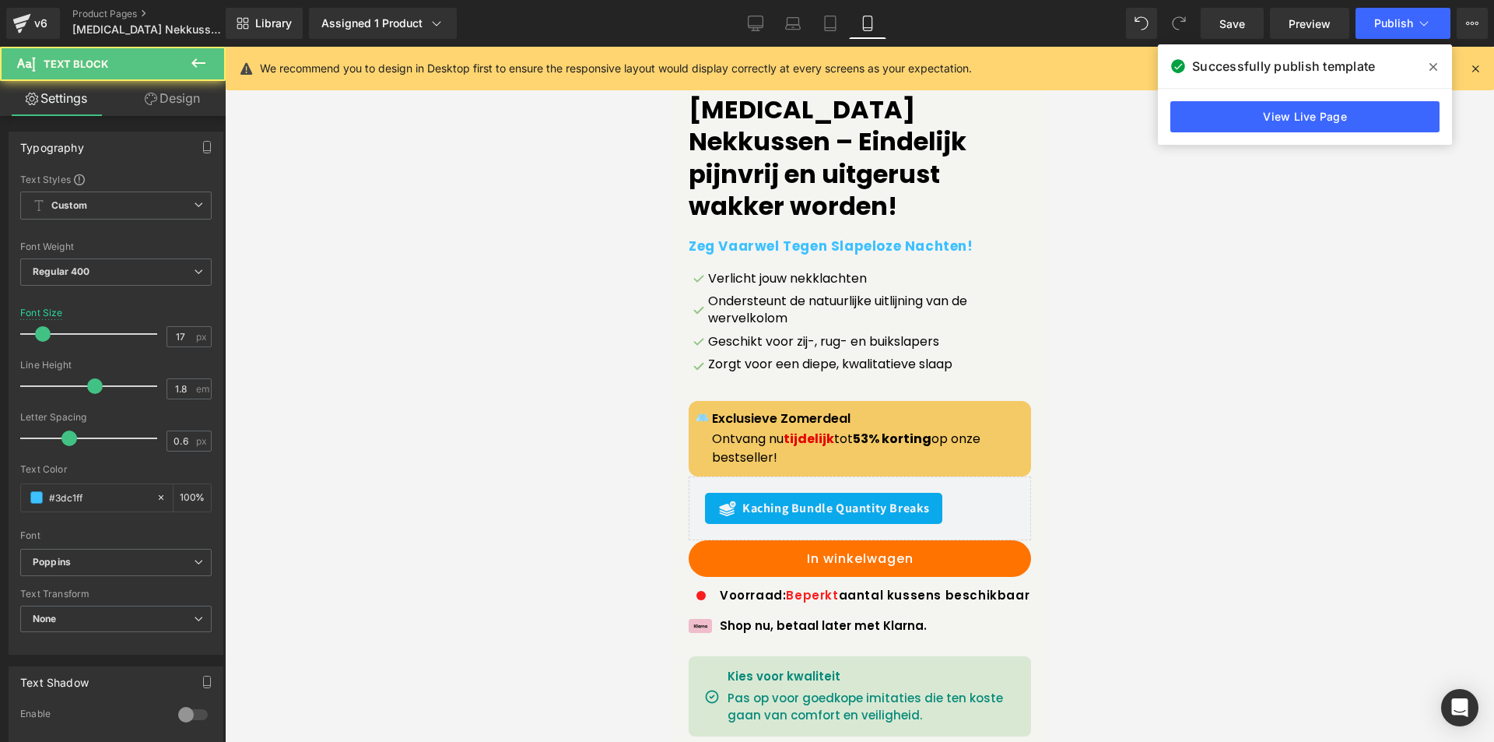
click at [170, 113] on link "Design" at bounding box center [172, 98] width 113 height 35
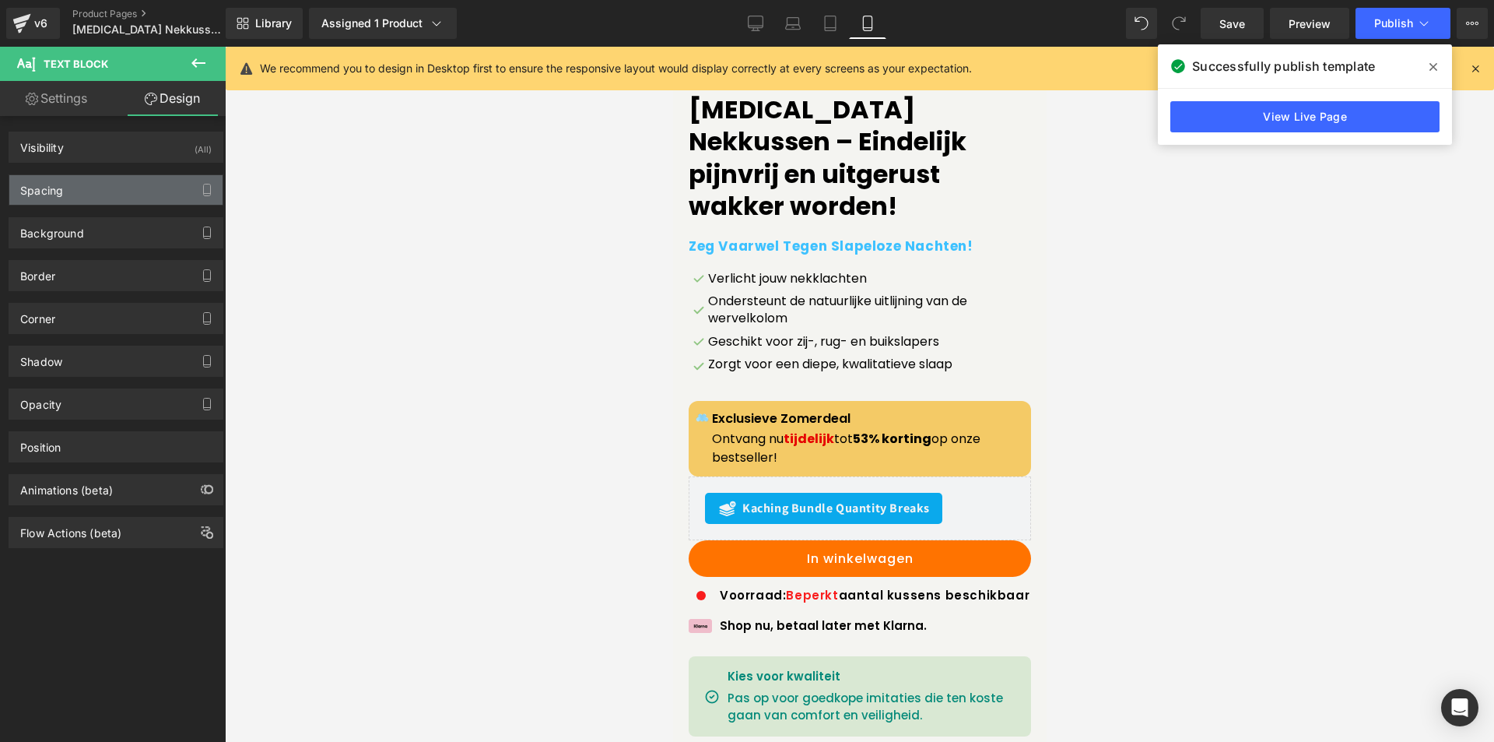
click at [60, 181] on div "Spacing" at bounding box center [41, 186] width 43 height 22
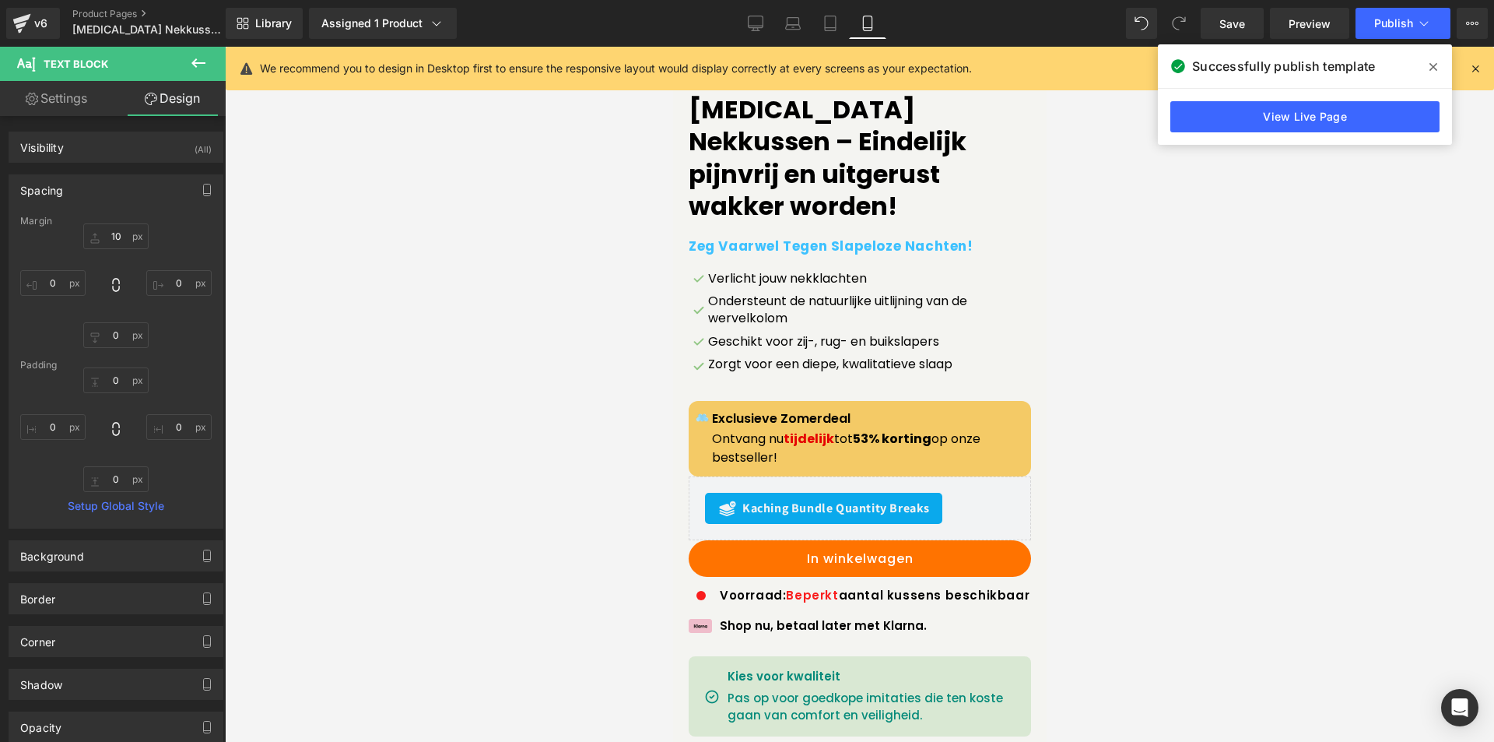
click at [1434, 65] on icon at bounding box center [1433, 67] width 8 height 8
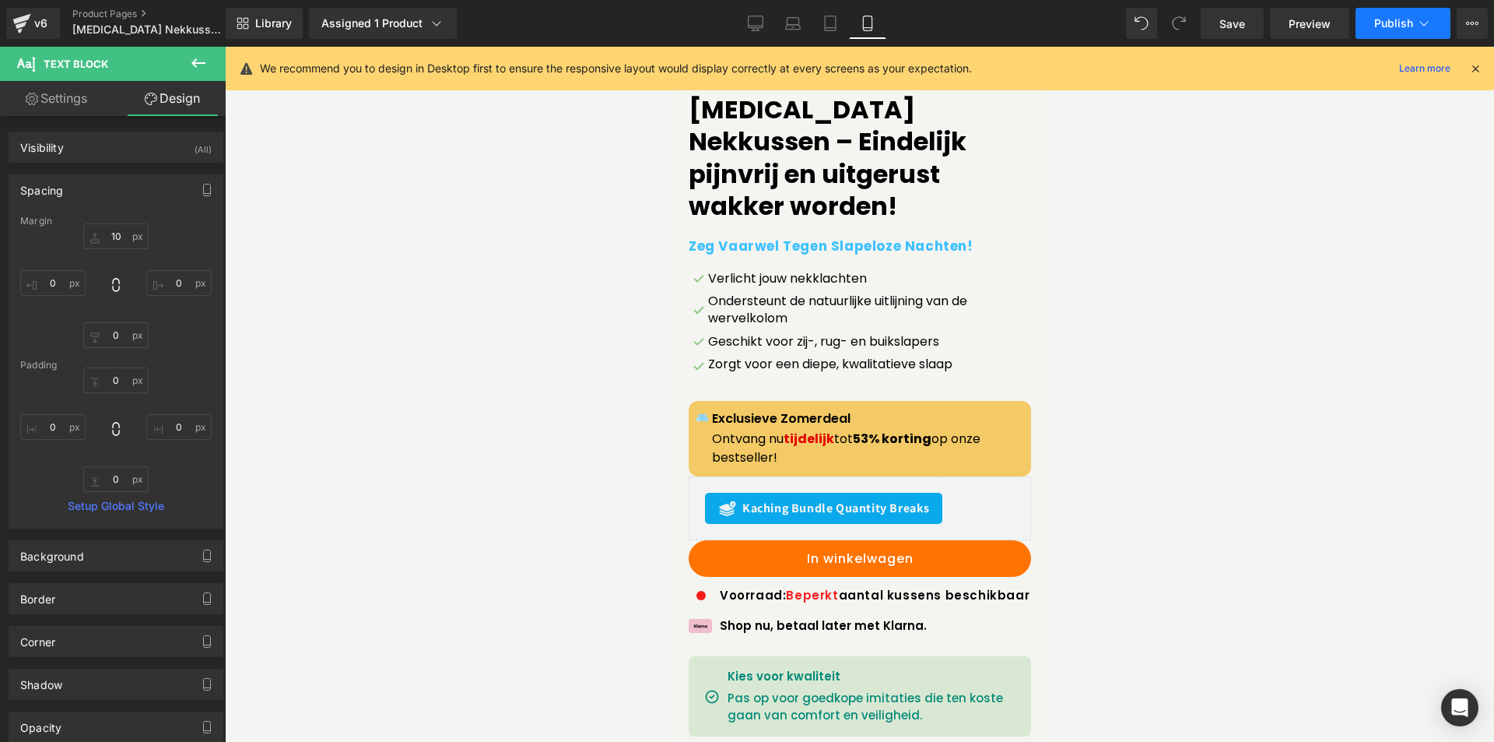
click at [1398, 30] on button "Publish" at bounding box center [1403, 23] width 95 height 31
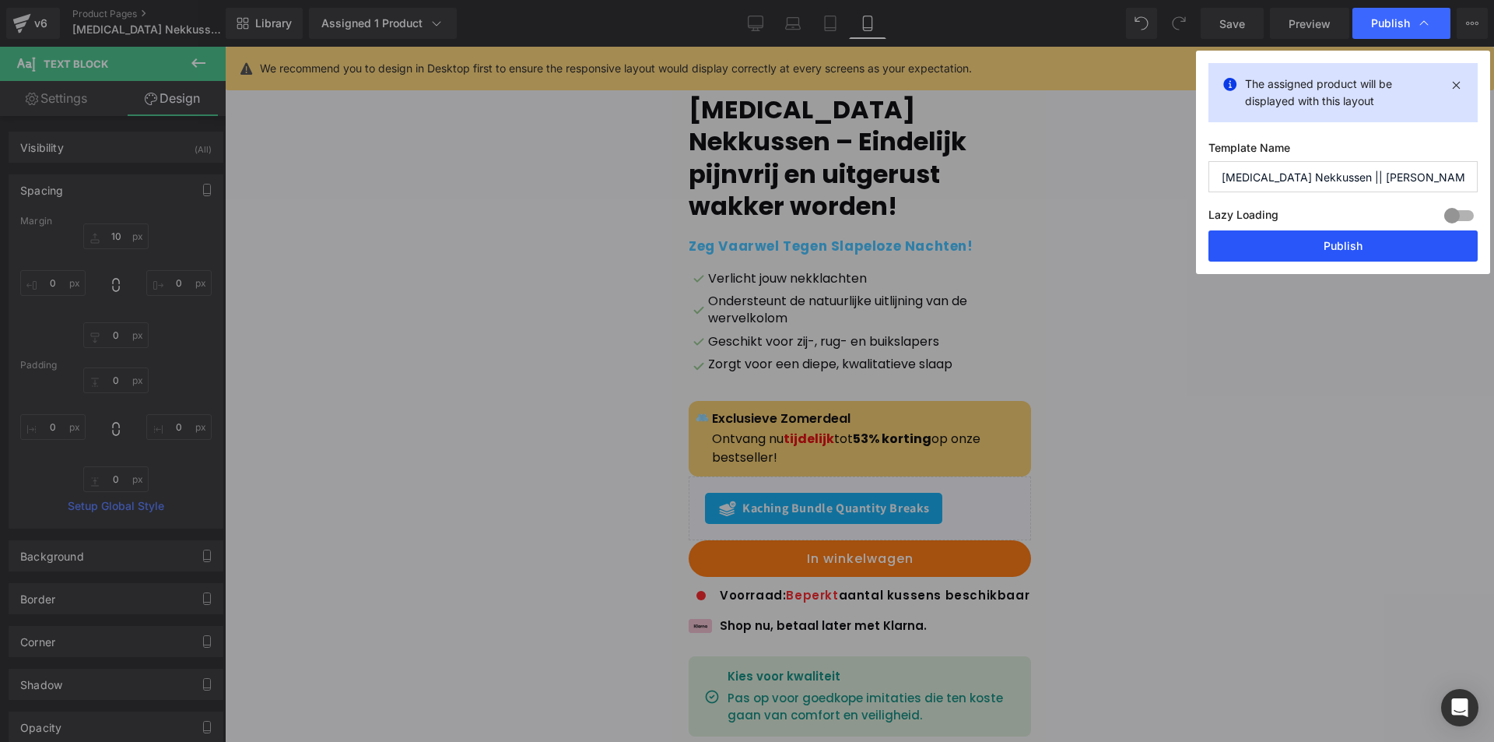
drag, startPoint x: 1311, startPoint y: 244, endPoint x: 195, endPoint y: 141, distance: 1121.4
click at [1311, 244] on button "Publish" at bounding box center [1342, 245] width 269 height 31
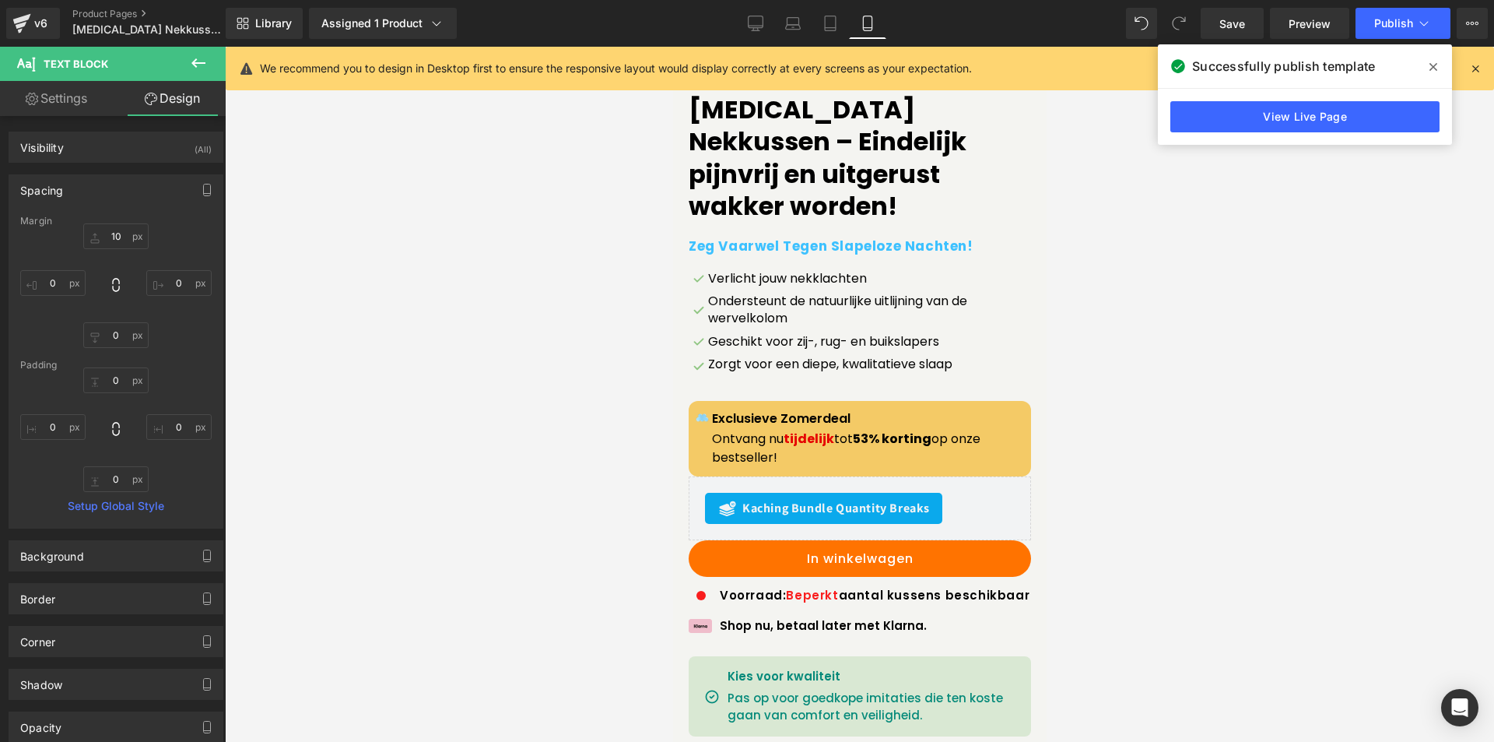
click at [1432, 68] on icon at bounding box center [1433, 67] width 8 height 8
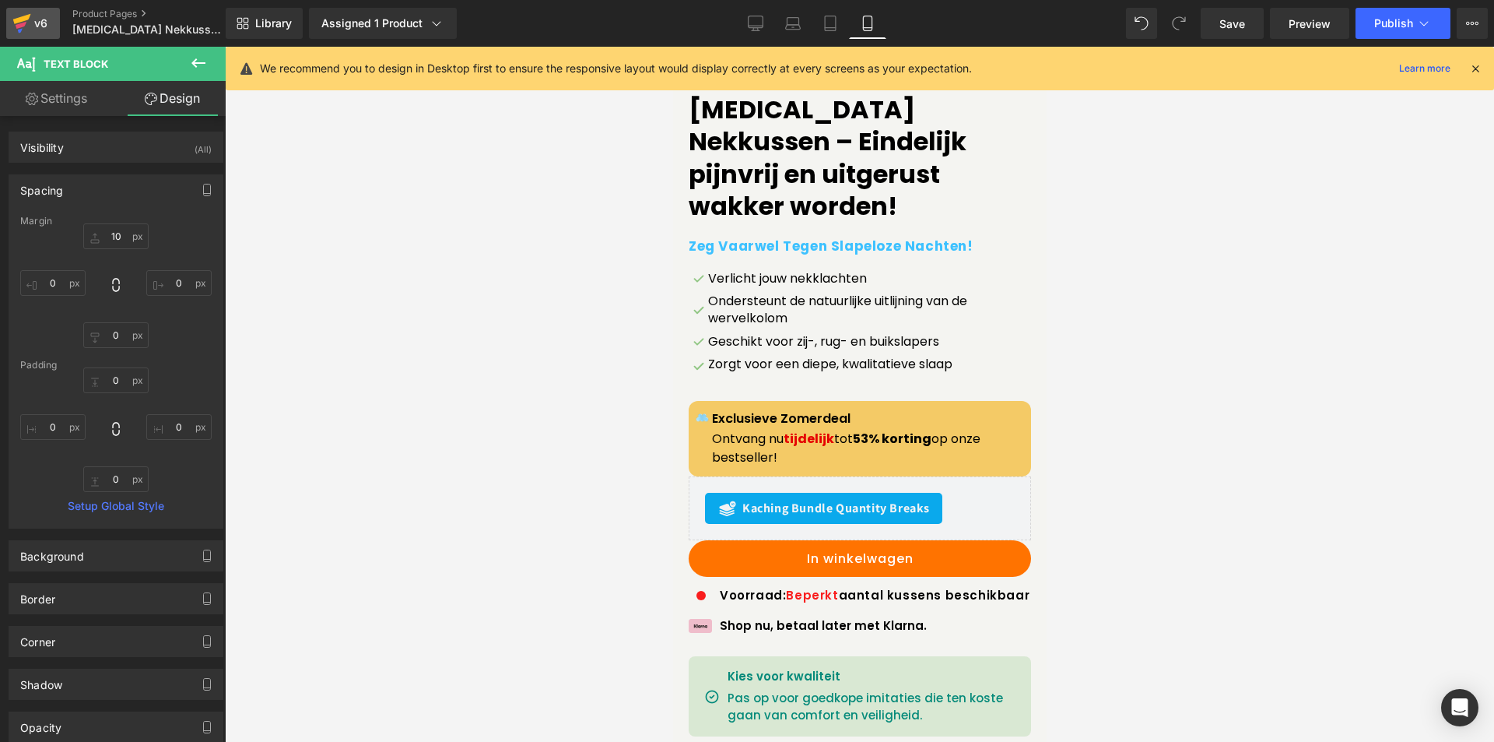
click at [41, 25] on div "v6" at bounding box center [40, 23] width 19 height 20
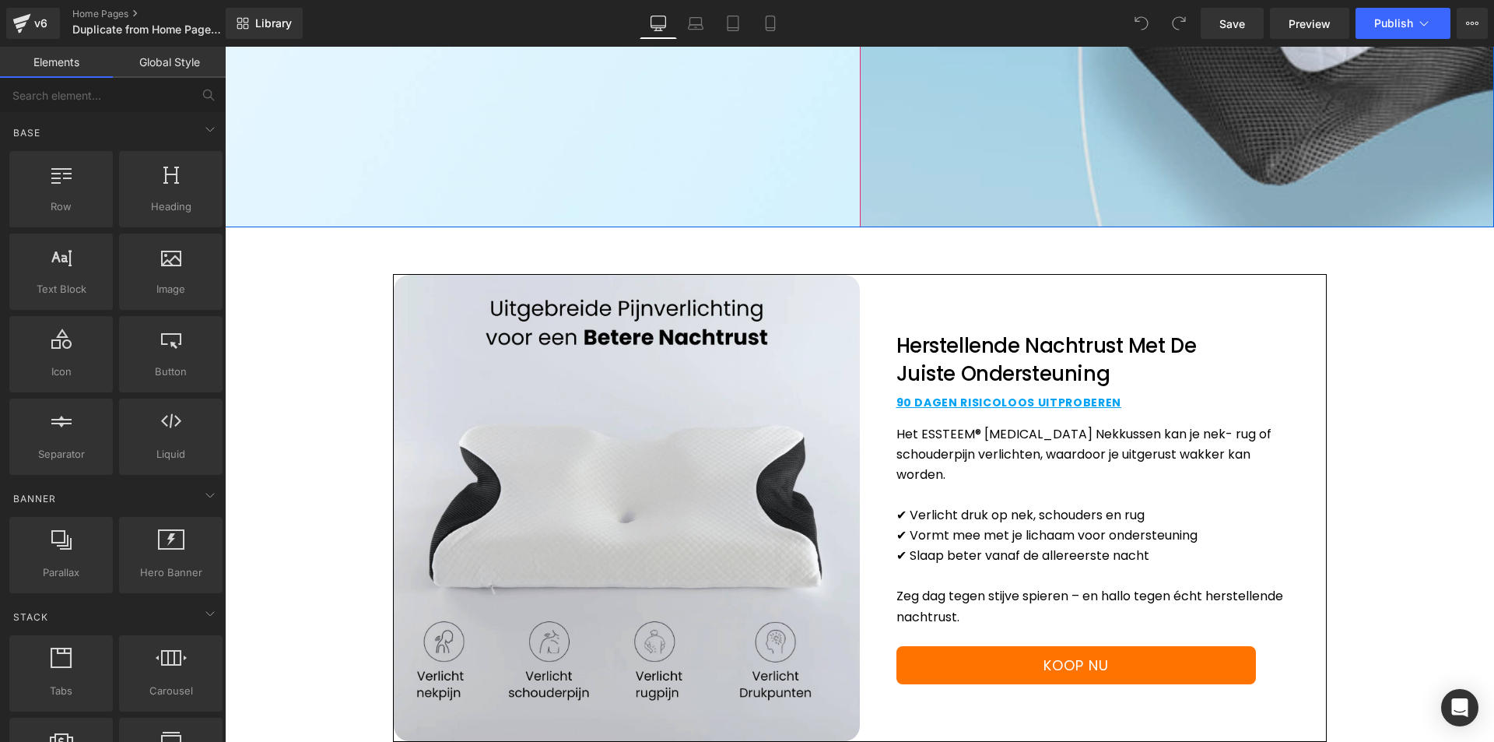
scroll to position [856, 0]
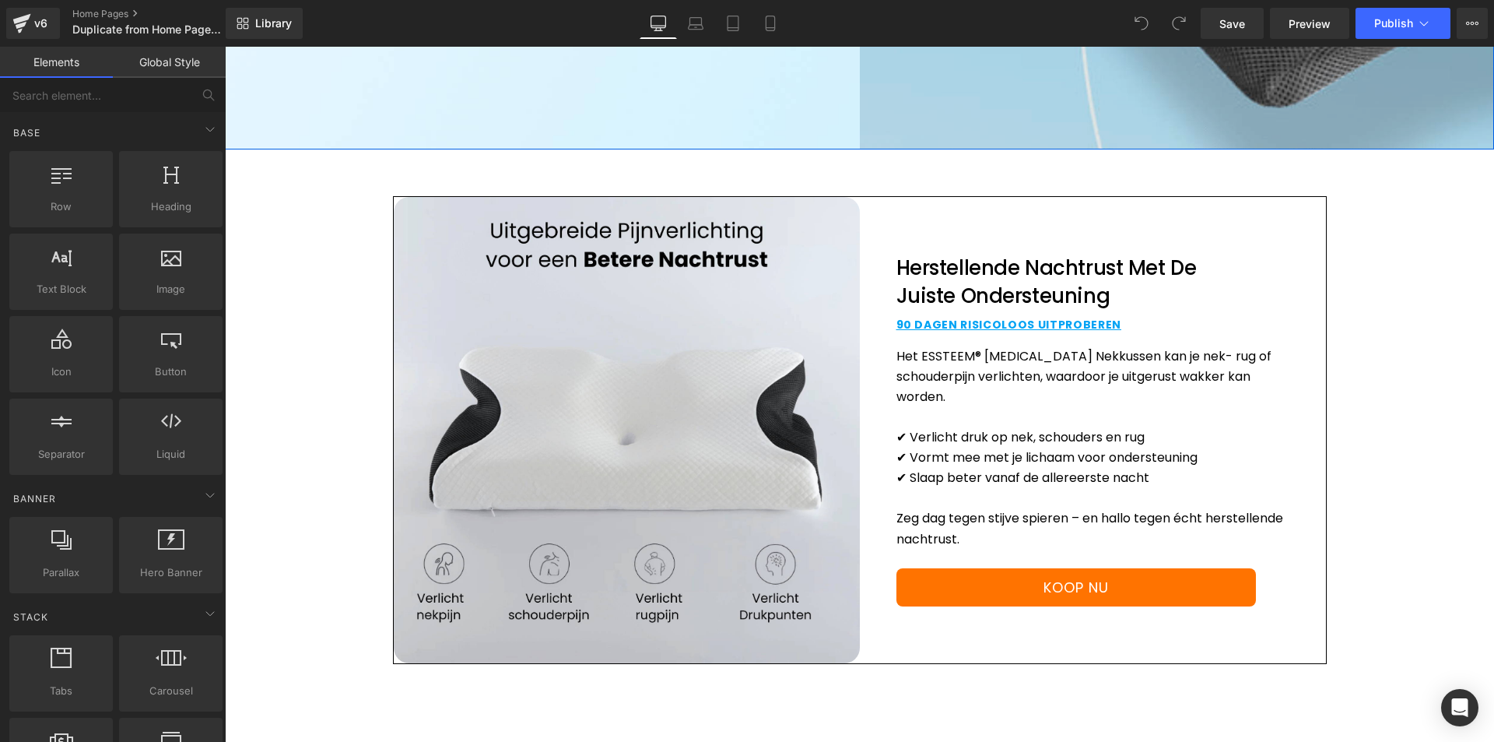
drag, startPoint x: 848, startPoint y: 58, endPoint x: 854, endPoint y: 114, distance: 56.4
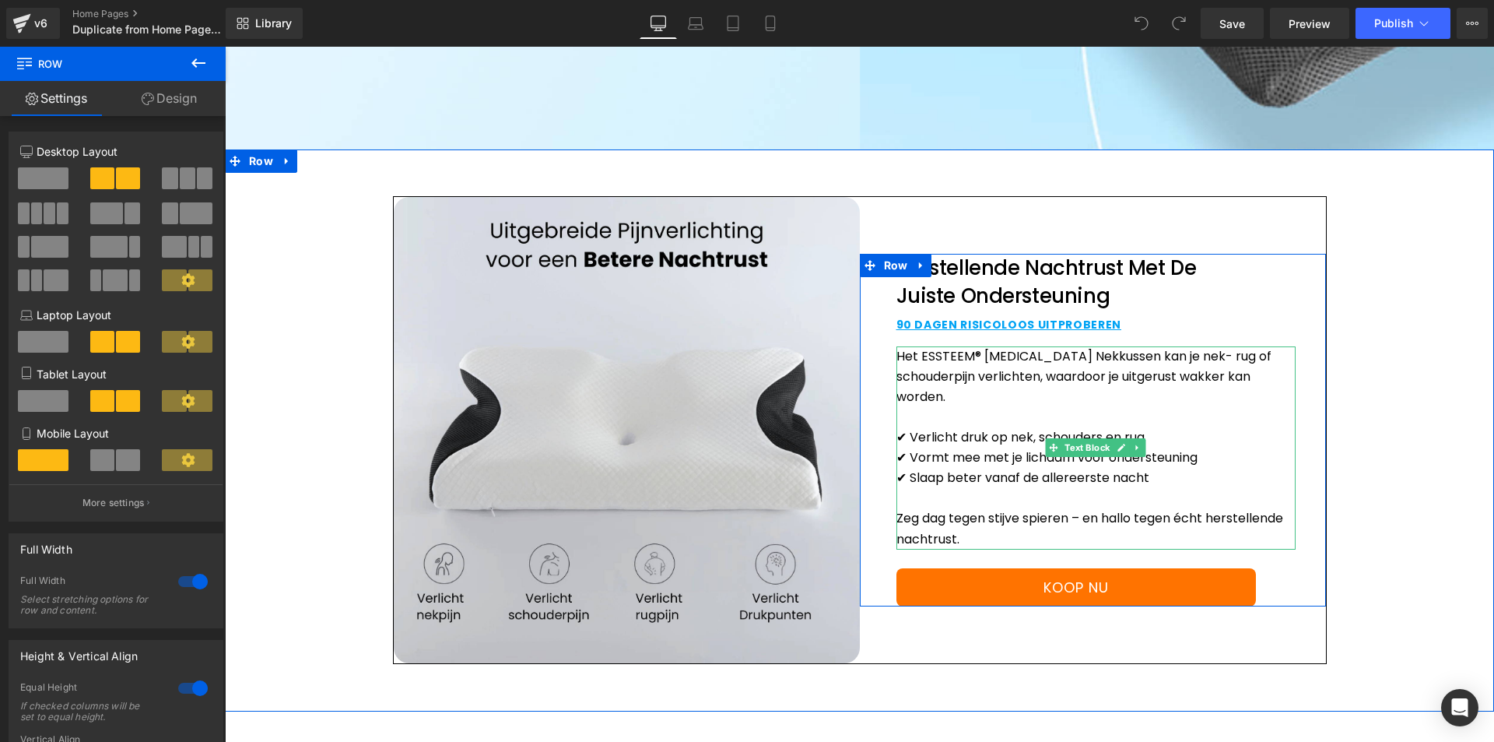
click at [969, 354] on p "Het ESSTEEM® Memory Foam Nekkussen kan je nek- rug of schouderpijn verlichten, …" at bounding box center [1095, 376] width 399 height 61
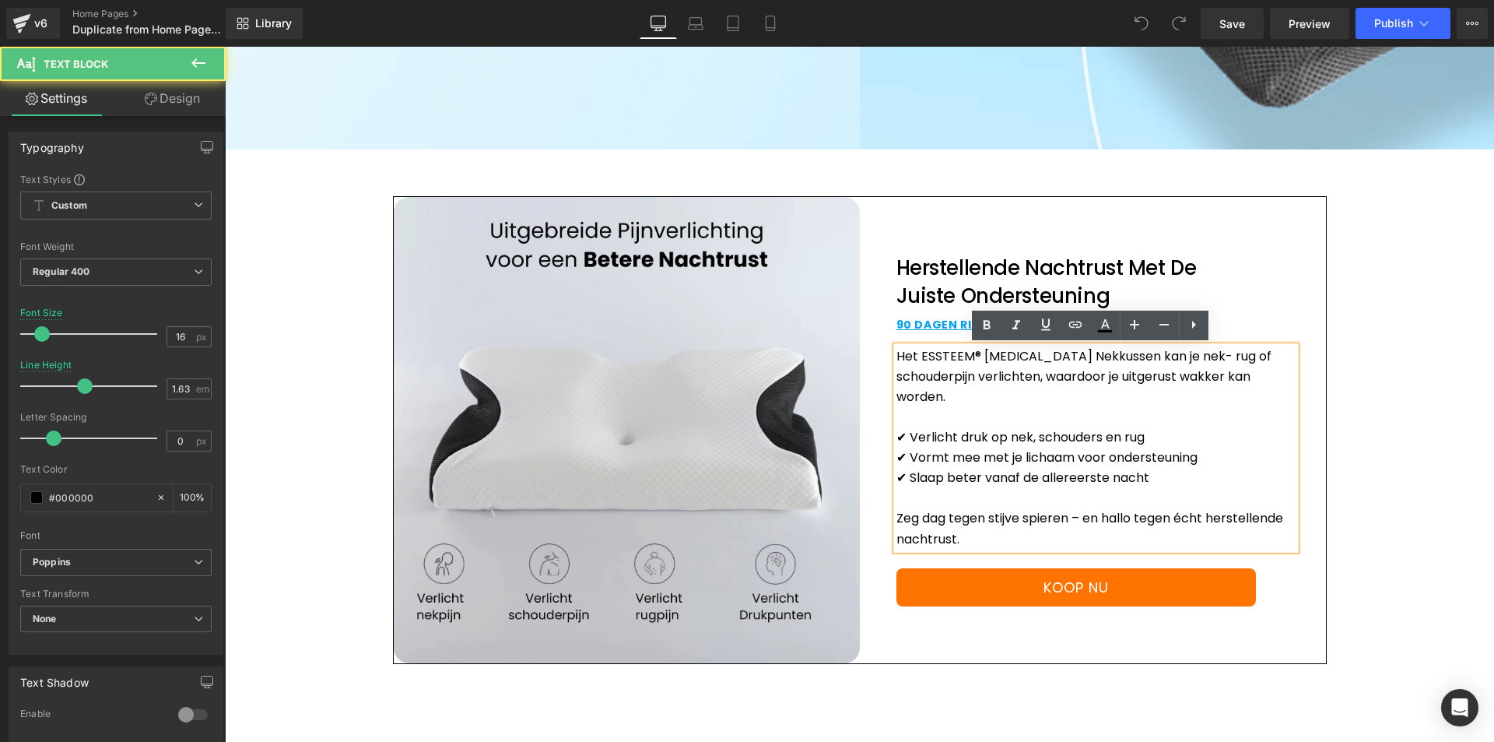
click at [970, 355] on p "Het ESSTEEM® Memory Foam Nekkussen kan je nek- rug of schouderpijn verlichten, …" at bounding box center [1095, 376] width 399 height 61
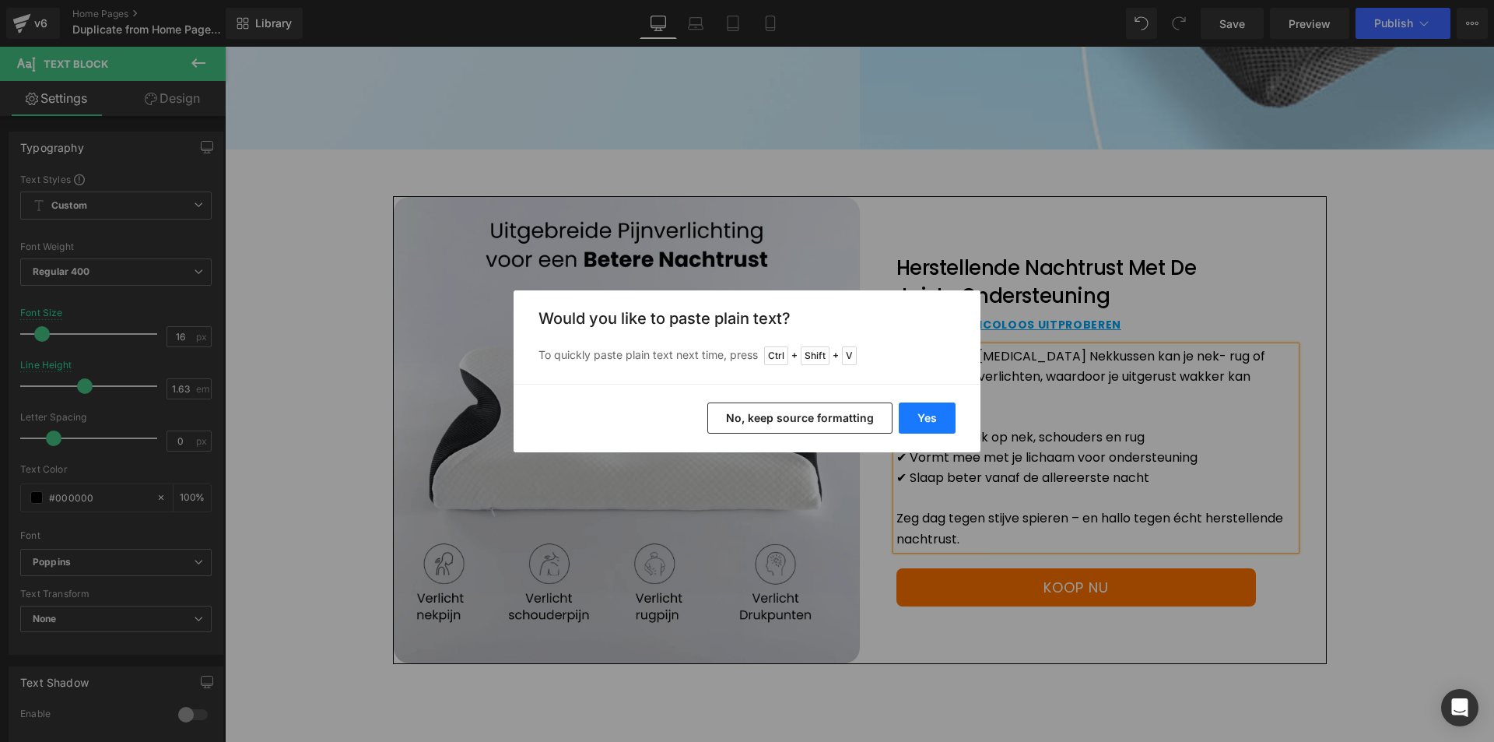
click at [912, 425] on button "Yes" at bounding box center [927, 417] width 57 height 31
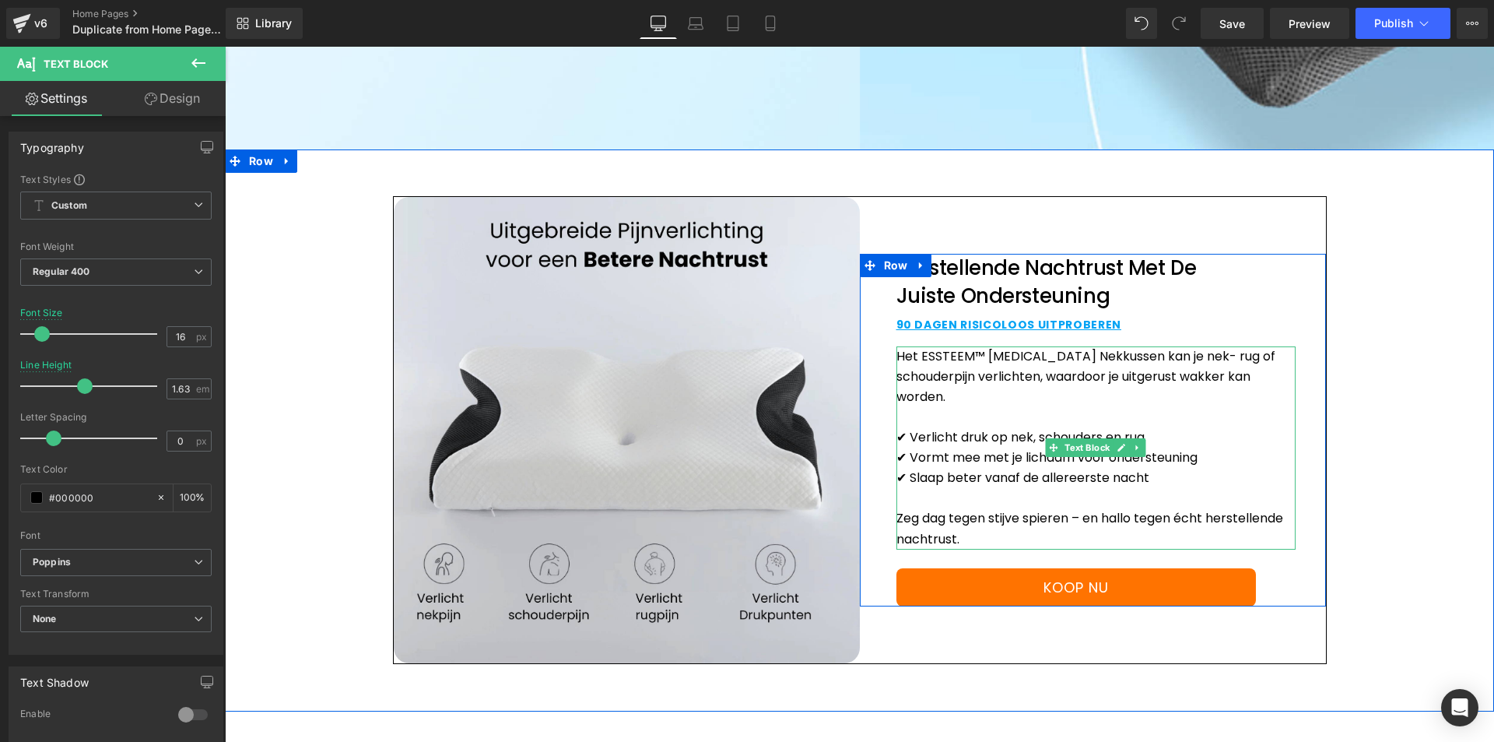
click at [1367, 459] on div "Image Image Herstellende Nachtrust Met De Juiste Ondersteuning Heading 90 DAGEN…" at bounding box center [859, 430] width 1269 height 562
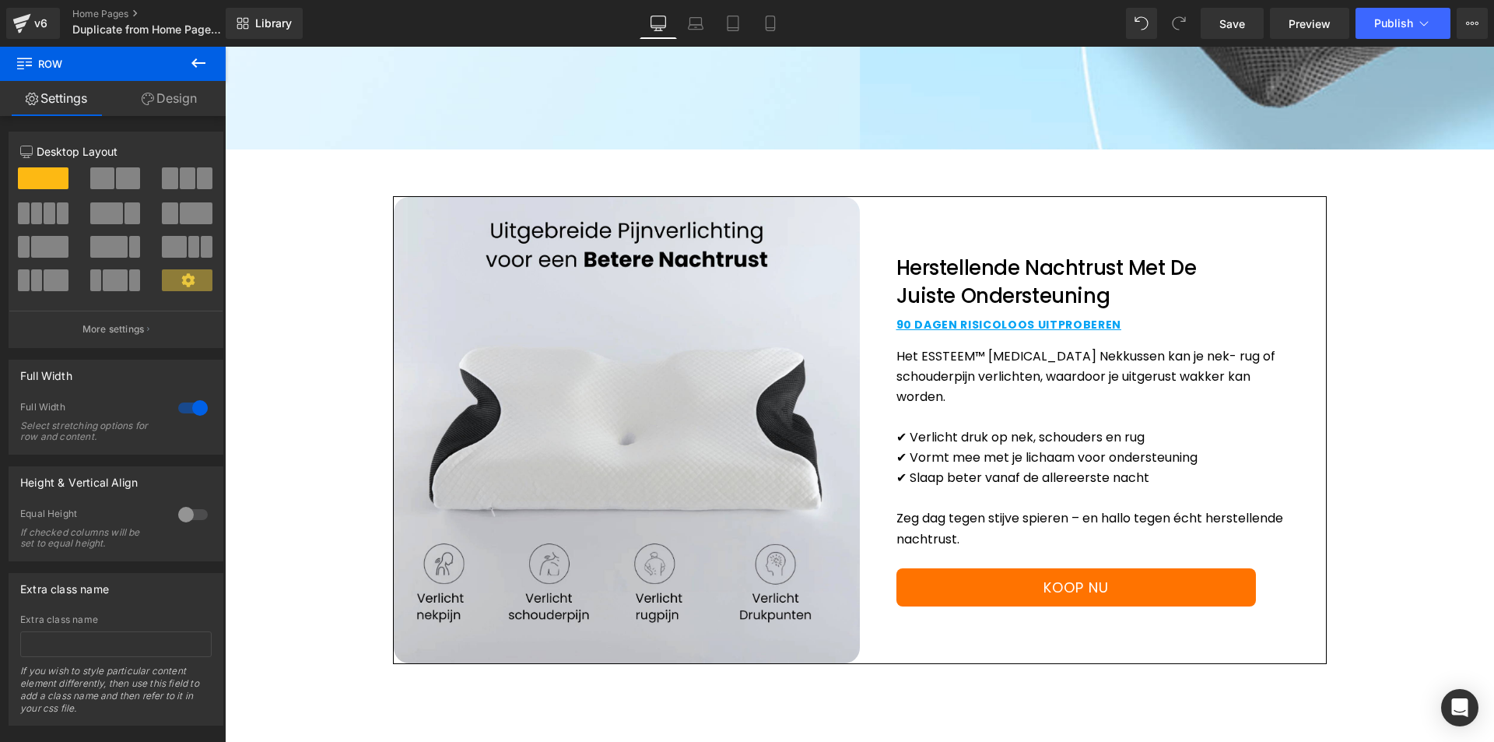
scroll to position [2531, 0]
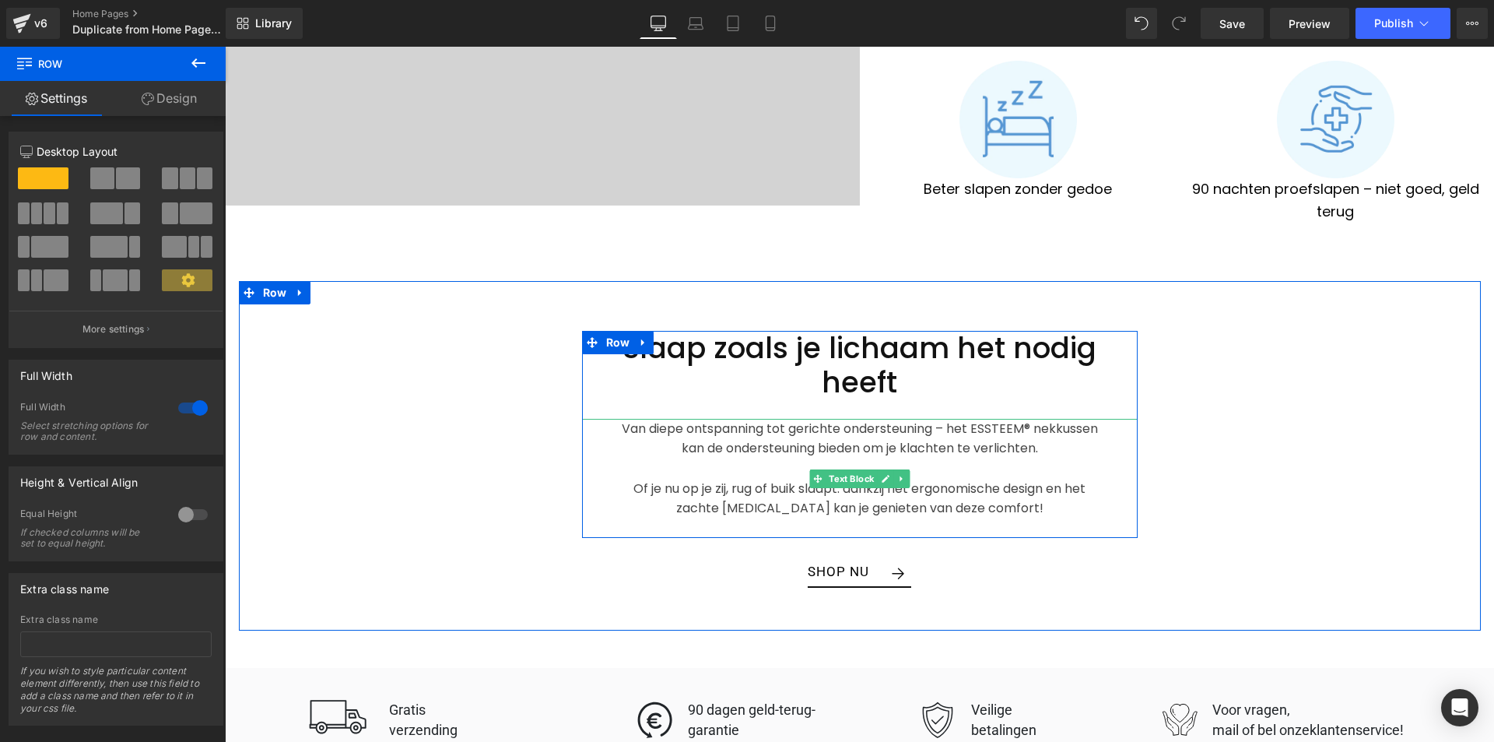
click at [1023, 419] on p "Van diepe ontspanning tot gerichte ondersteuning – het ESSTEEM® nekkussen kan d…" at bounding box center [859, 439] width 493 height 40
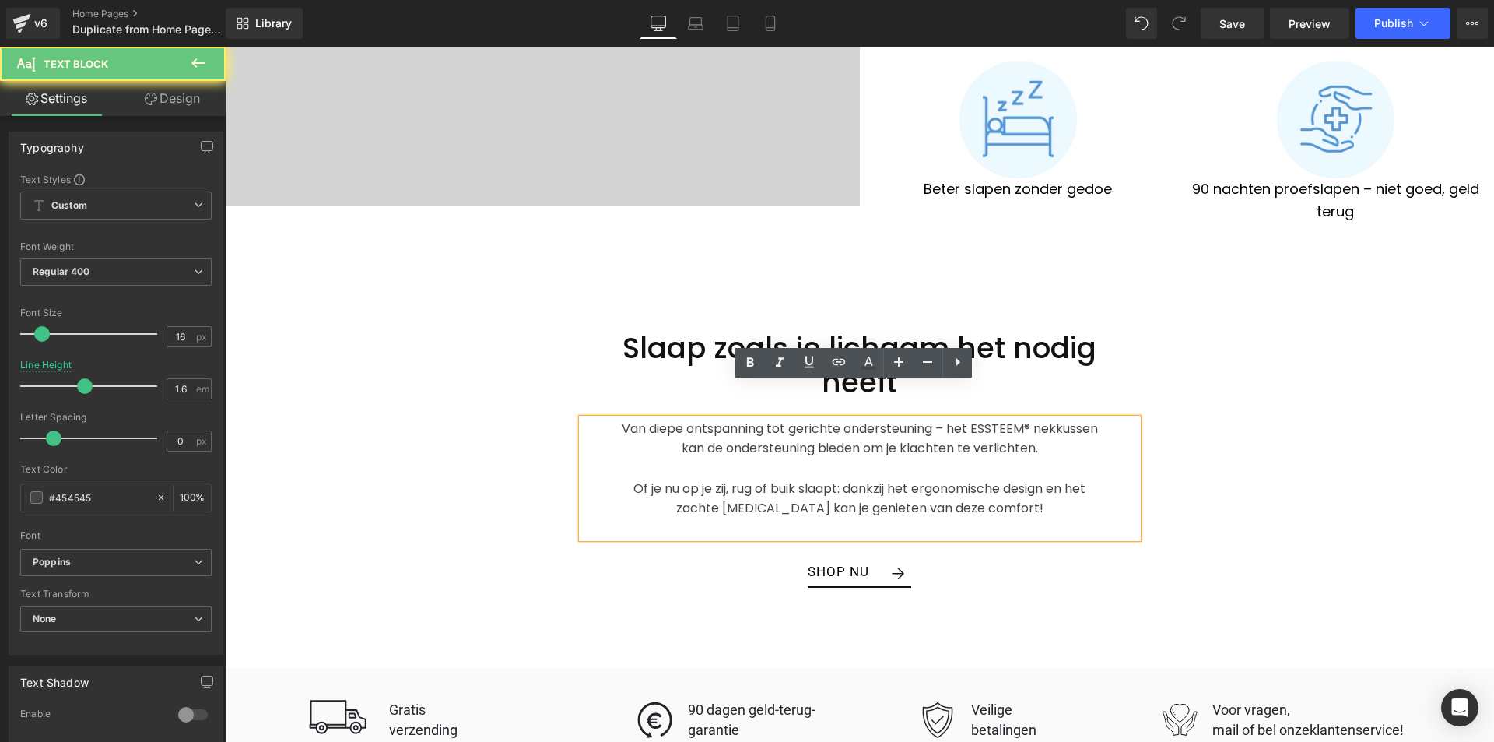
click at [1022, 419] on p "Van diepe ontspanning tot gerichte ondersteuning – het ESSTEEM® nekkussen kan d…" at bounding box center [859, 439] width 493 height 40
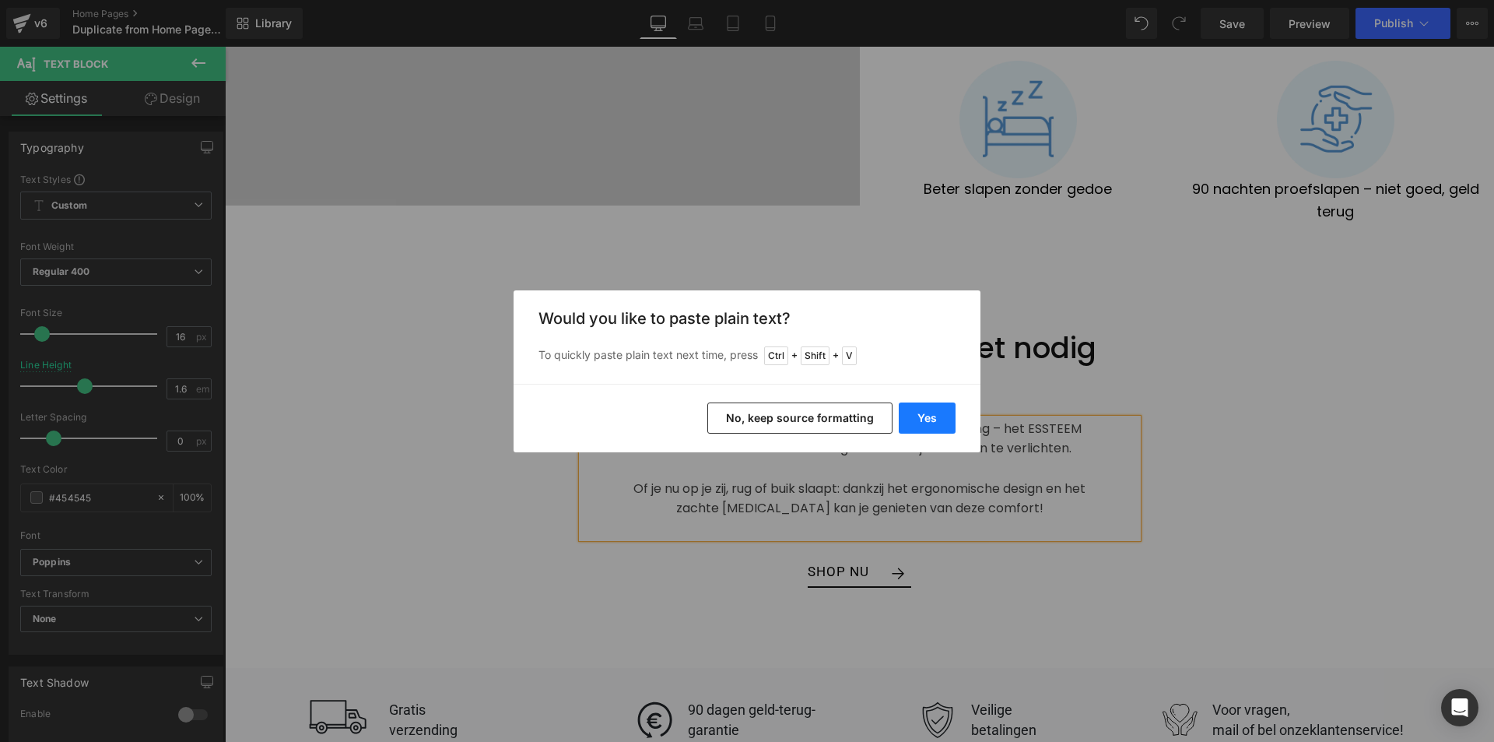
click at [908, 412] on button "Yes" at bounding box center [927, 417] width 57 height 31
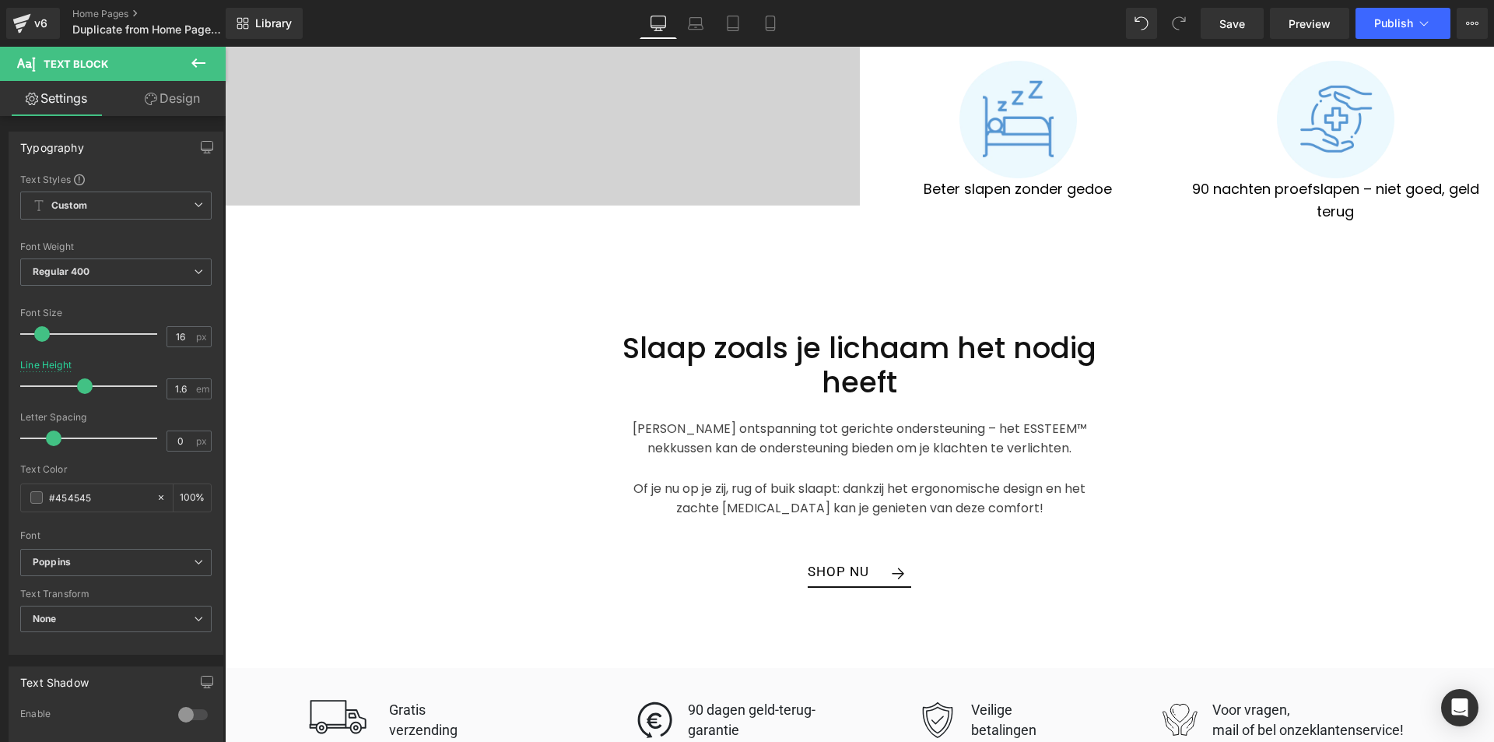
scroll to position [3353, 0]
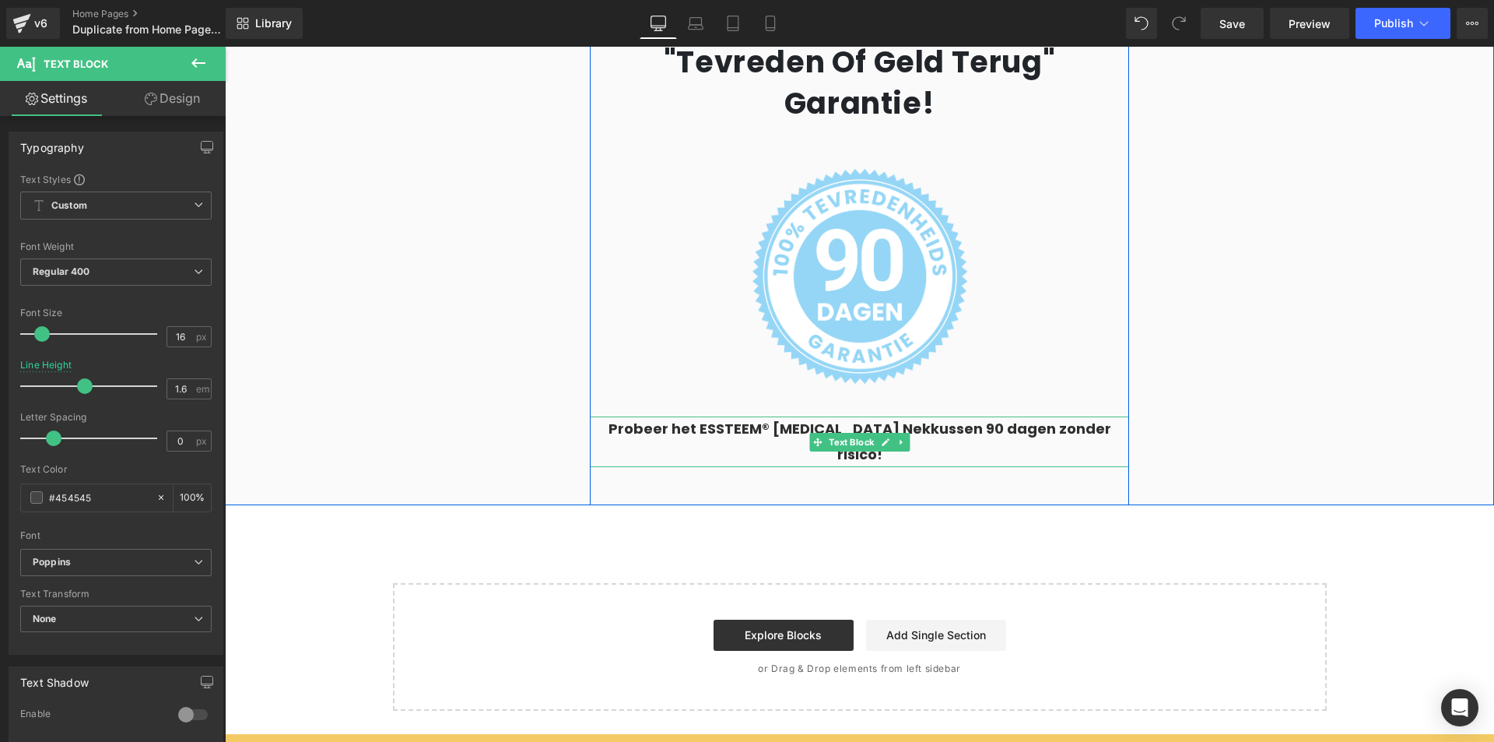
click at [771, 416] on p "Probeer het ESSTEEM® Memory Foam Nekkussen 90 dagen zonder risico!" at bounding box center [859, 441] width 508 height 51
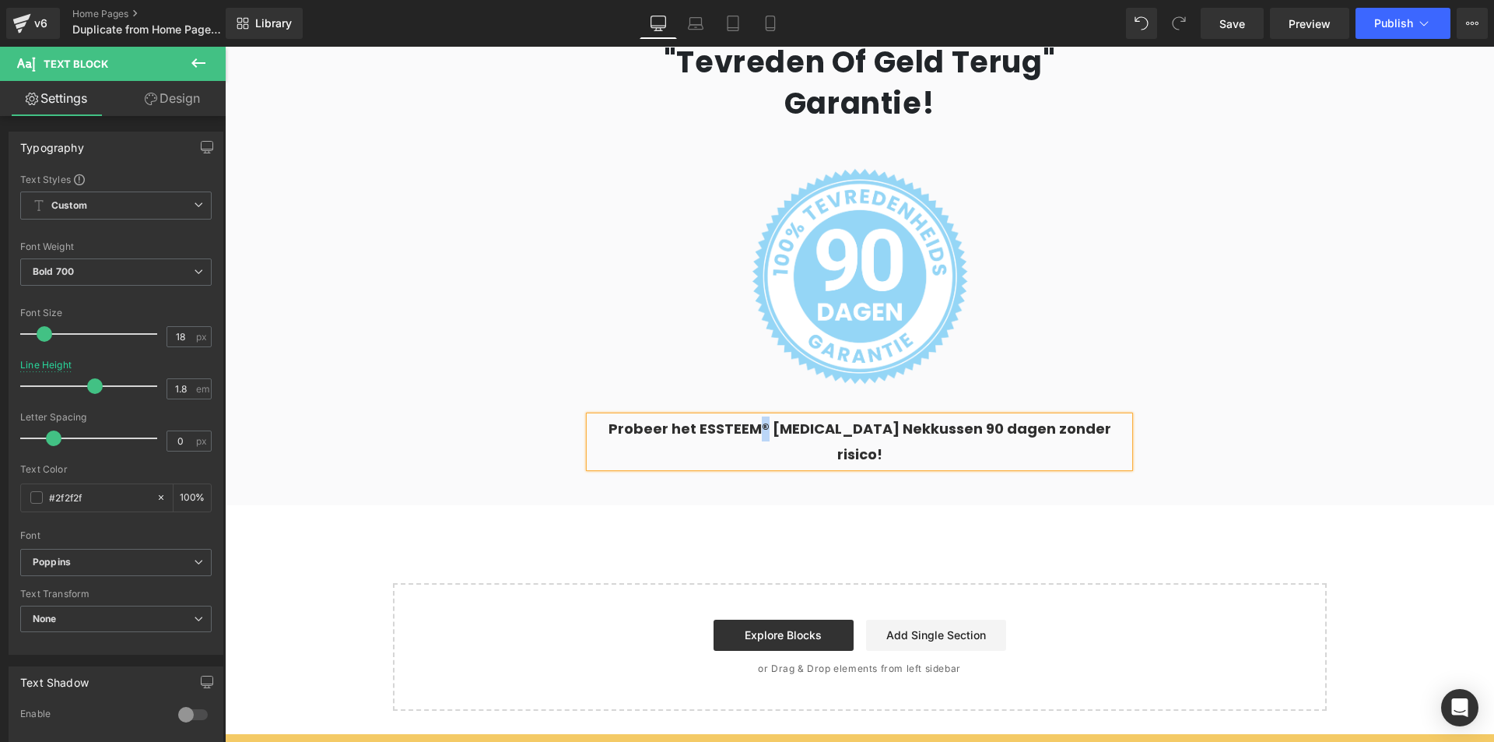
click at [768, 416] on p "Probeer het ESSTEEM® Memory Foam Nekkussen 90 dagen zonder risico!" at bounding box center [859, 441] width 508 height 51
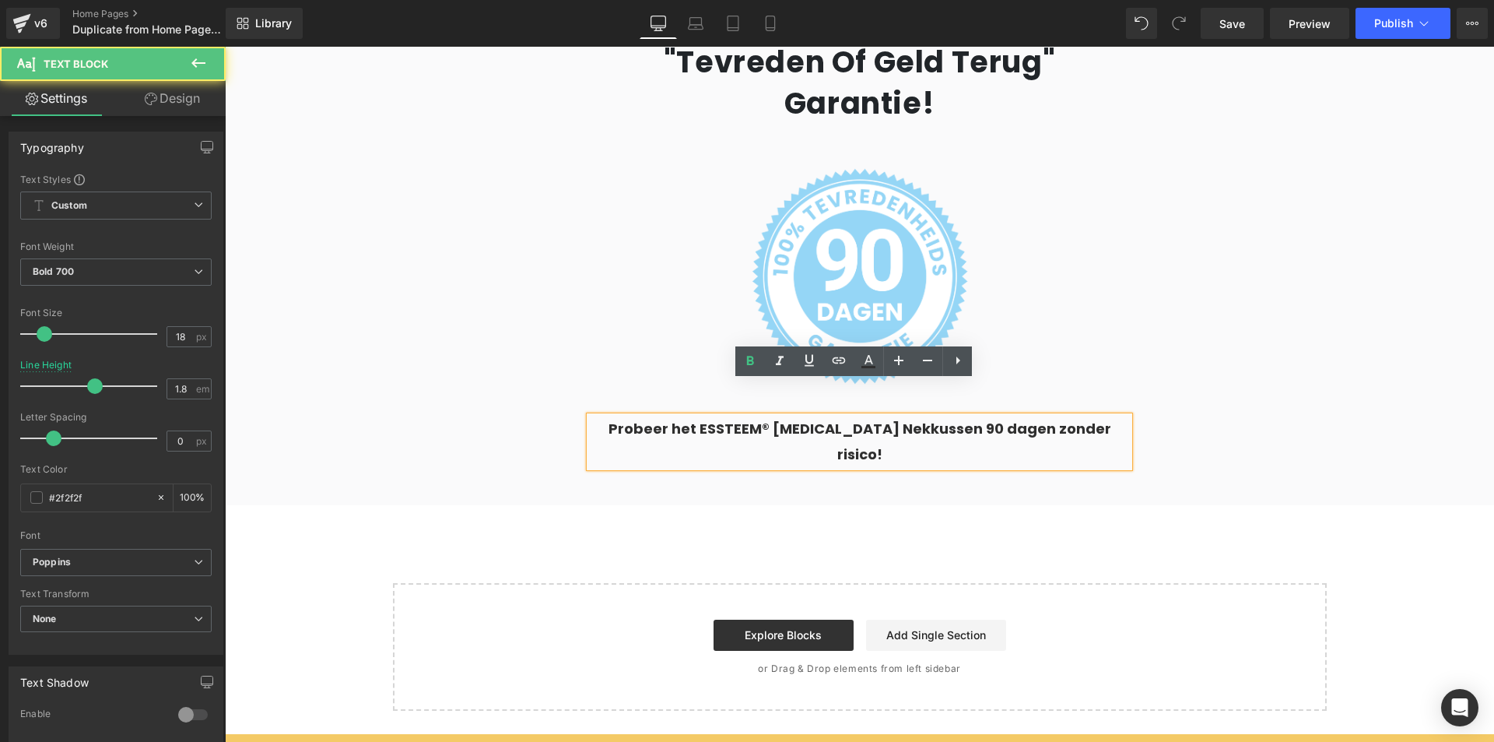
click at [774, 416] on p "Probeer het ESSTEEM® Memory Foam Nekkussen 90 dagen zonder risico!" at bounding box center [859, 441] width 508 height 51
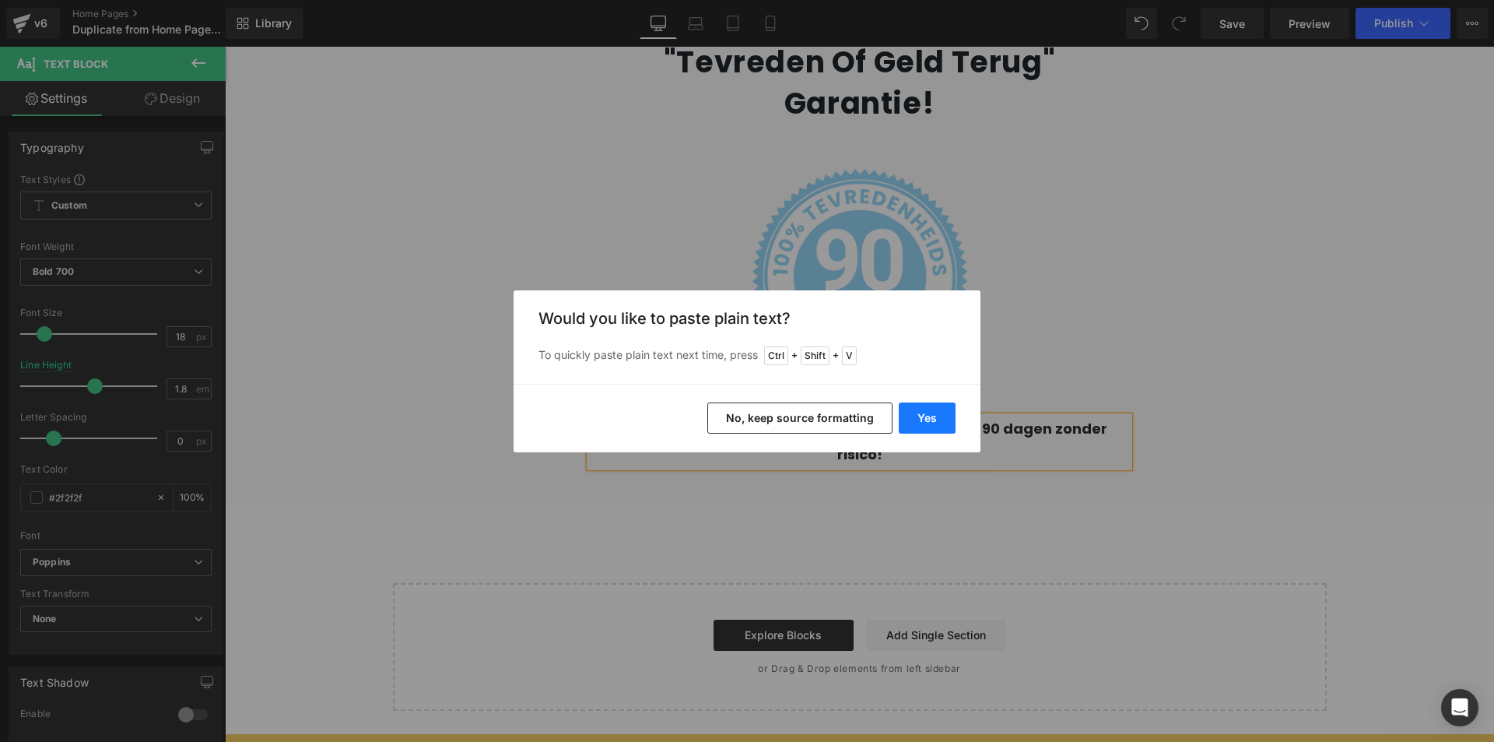
click at [914, 413] on button "Yes" at bounding box center [927, 417] width 57 height 31
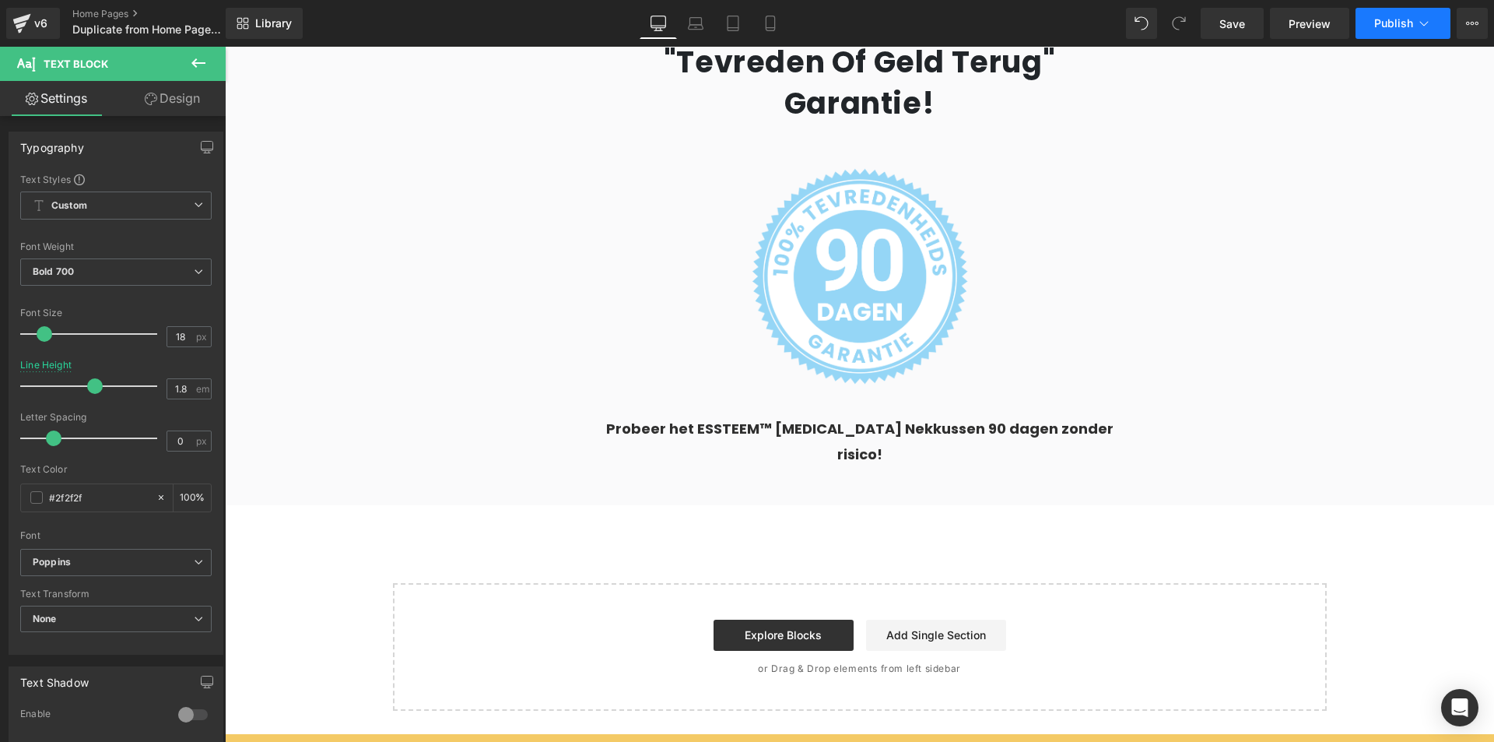
click at [1390, 19] on span "Publish" at bounding box center [1393, 23] width 39 height 12
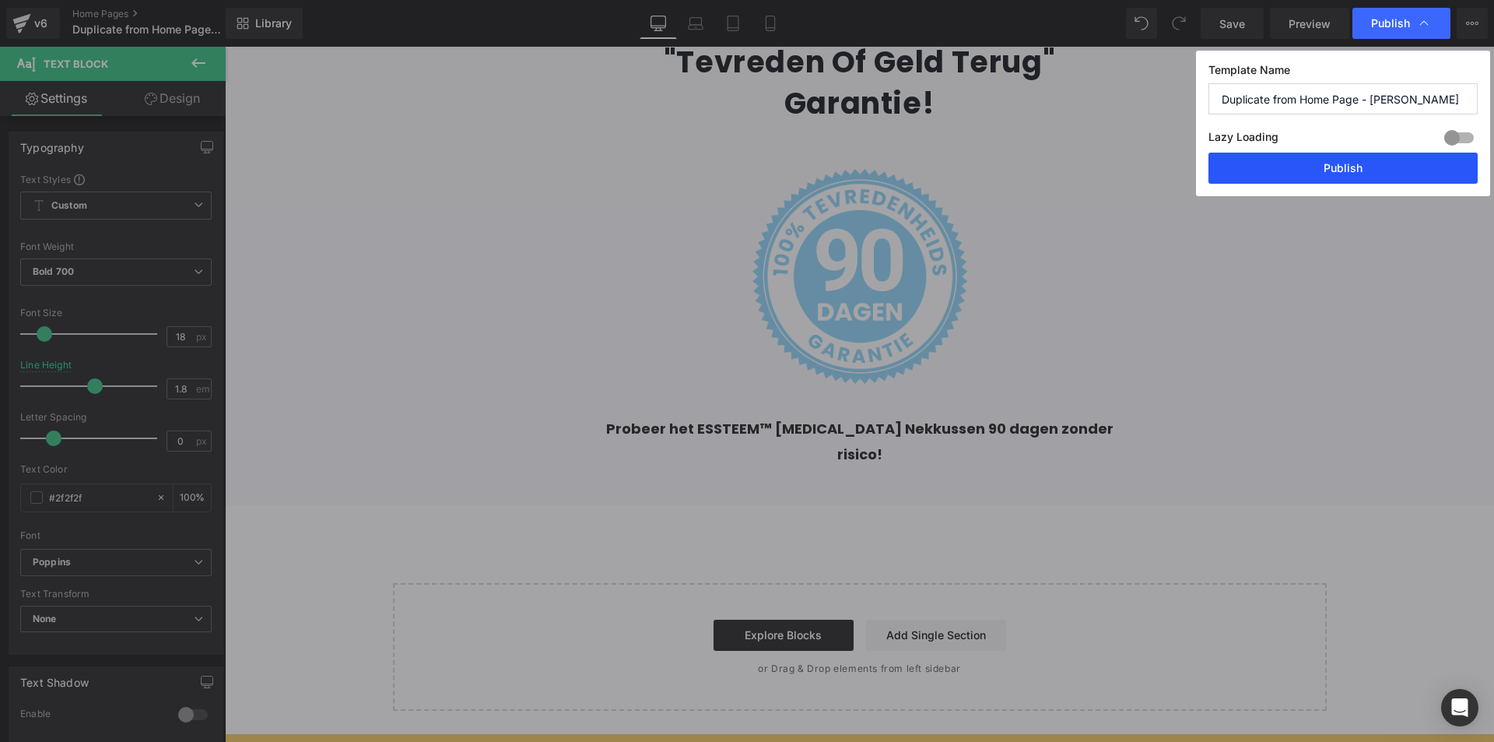
click at [1362, 163] on button "Publish" at bounding box center [1342, 168] width 269 height 31
